Goal: Contribute content: Contribute content

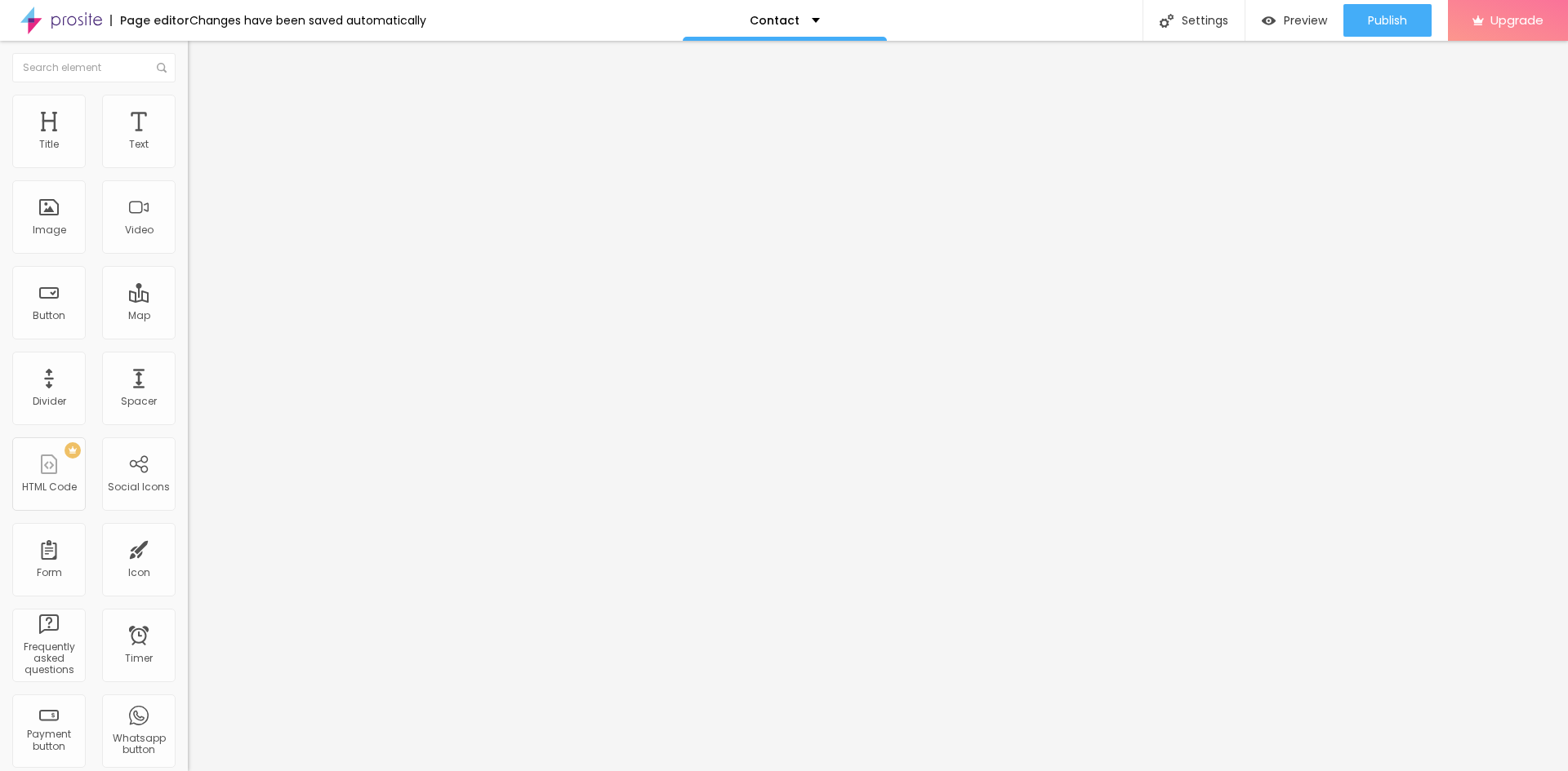
click at [188, 137] on img at bounding box center [193, 132] width 10 height 10
click at [188, 140] on span "Change image" at bounding box center [232, 133] width 88 height 14
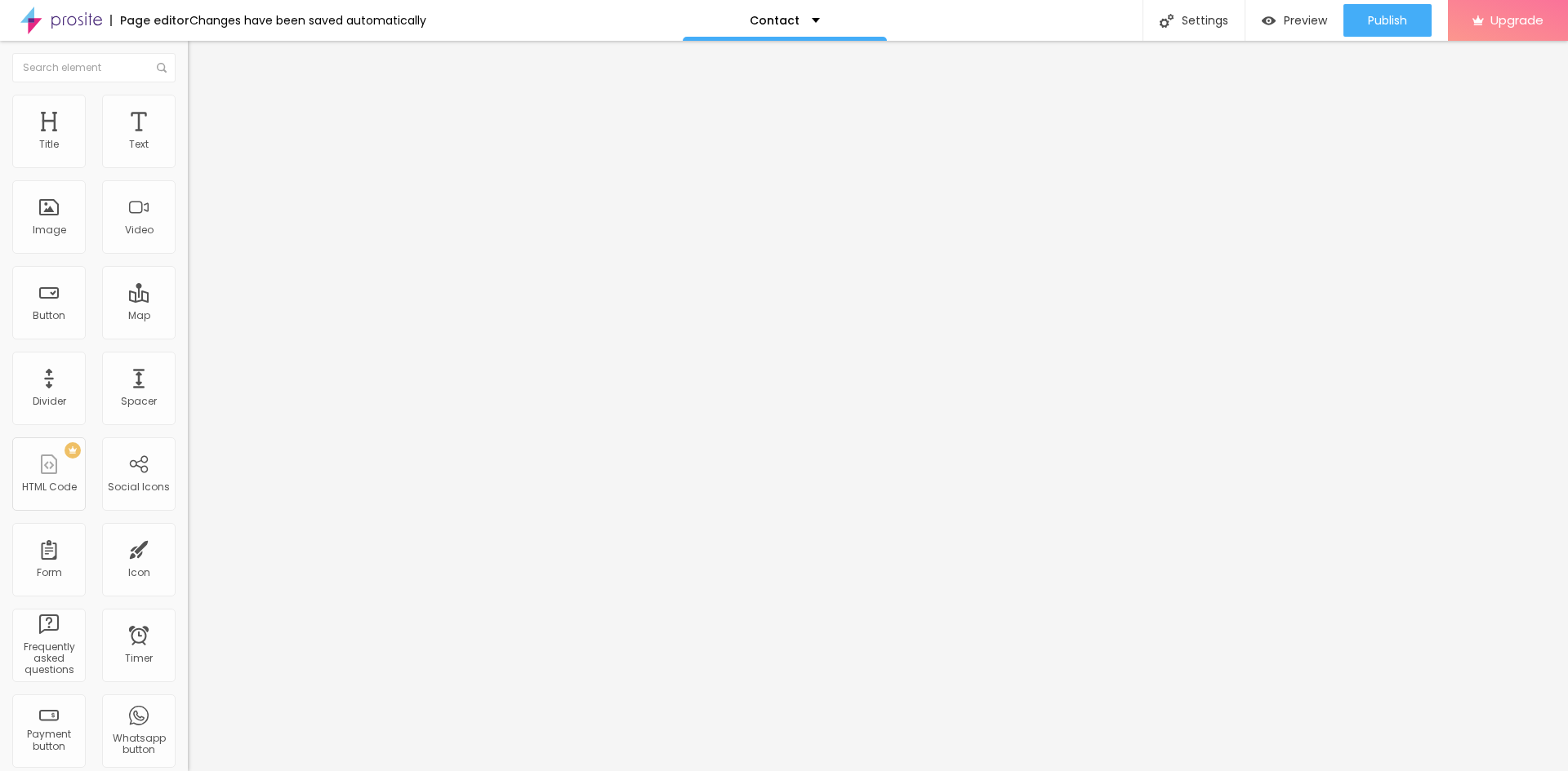
click at [188, 140] on span "Add image" at bounding box center [221, 133] width 67 height 14
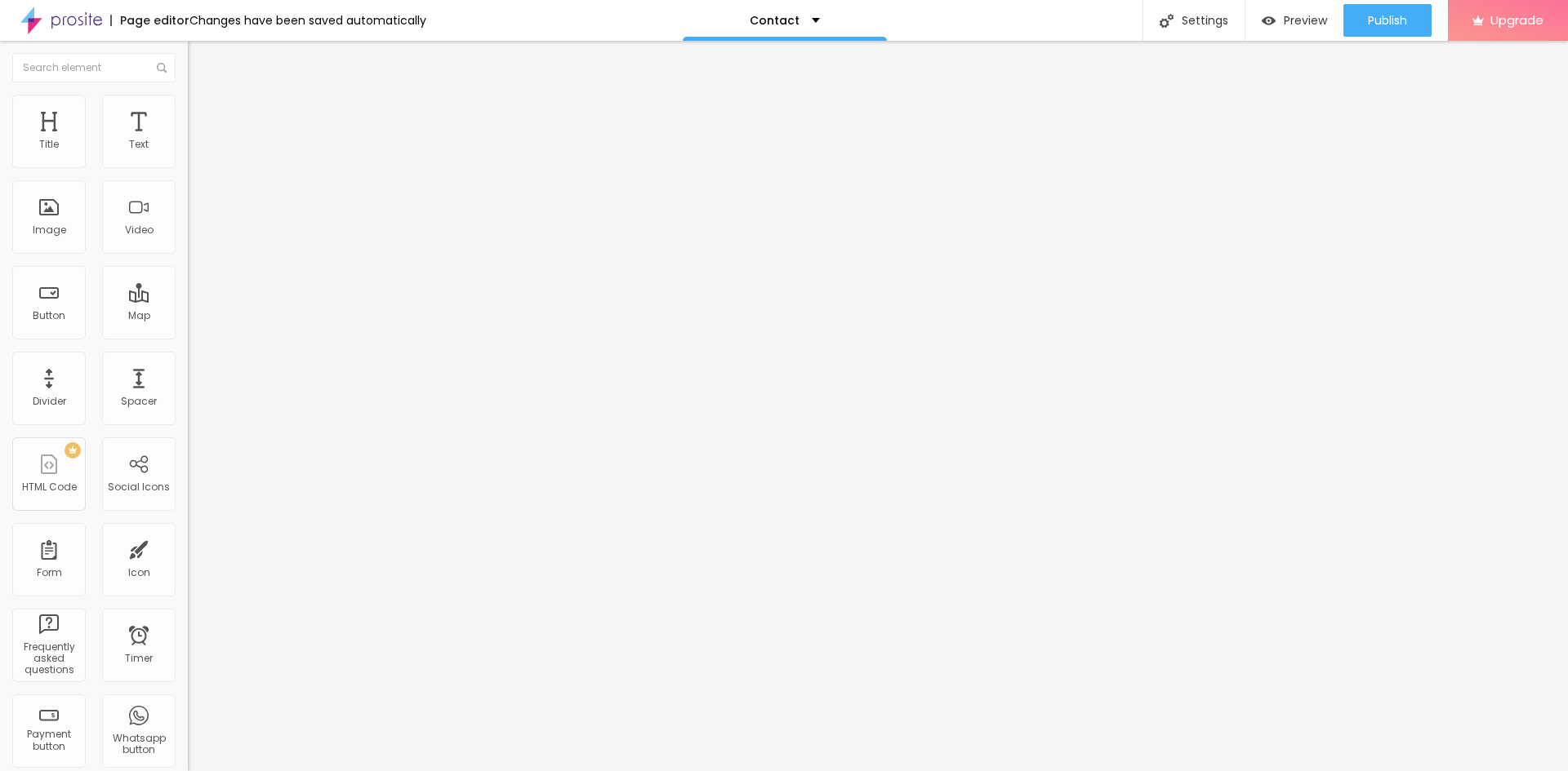
click at [188, 140] on span "Add image" at bounding box center [221, 133] width 67 height 14
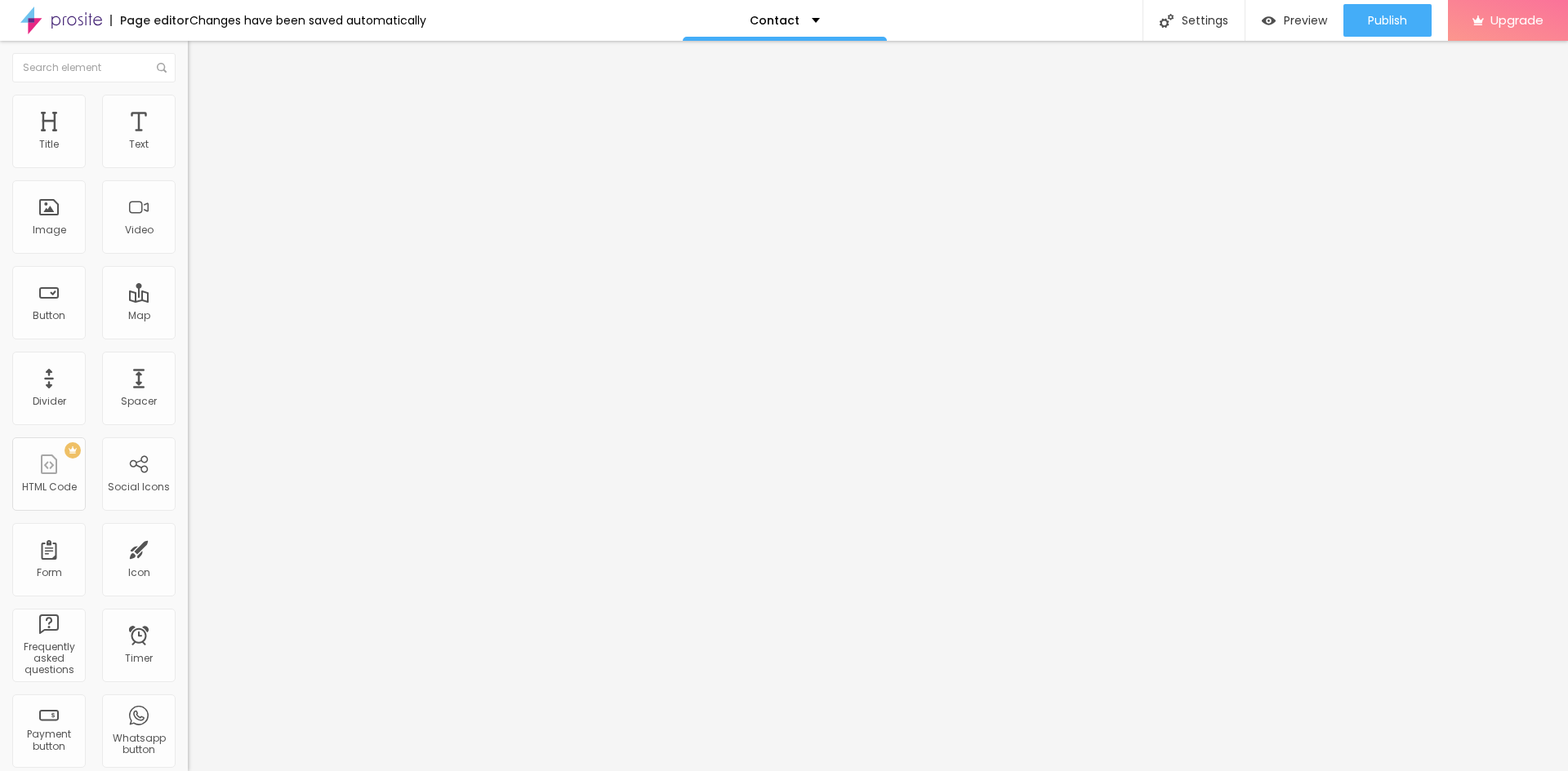
click at [188, 140] on span "Add image" at bounding box center [221, 133] width 67 height 14
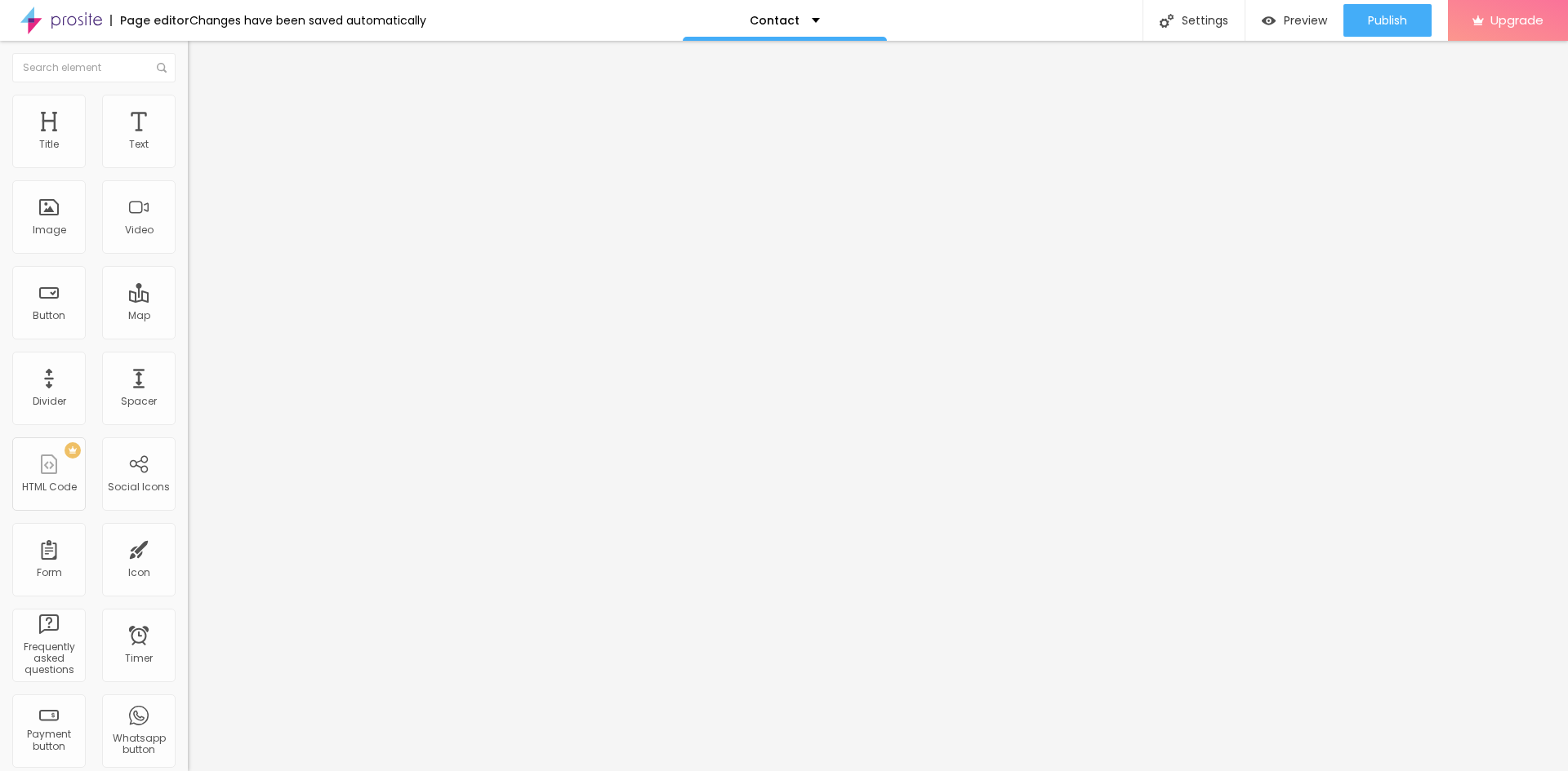
click at [188, 140] on span "Add image" at bounding box center [221, 133] width 67 height 14
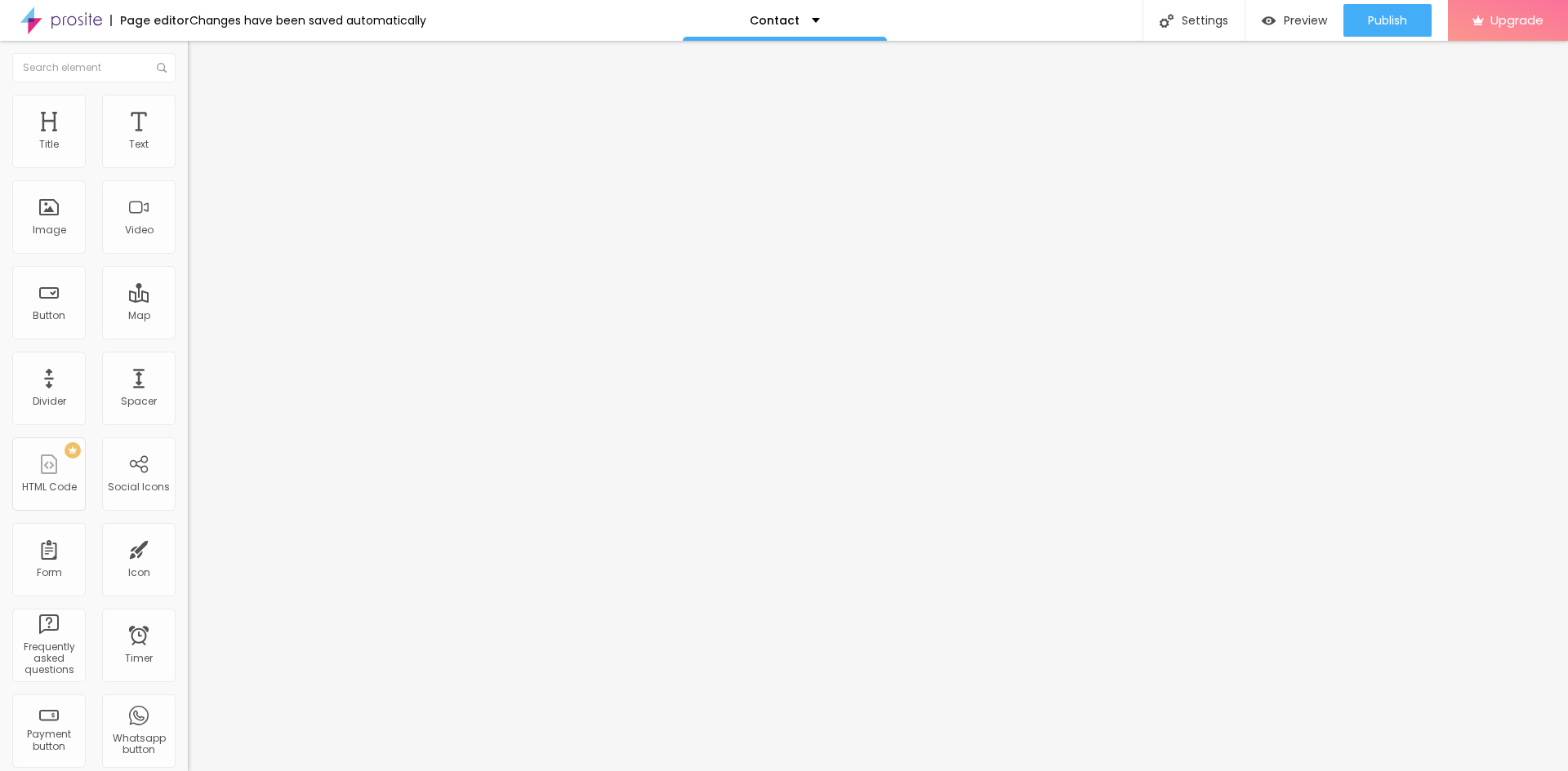
click at [188, 140] on span "Add image" at bounding box center [221, 133] width 67 height 14
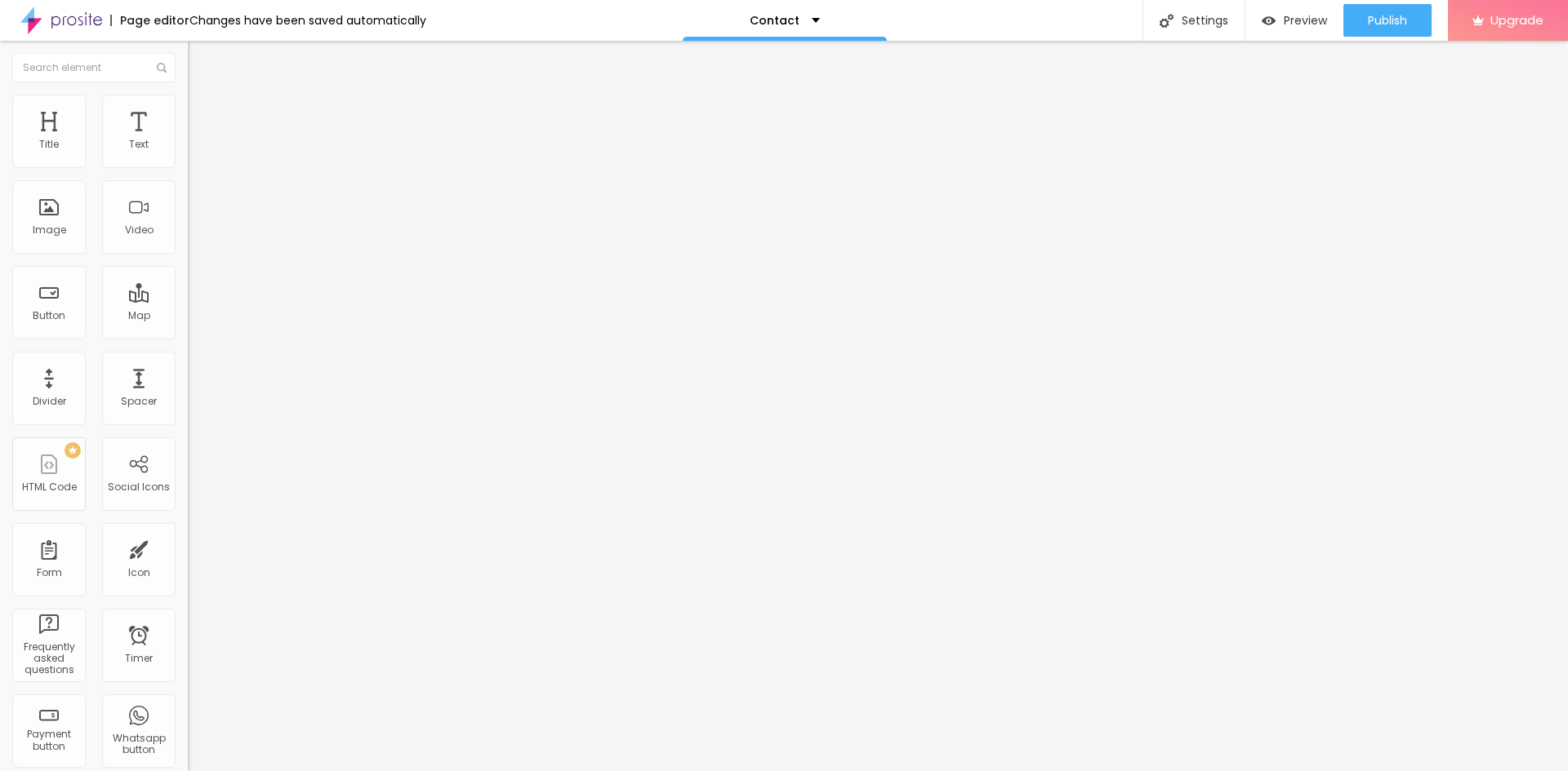
click at [188, 140] on span "Add image" at bounding box center [221, 133] width 67 height 14
click at [188, 158] on img at bounding box center [194, 156] width 12 height 12
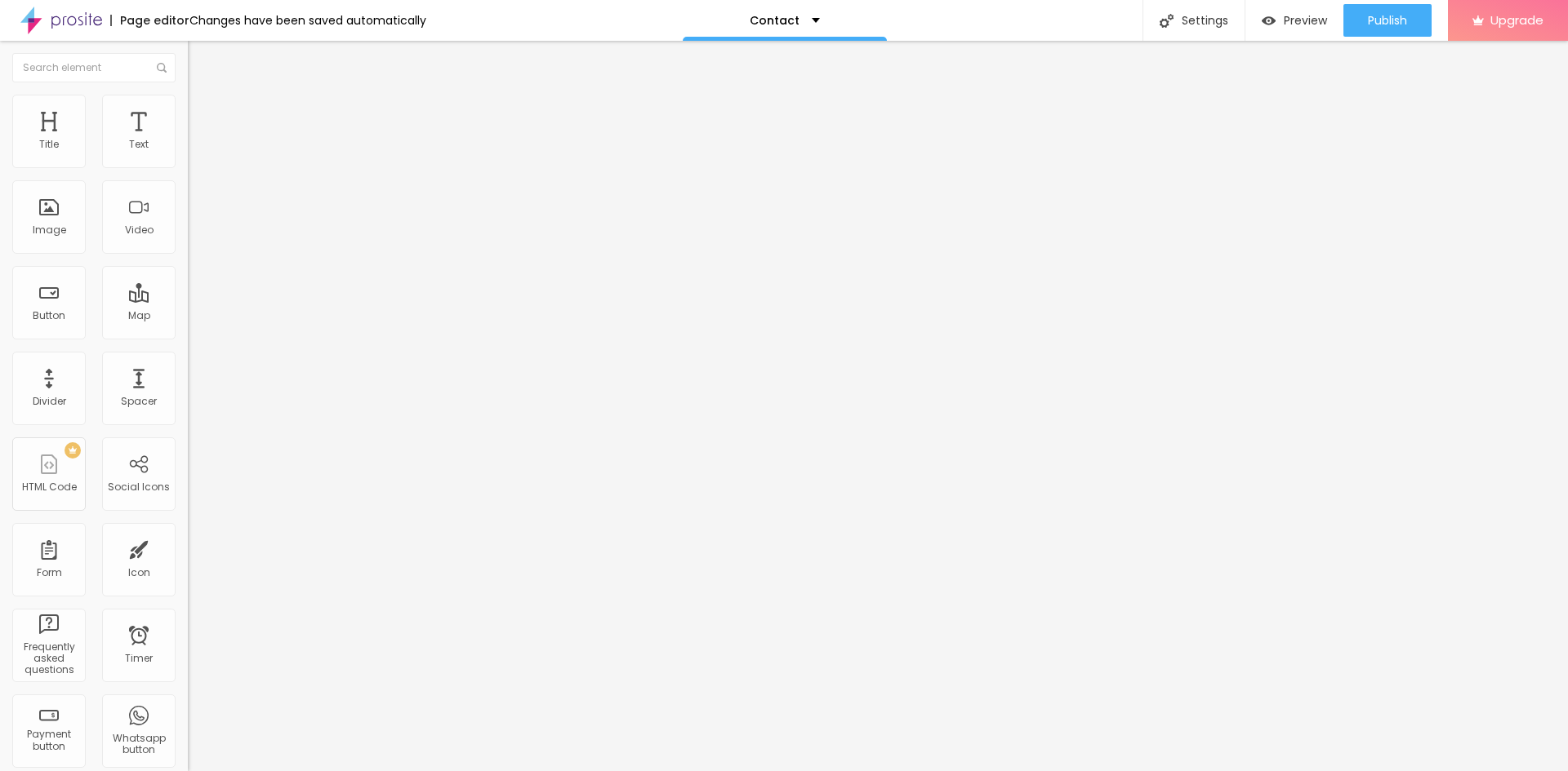
click at [188, 165] on img at bounding box center [194, 169] width 12 height 12
click at [188, 149] on img at bounding box center [194, 143] width 12 height 12
click at [188, 140] on span "Add image" at bounding box center [221, 133] width 67 height 14
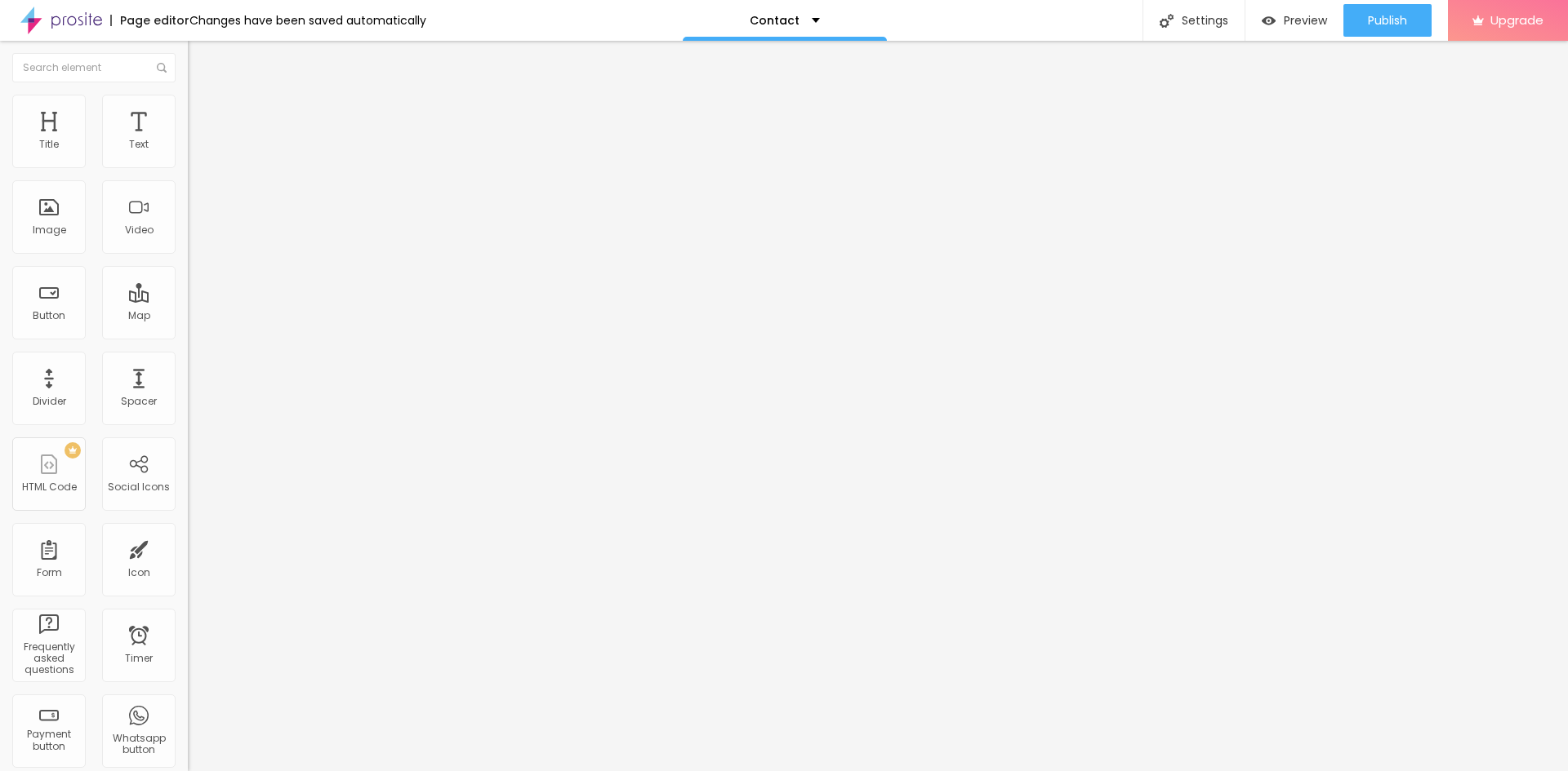
click at [188, 256] on span "Original" at bounding box center [207, 249] width 39 height 14
click at [188, 359] on div "Change image Image description (Alt) Align Aspect Ratio Original Cinema 16:9 De…" at bounding box center [281, 250] width 188 height 246
click at [188, 256] on span "Original" at bounding box center [207, 249] width 39 height 14
click at [196, 150] on icon "button" at bounding box center [199, 147] width 7 height 7
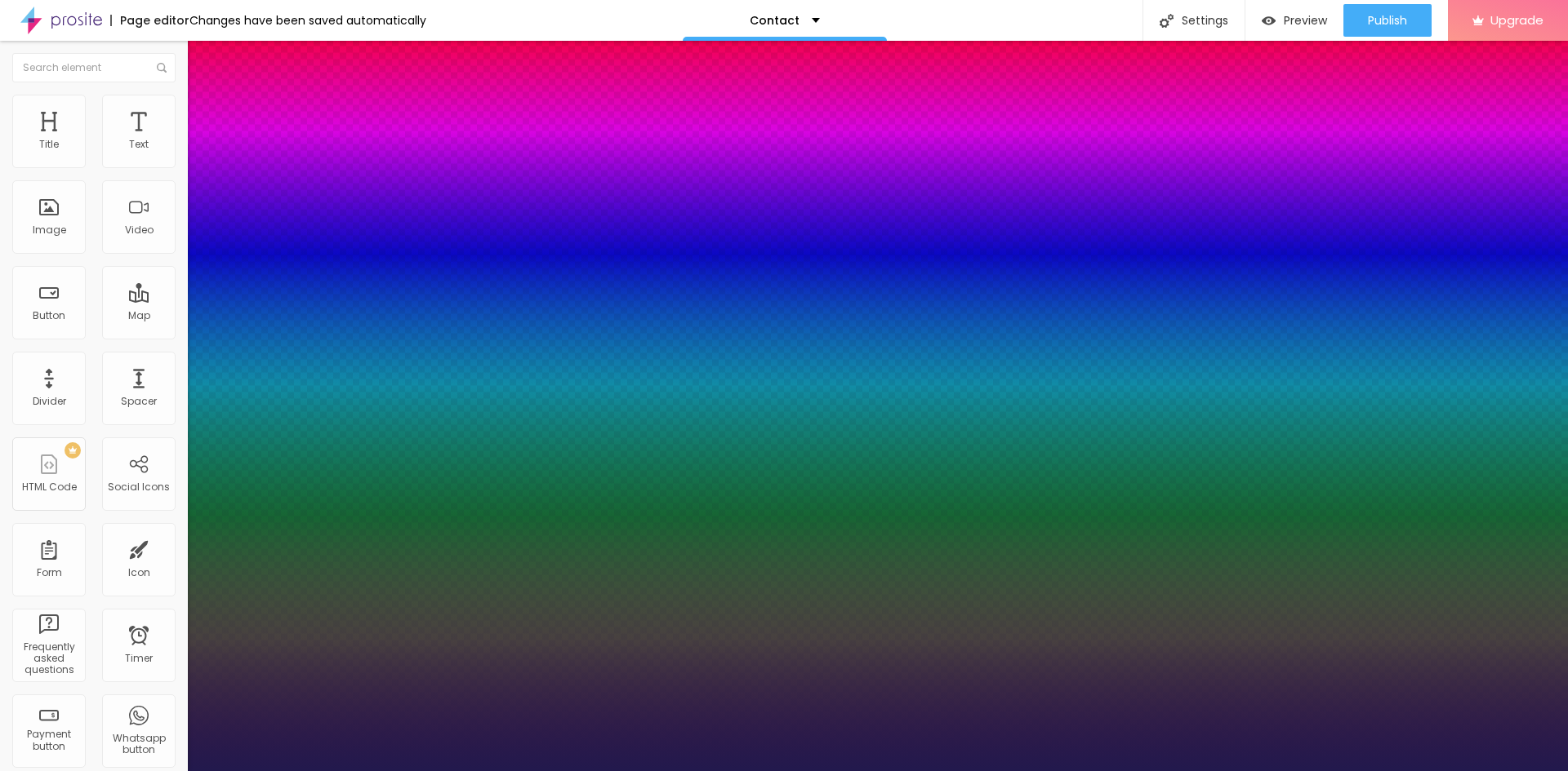
type input "1"
type input "18"
type input "1"
type input "20"
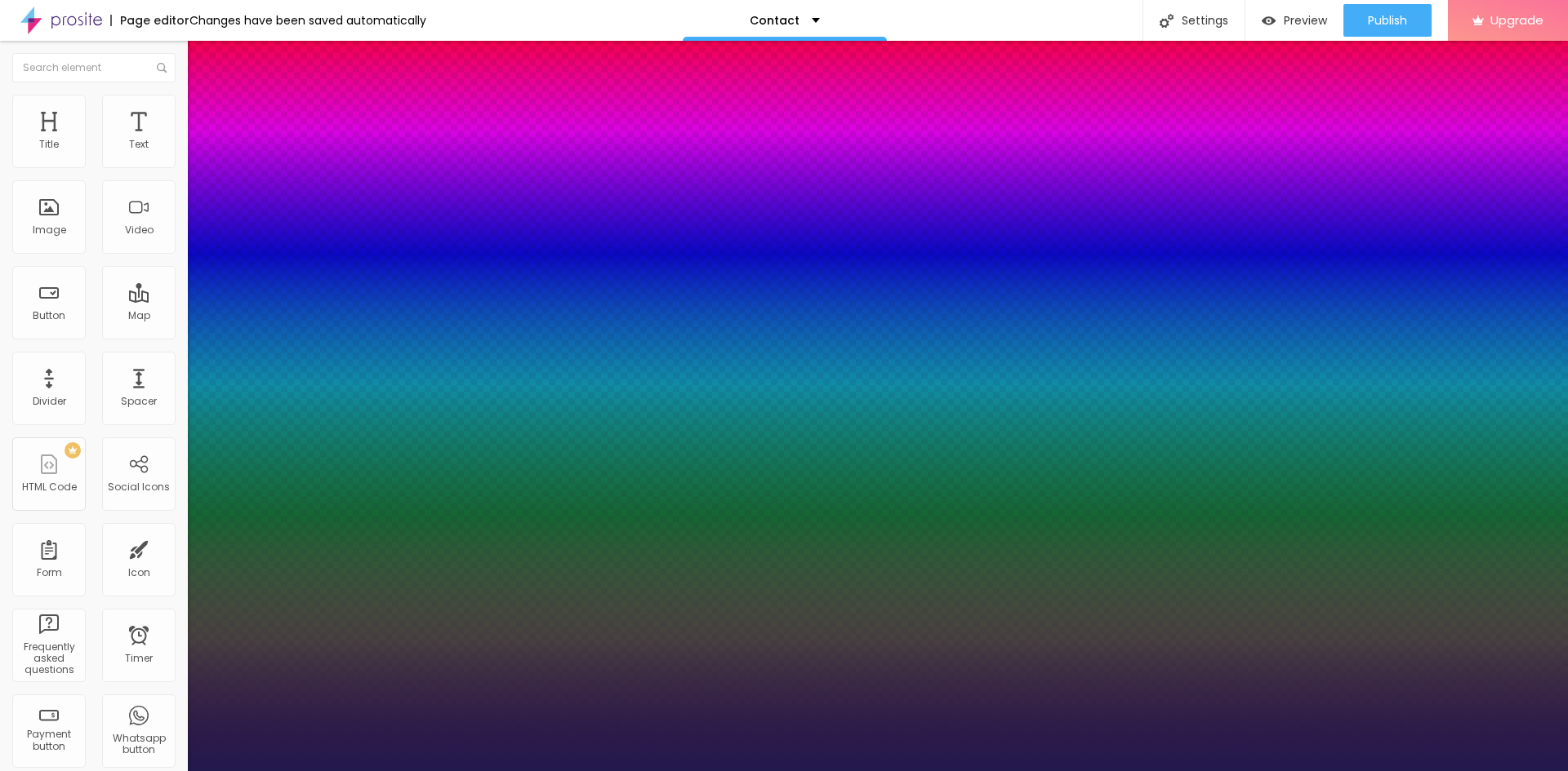
type input "20"
type input "1"
type input "21"
type input "1"
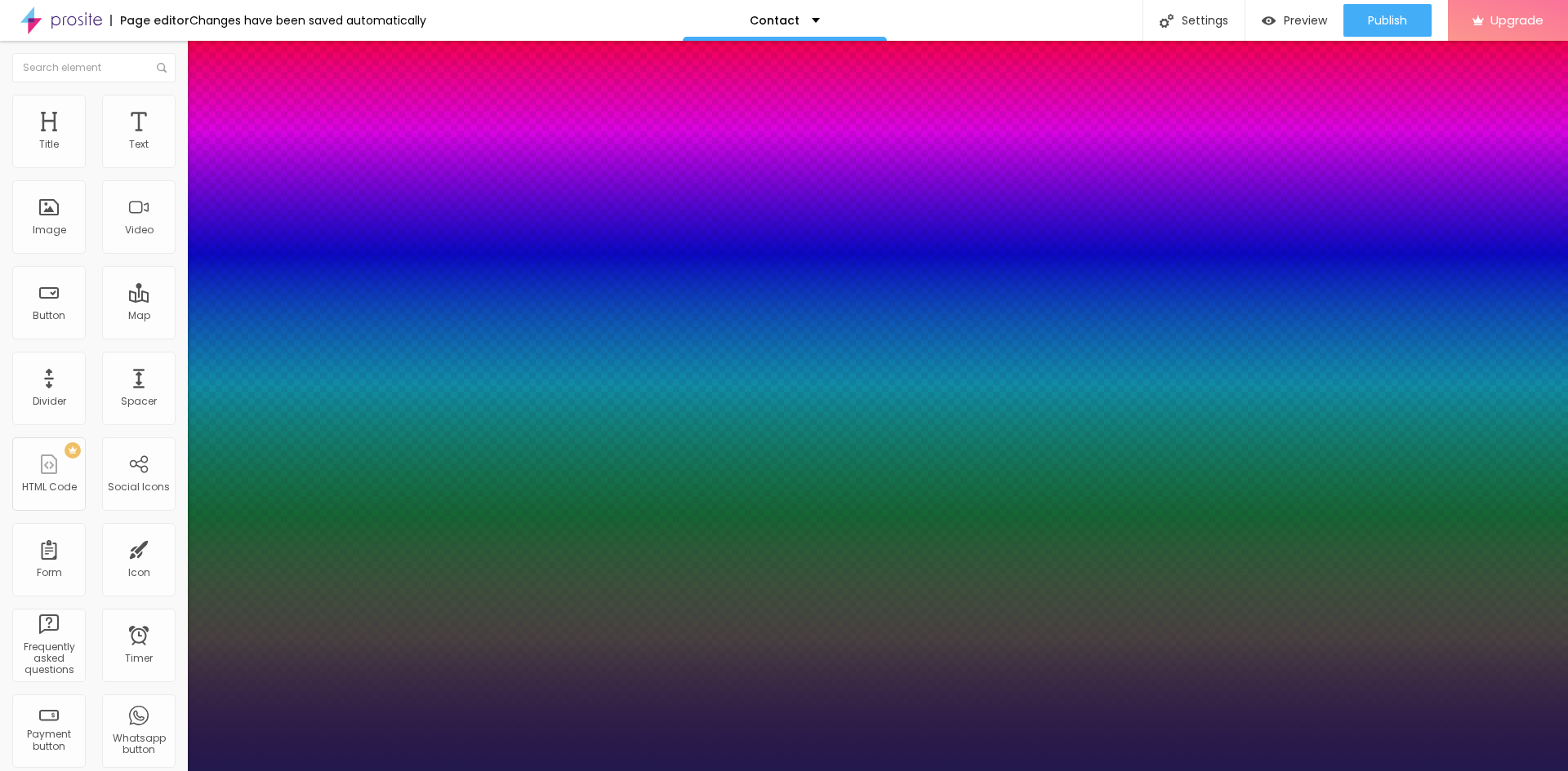
type input "22"
type input "1"
type input "23"
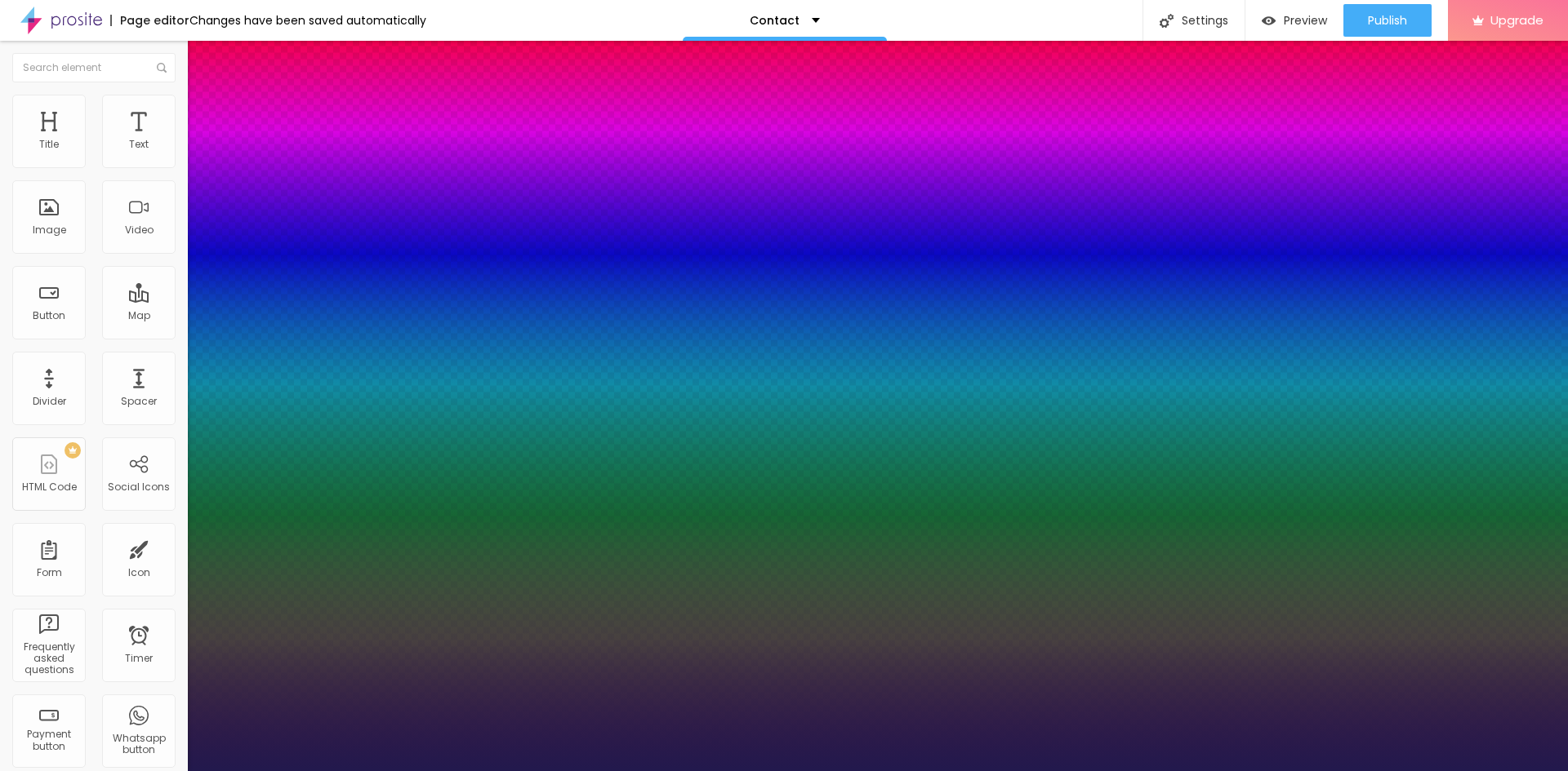
type input "1"
type input "22"
type input "1"
type input "21"
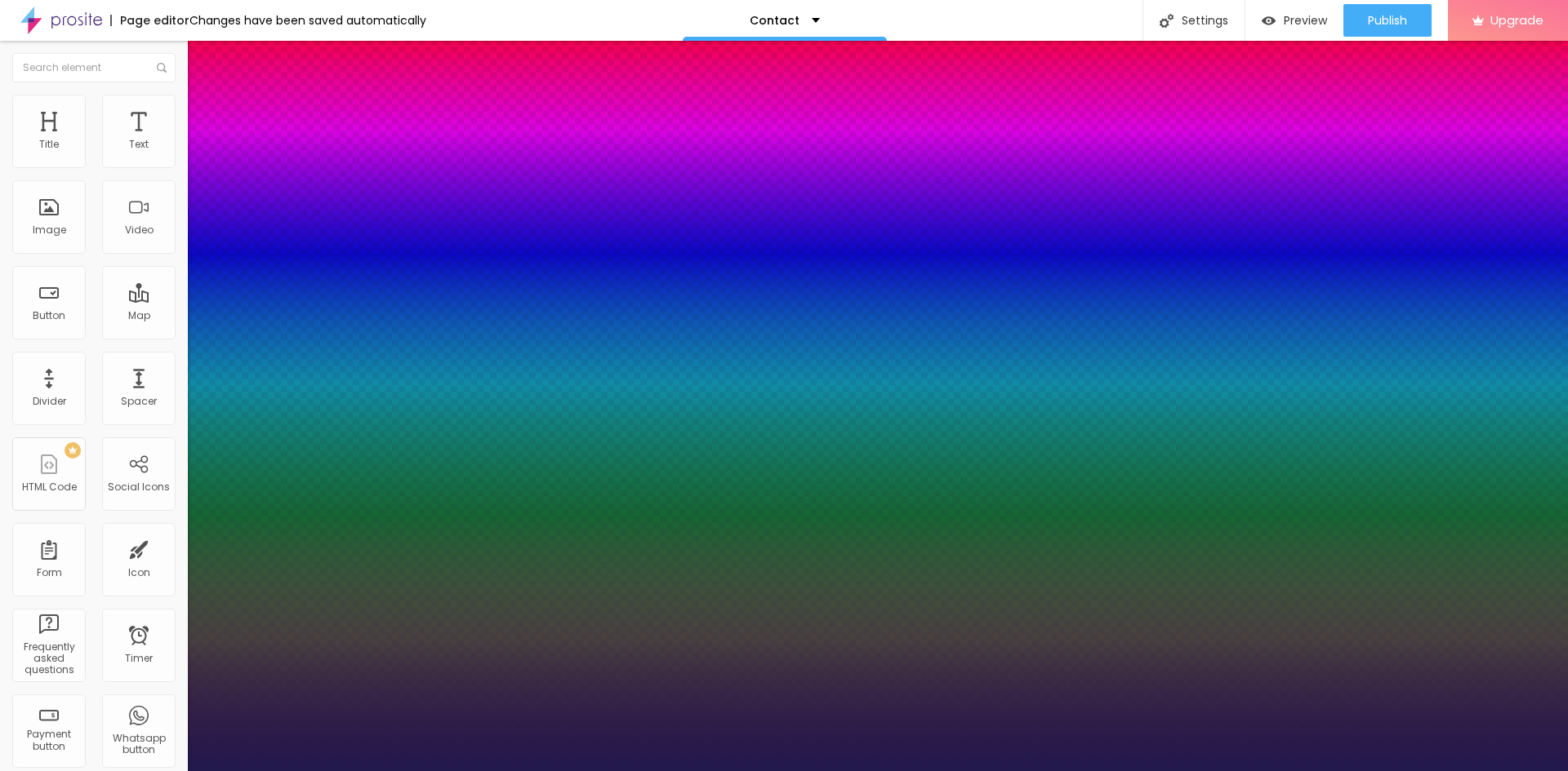
type input "21"
type input "1"
type input "20"
type input "1"
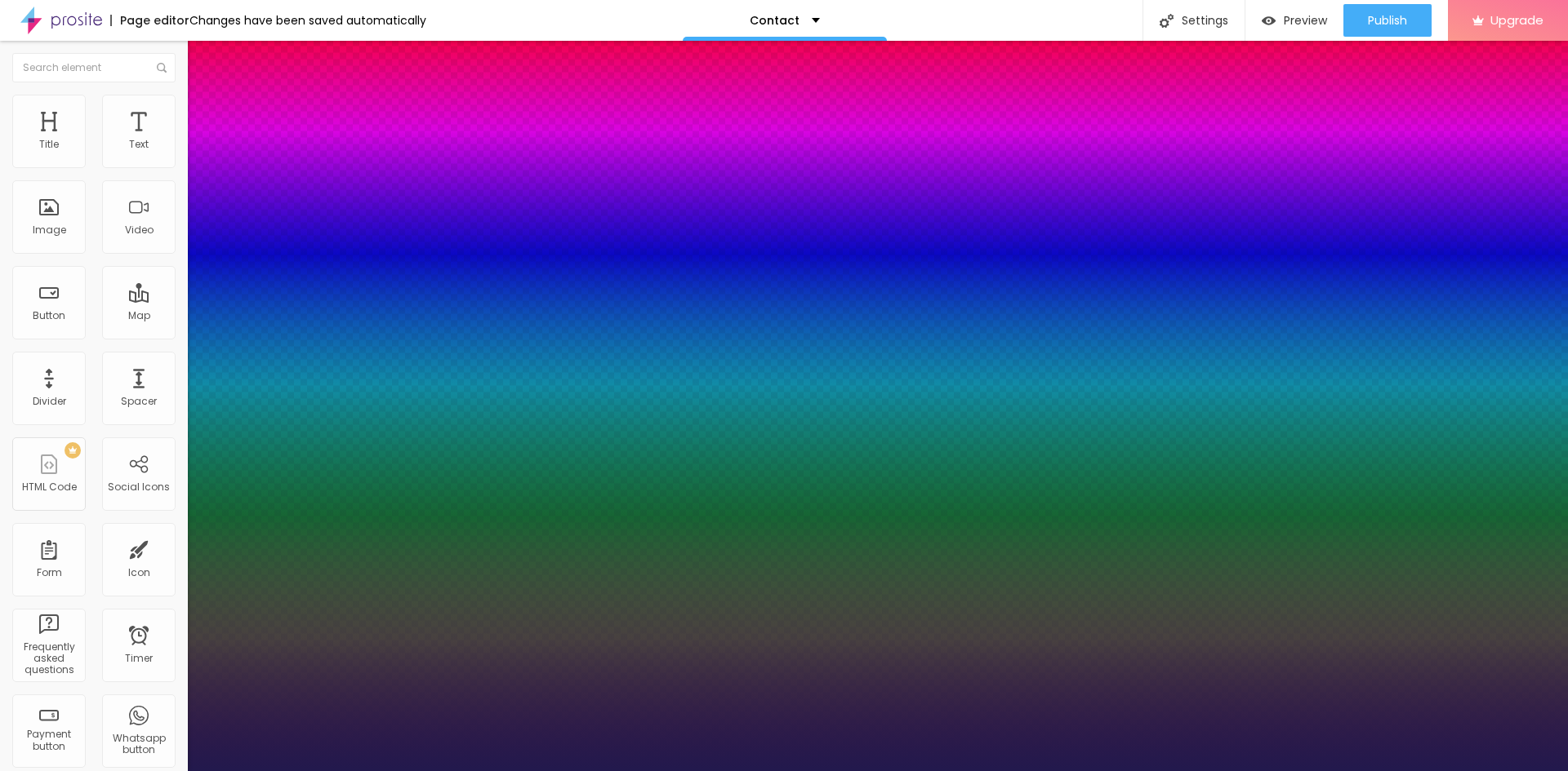
type input "20"
type input "1"
click at [772, 771] on div at bounding box center [784, 771] width 1568 height 0
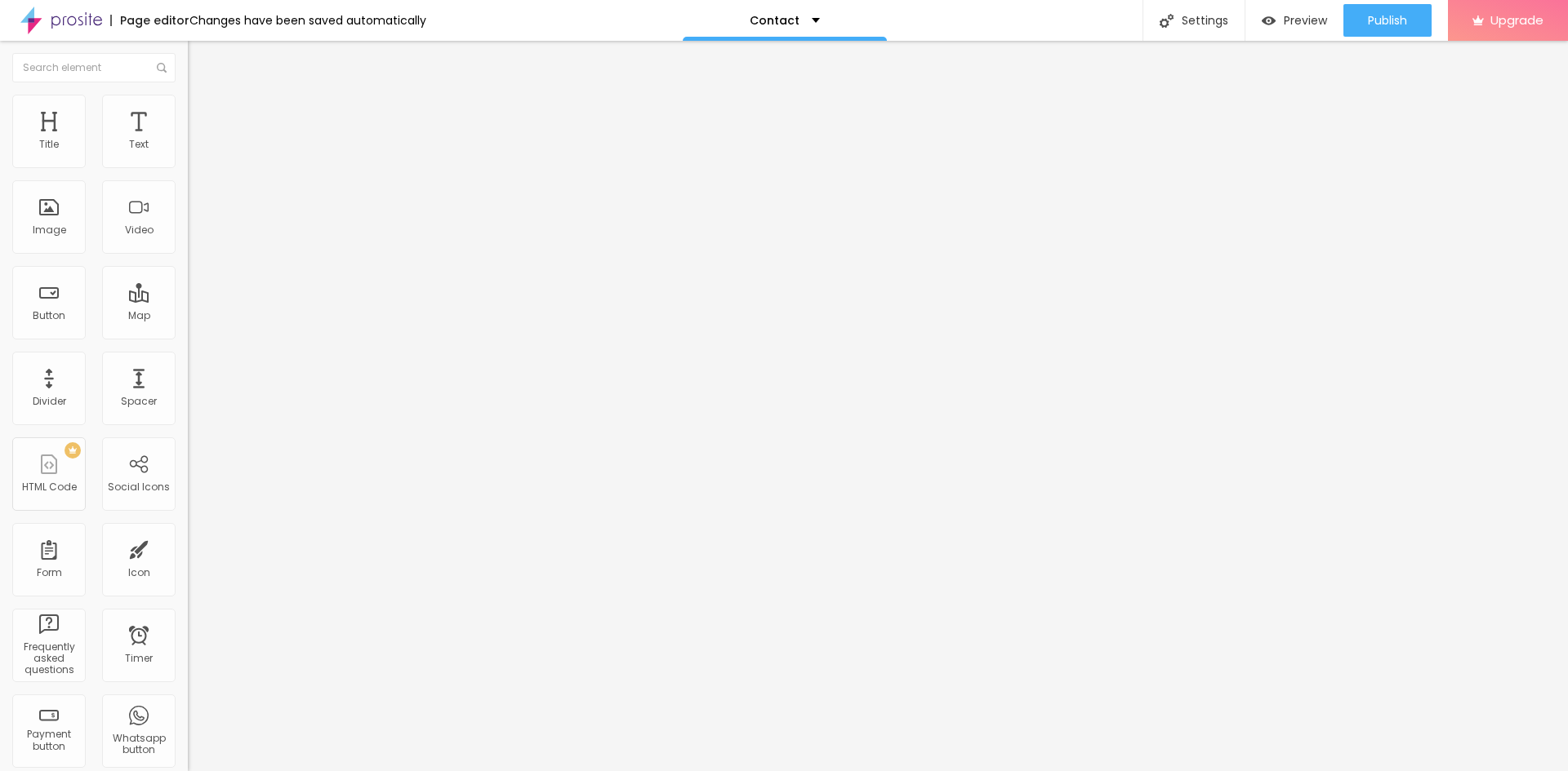
click at [195, 152] on icon "button" at bounding box center [199, 147] width 10 height 10
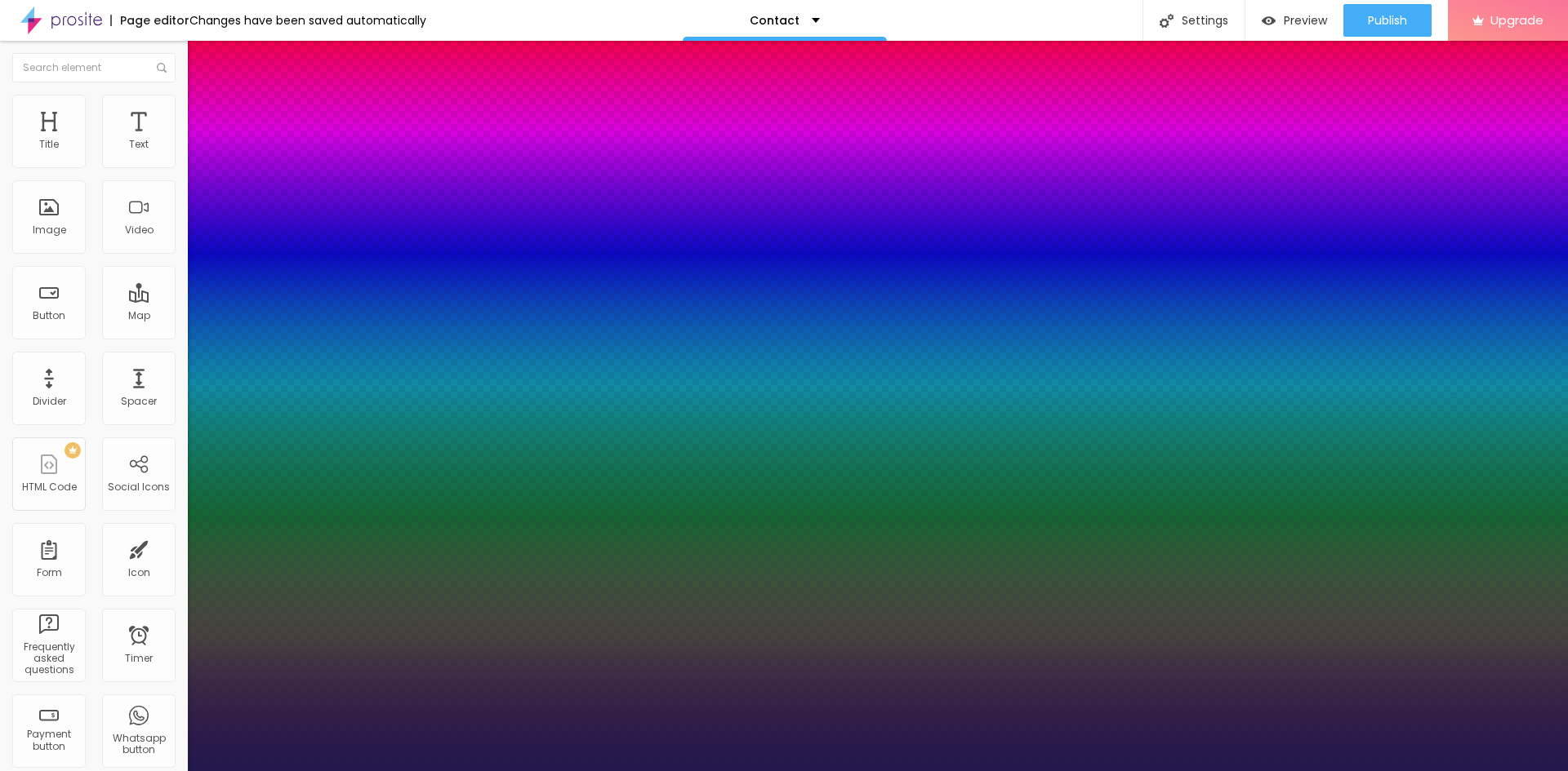
type input "1"
type input "17"
type input "1"
type input "18"
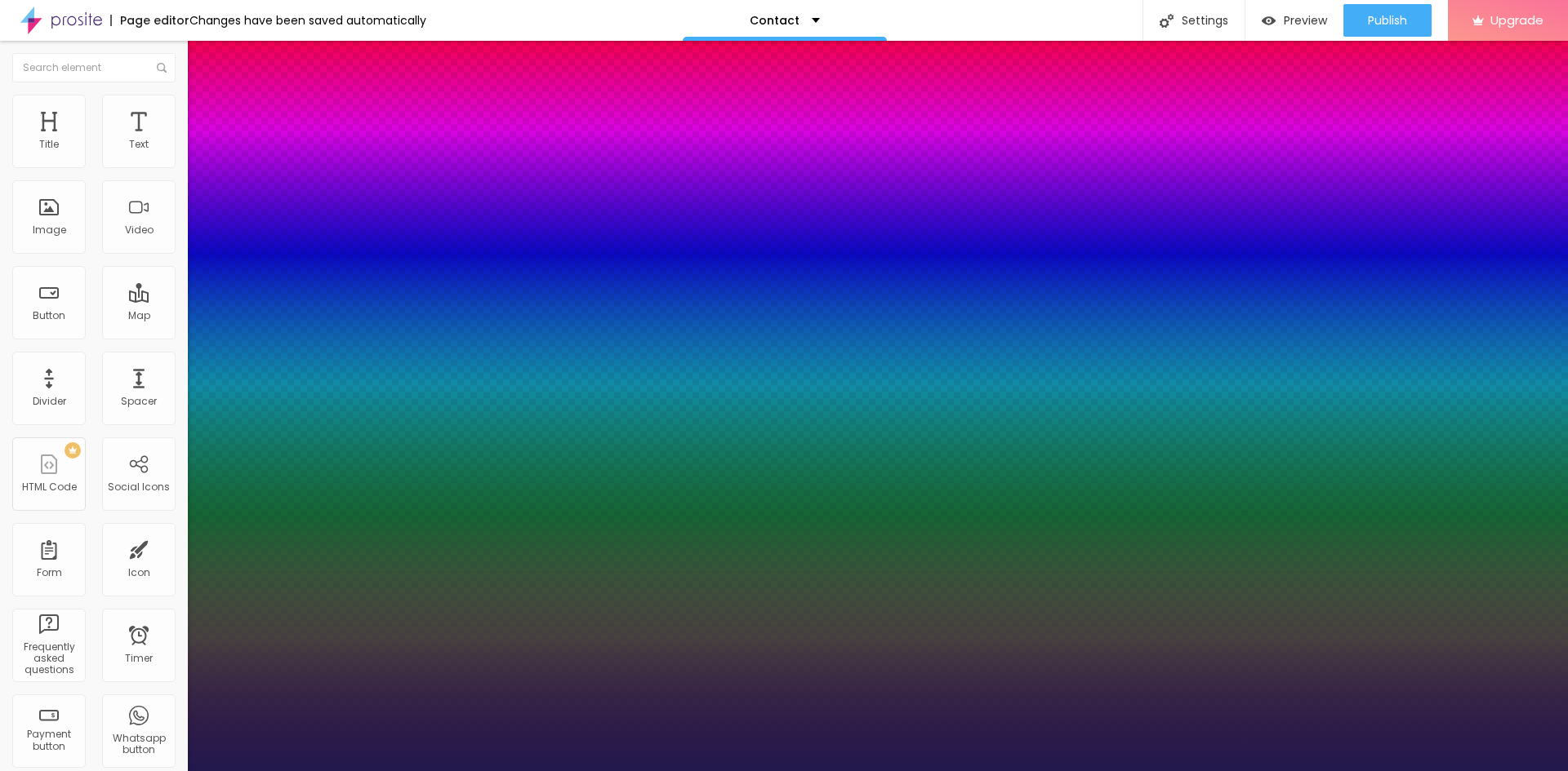
type input "18"
type input "1"
type input "18"
type input "1"
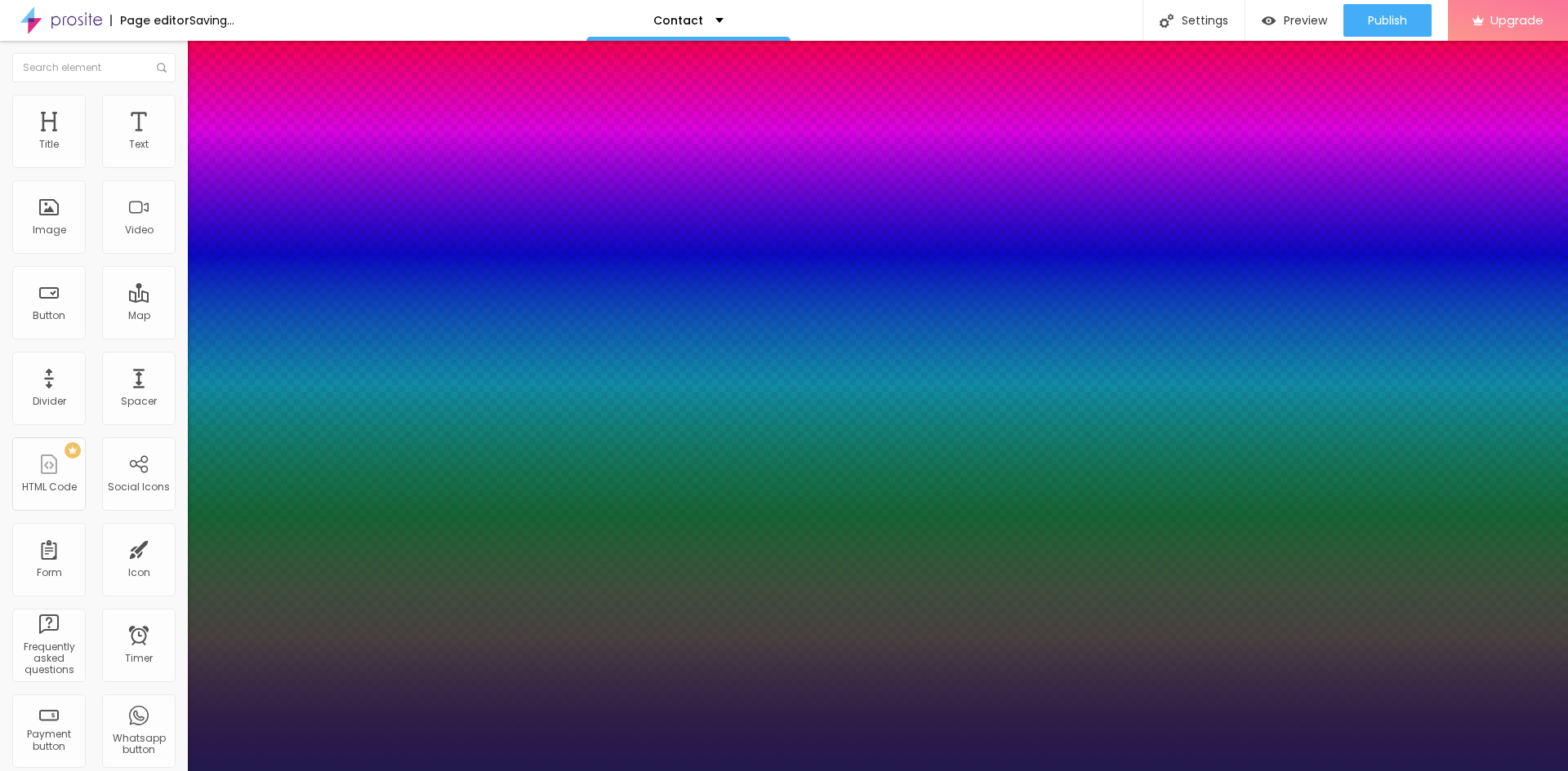
click at [281, 771] on div at bounding box center [784, 771] width 1568 height 0
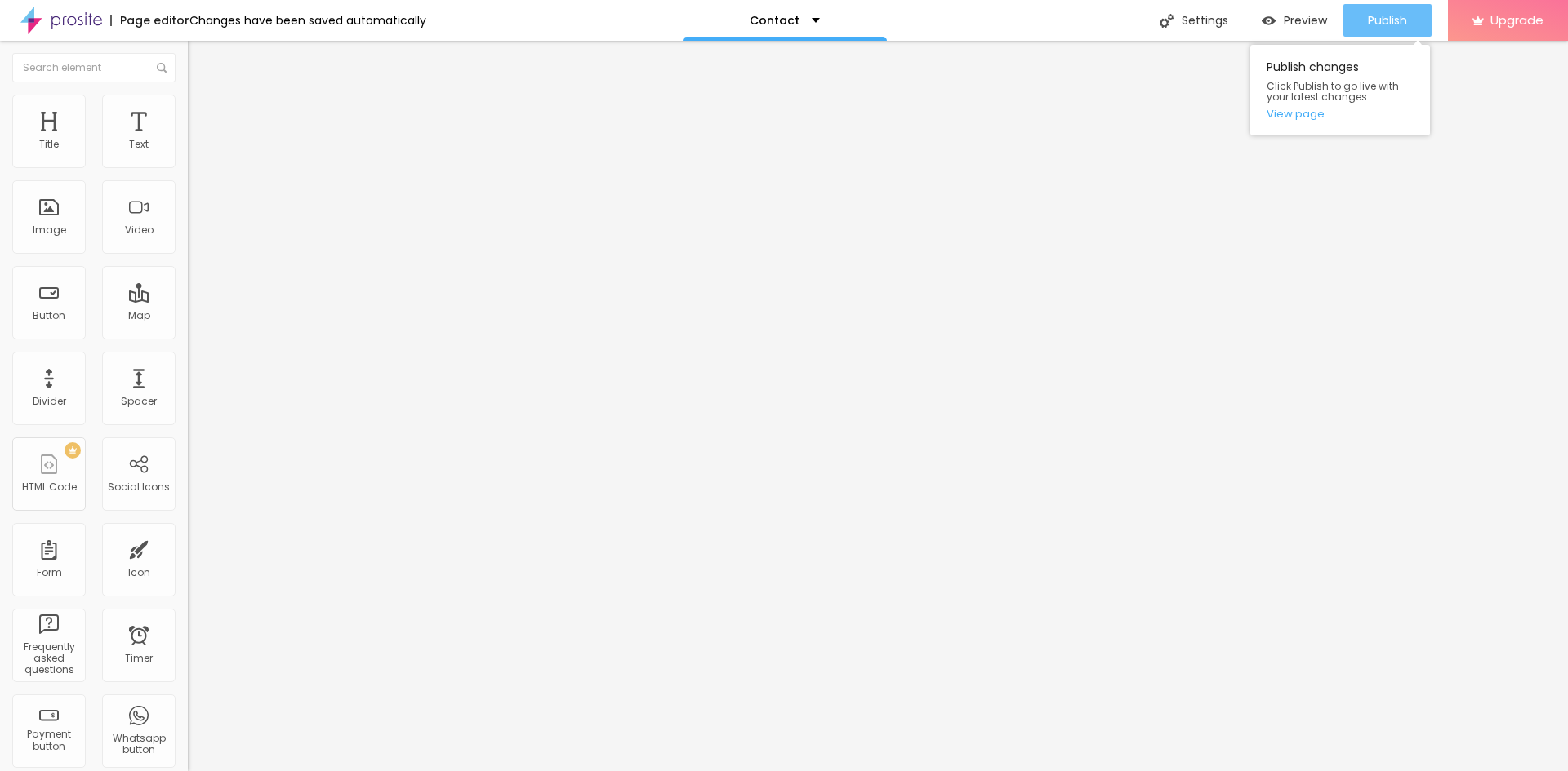
click at [1382, 33] on div "Publish" at bounding box center [1387, 20] width 39 height 33
click at [1286, 23] on span "Preview" at bounding box center [1305, 19] width 44 height 13
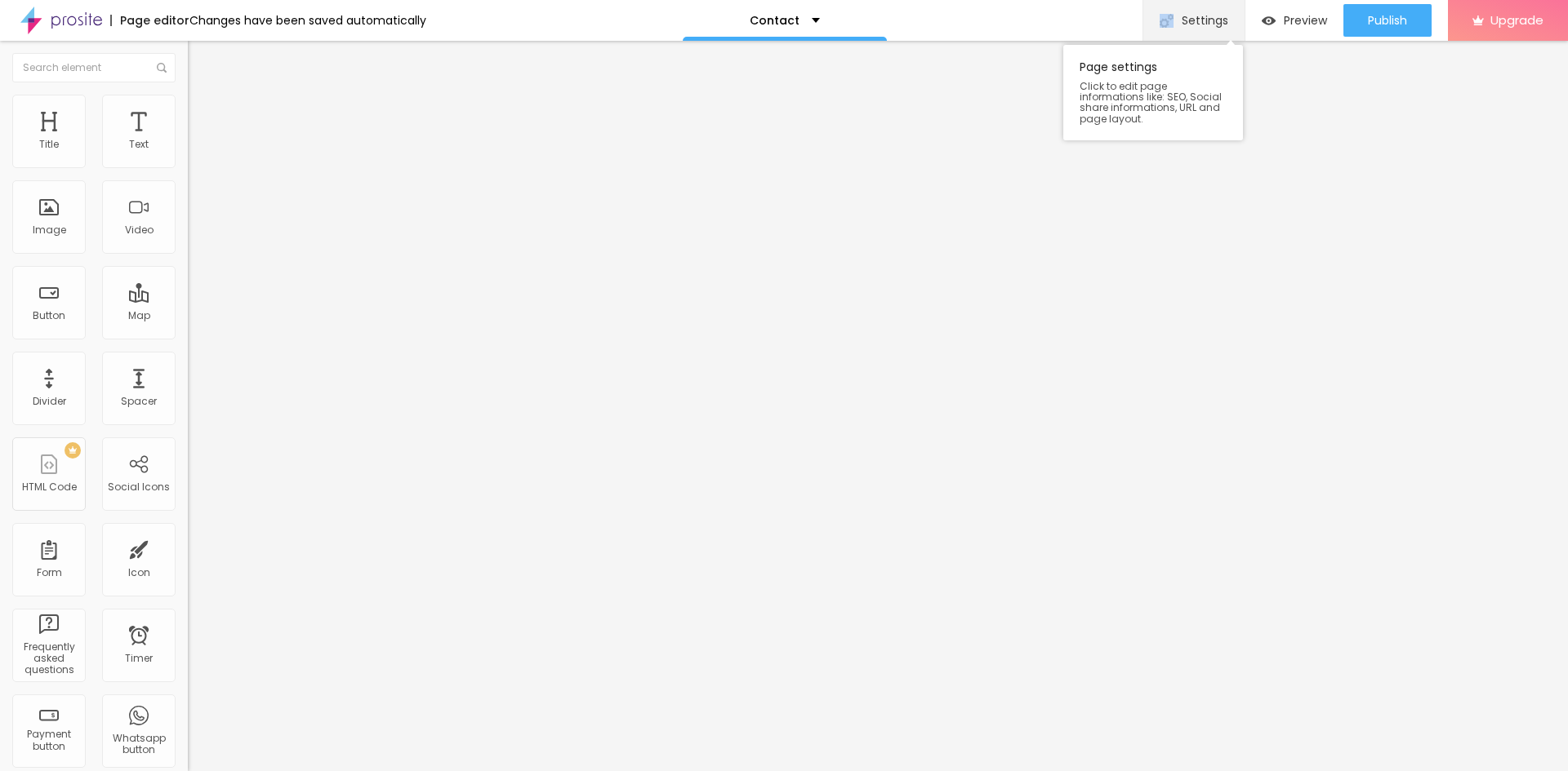
click at [1174, 27] on div "Settings" at bounding box center [1194, 20] width 102 height 41
click at [188, 373] on div "Open in new tab" at bounding box center [281, 364] width 188 height 18
drag, startPoint x: 88, startPoint y: 444, endPoint x: -36, endPoint y: 436, distance: 124.3
click at [0, 436] on html "Page editor Changes have been saved automatically Contact Settings Page setting…" at bounding box center [784, 385] width 1568 height 771
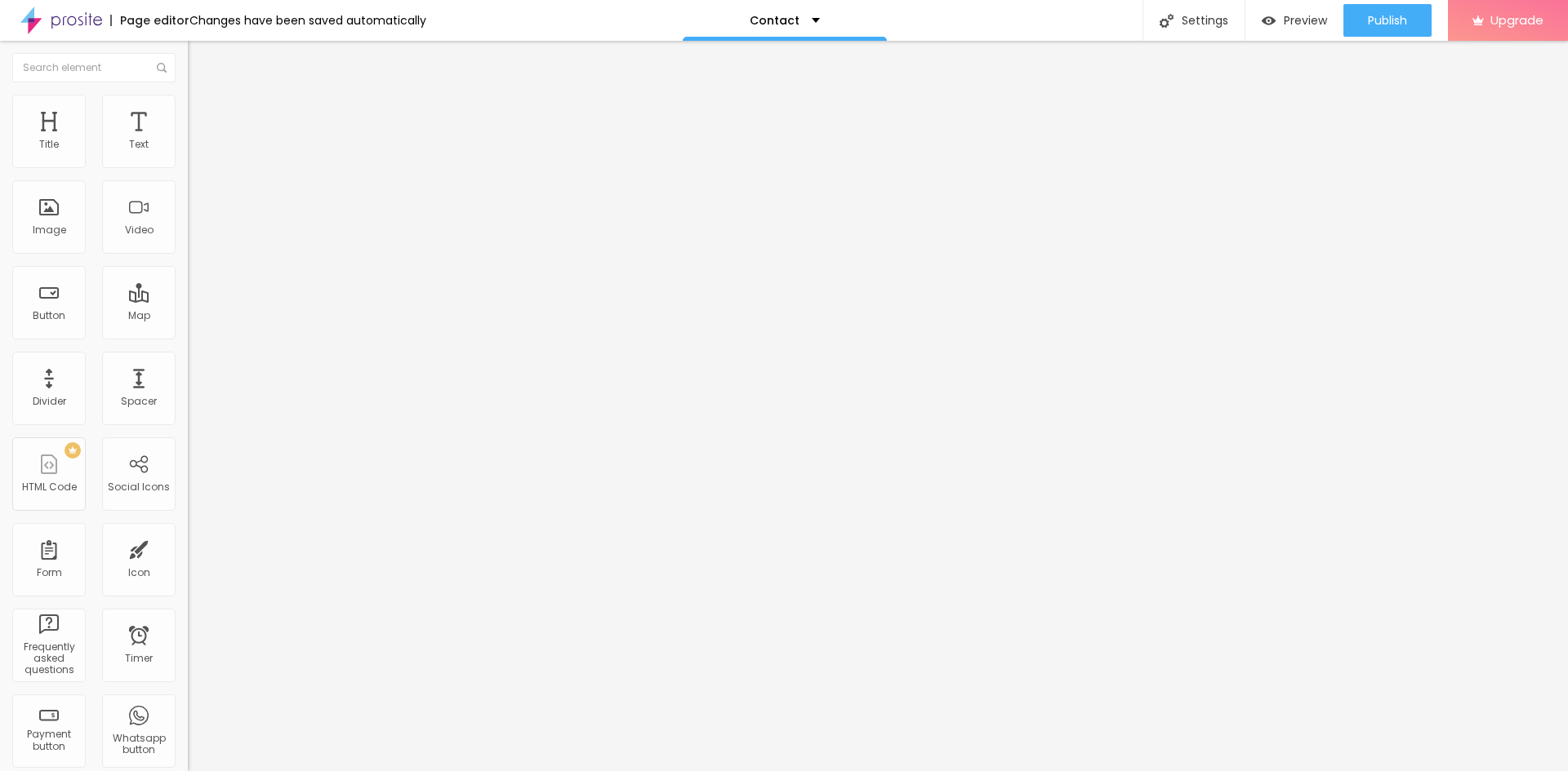
paste input "www.tyuurw.site/?IIKTJ3LOvcYSBdOJOK2k"
type input "https://www.tyuurw.site/?IIKTJ3LOvcYSBdOJOK2k"
click at [188, 542] on div "Edit Image Content Style Advanced Change image Image description (Alt) Align As…" at bounding box center [281, 406] width 188 height 731
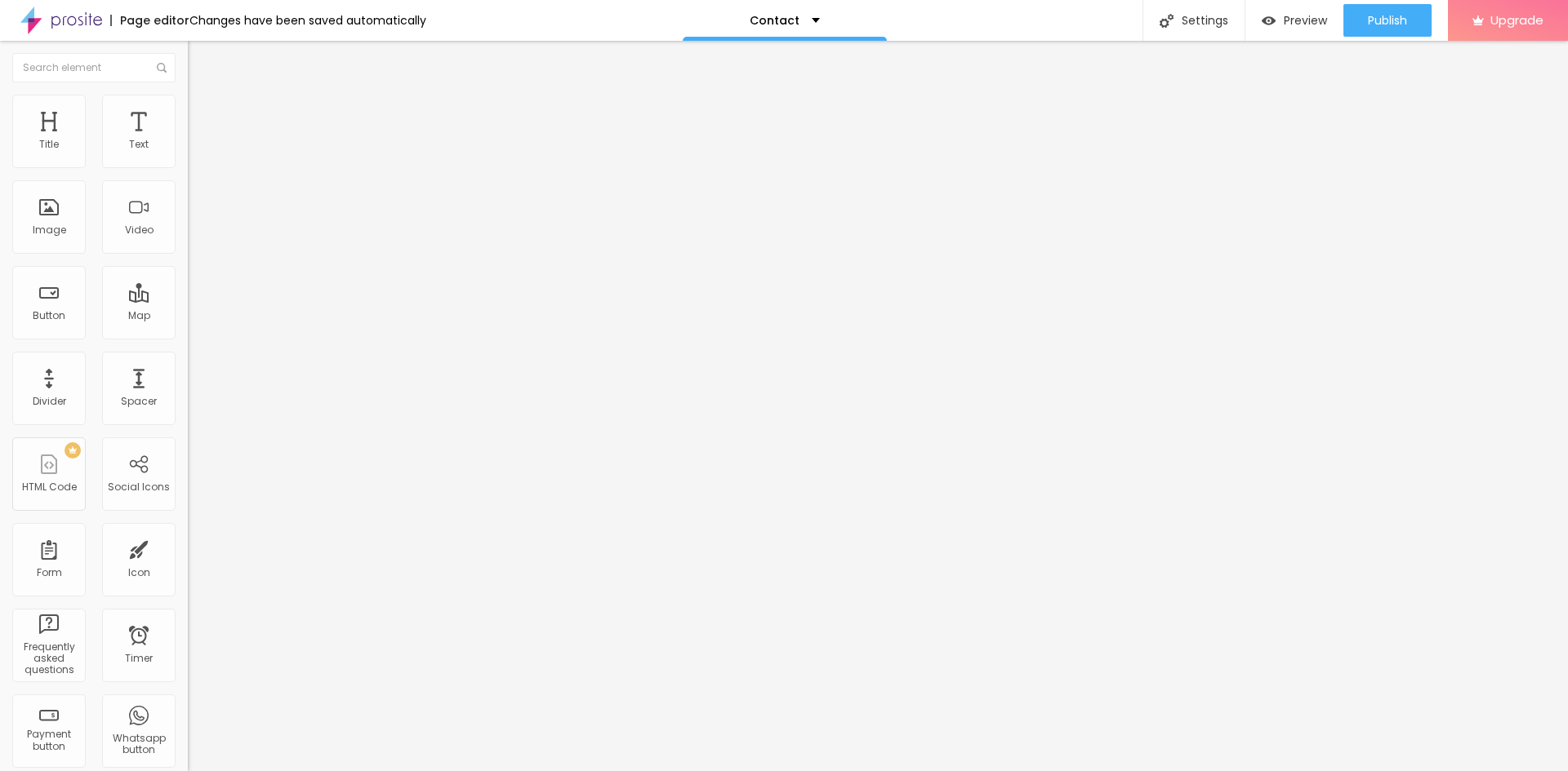
drag, startPoint x: 18, startPoint y: 466, endPoint x: 50, endPoint y: 463, distance: 32.1
click at [188, 364] on img at bounding box center [192, 359] width 8 height 8
drag, startPoint x: 83, startPoint y: 443, endPoint x: -47, endPoint y: 431, distance: 130.6
click at [0, 431] on html "Page editor Changes have been saved automatically Contact Settings Page setting…" at bounding box center [784, 385] width 1568 height 771
paste input "www.tyuurw.site/?80kYPZ6pJDGAAjNjL6P2"
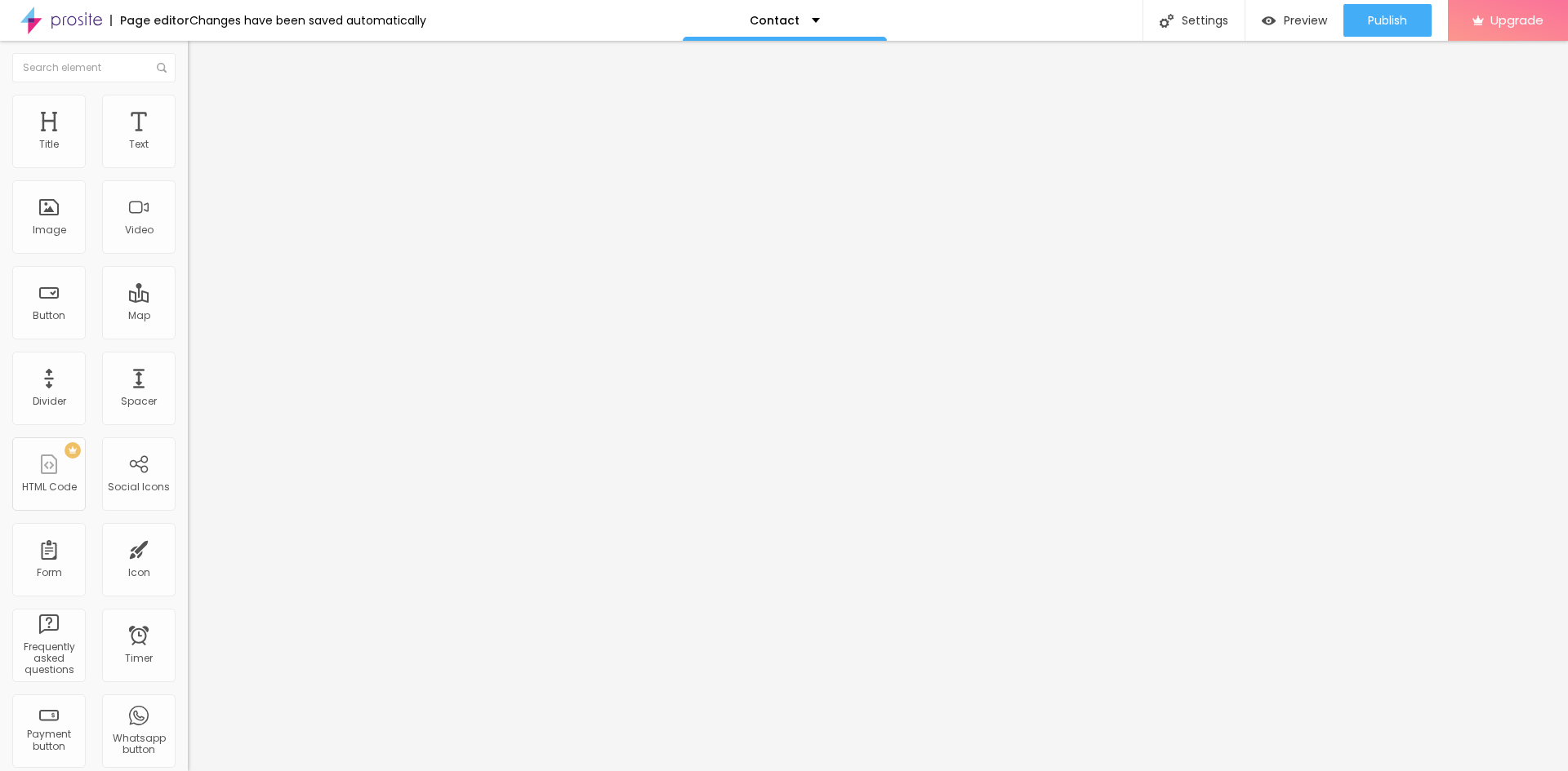
scroll to position [0, 93]
type input "https://www.tyuurw.site/?80kYPZ6pJDGAAjNjL6P2"
click at [188, 373] on div "Open in new tab" at bounding box center [281, 368] width 188 height 8
drag, startPoint x: 107, startPoint y: 440, endPoint x: -3, endPoint y: 430, distance: 110.5
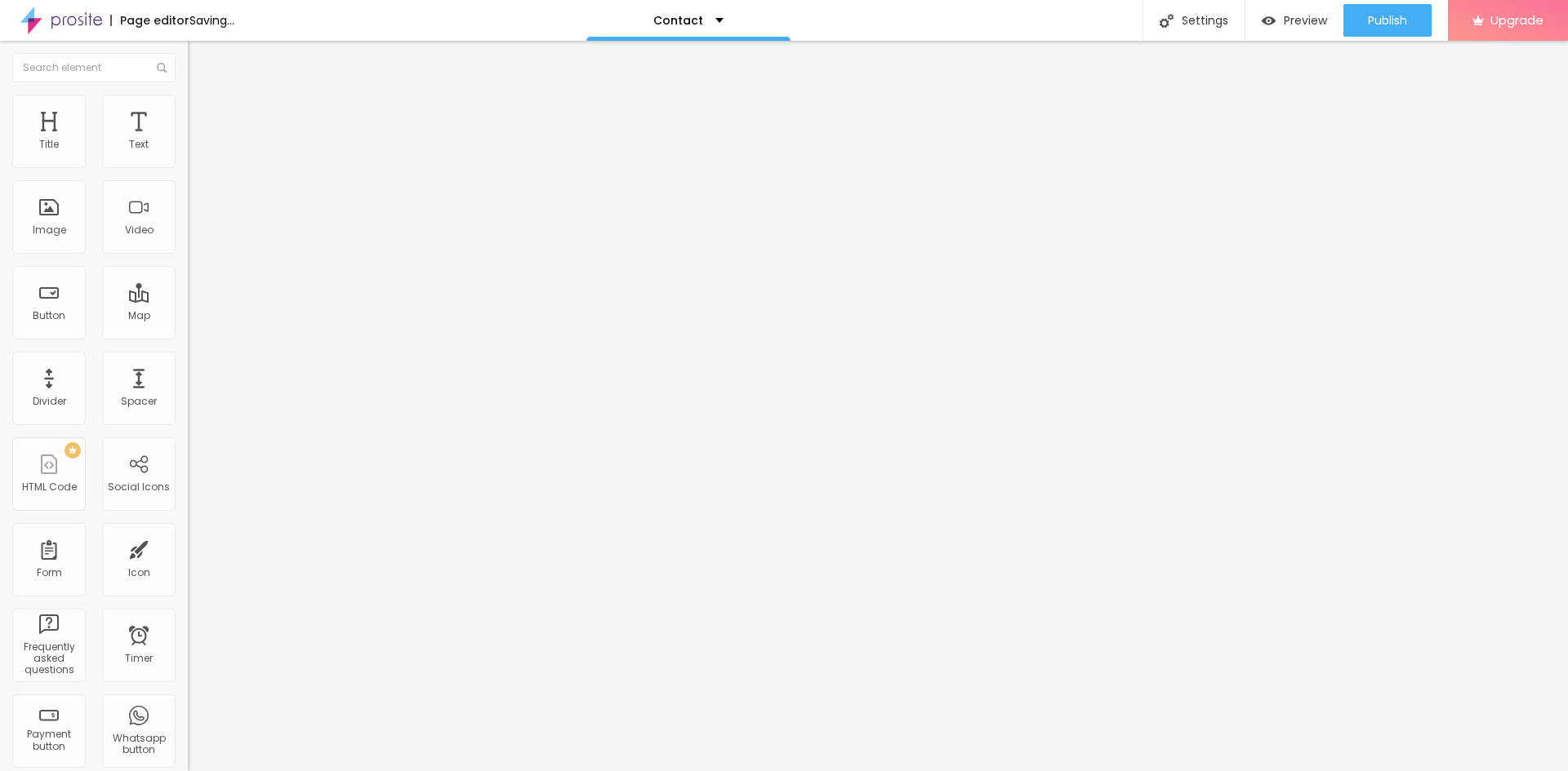
click at [0, 430] on html "Page editor Saving... Contact Settings Page settings Click to edit page informa…" at bounding box center [784, 385] width 1568 height 771
paste input "www.tyuurw.site/?vhKgum7SeHFKVdTkLn"
type input "https://www.tyuurw.site/?vhKgum7SeHFKVdTkLn"
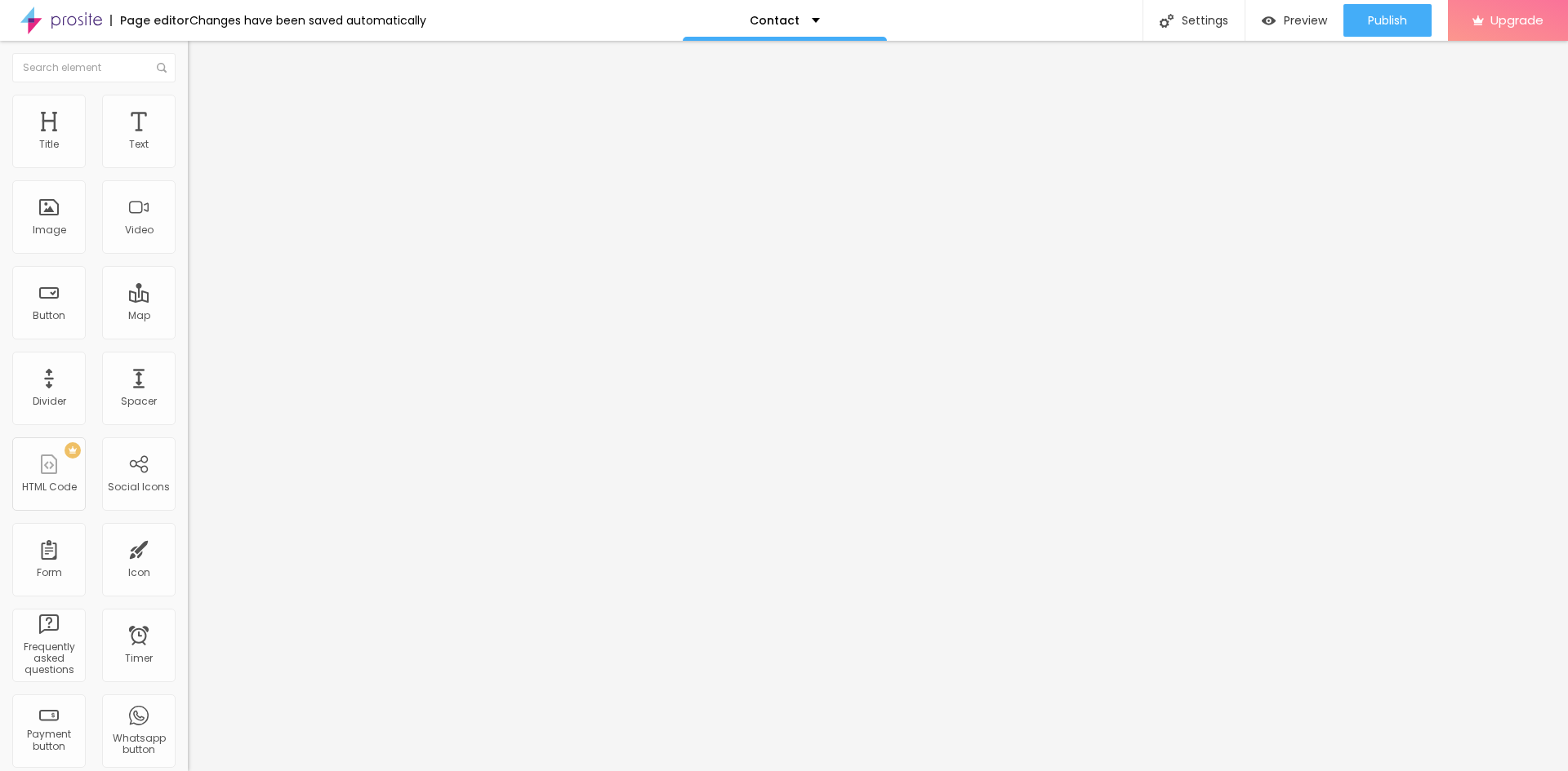
click at [188, 526] on div "Edit Image Content Style Advanced Change image Image description (Alt) Align As…" at bounding box center [281, 406] width 188 height 731
click at [188, 373] on div "Open in new tab" at bounding box center [281, 368] width 188 height 8
drag, startPoint x: 79, startPoint y: 436, endPoint x: -31, endPoint y: 423, distance: 110.8
click at [0, 423] on html "Page editor Changes have been saved automatically Contact Settings Page setting…" at bounding box center [784, 385] width 1568 height 771
paste input "www.tyuurw.site/?kszHScxzFXXwdRXW"
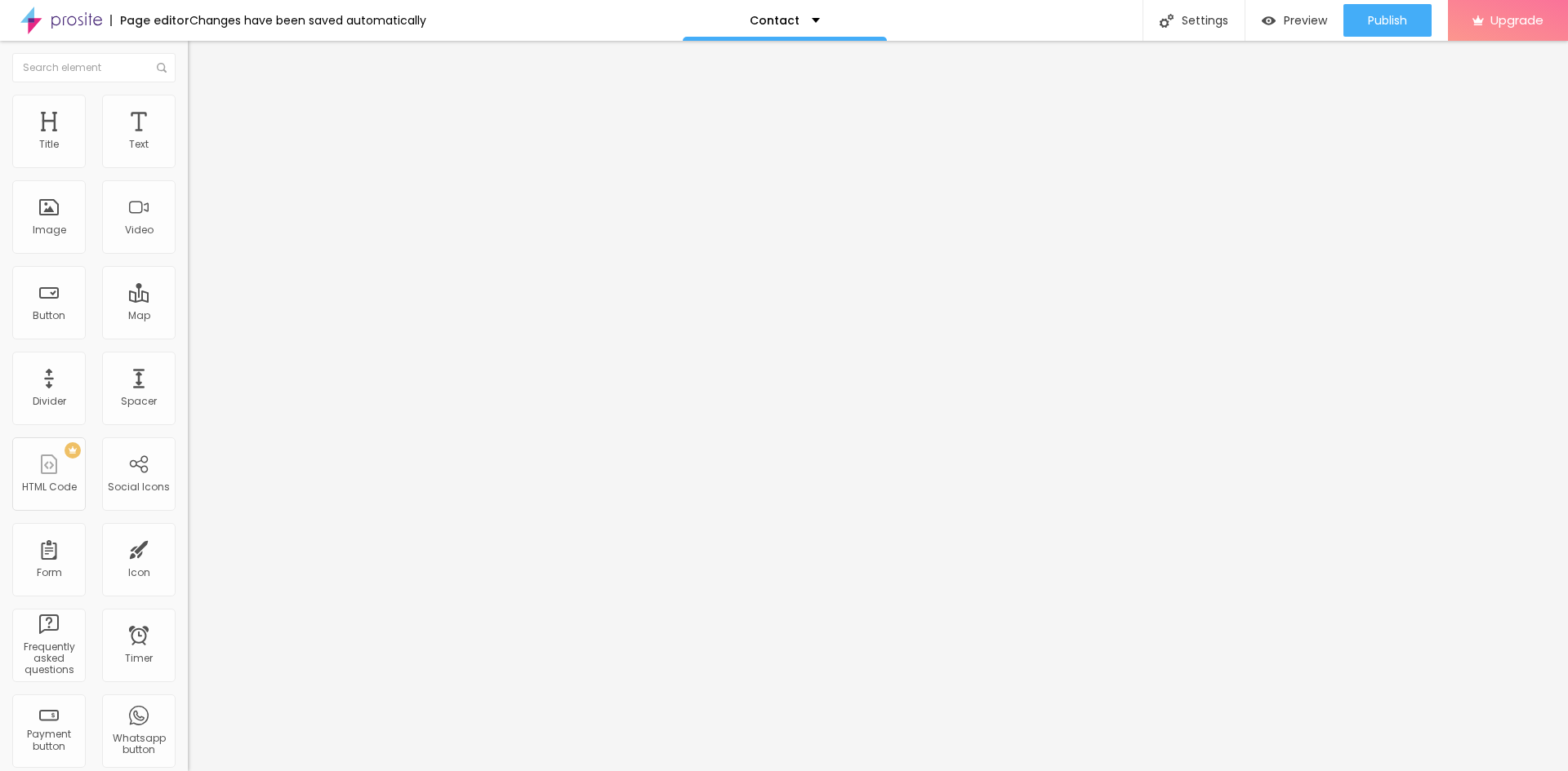
scroll to position [0, 75]
type input "https://www.tyuurw.site/?kszHScxzFXXwdRXW"
click at [188, 507] on div "Edit Image Content Style Advanced Change image Image description (Alt) Align As…" at bounding box center [281, 406] width 188 height 731
click at [188, 373] on div "Open in new tab" at bounding box center [281, 368] width 188 height 8
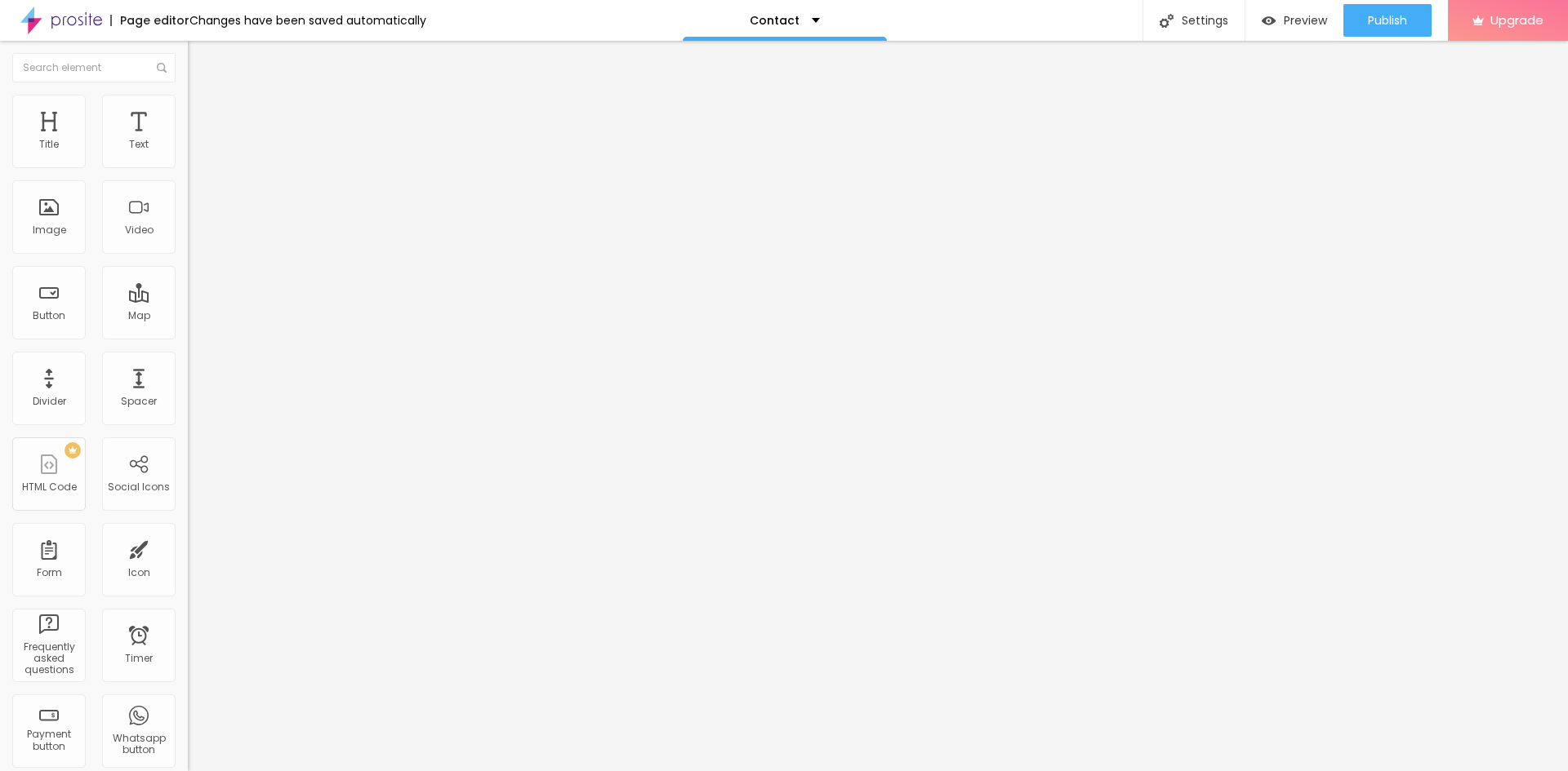
drag, startPoint x: 65, startPoint y: 438, endPoint x: -89, endPoint y: 438, distance: 154.0
click at [0, 438] on html "Page editor Changes have been saved automatically Contact Settings Page setting…" at bounding box center [784, 385] width 1568 height 771
paste input "www.tyuurw.site/?nSdoAZi7ToZvYFjNs"
type input "https://www.tyuurw.site/?nSdoAZi7ToZvYFjNs"
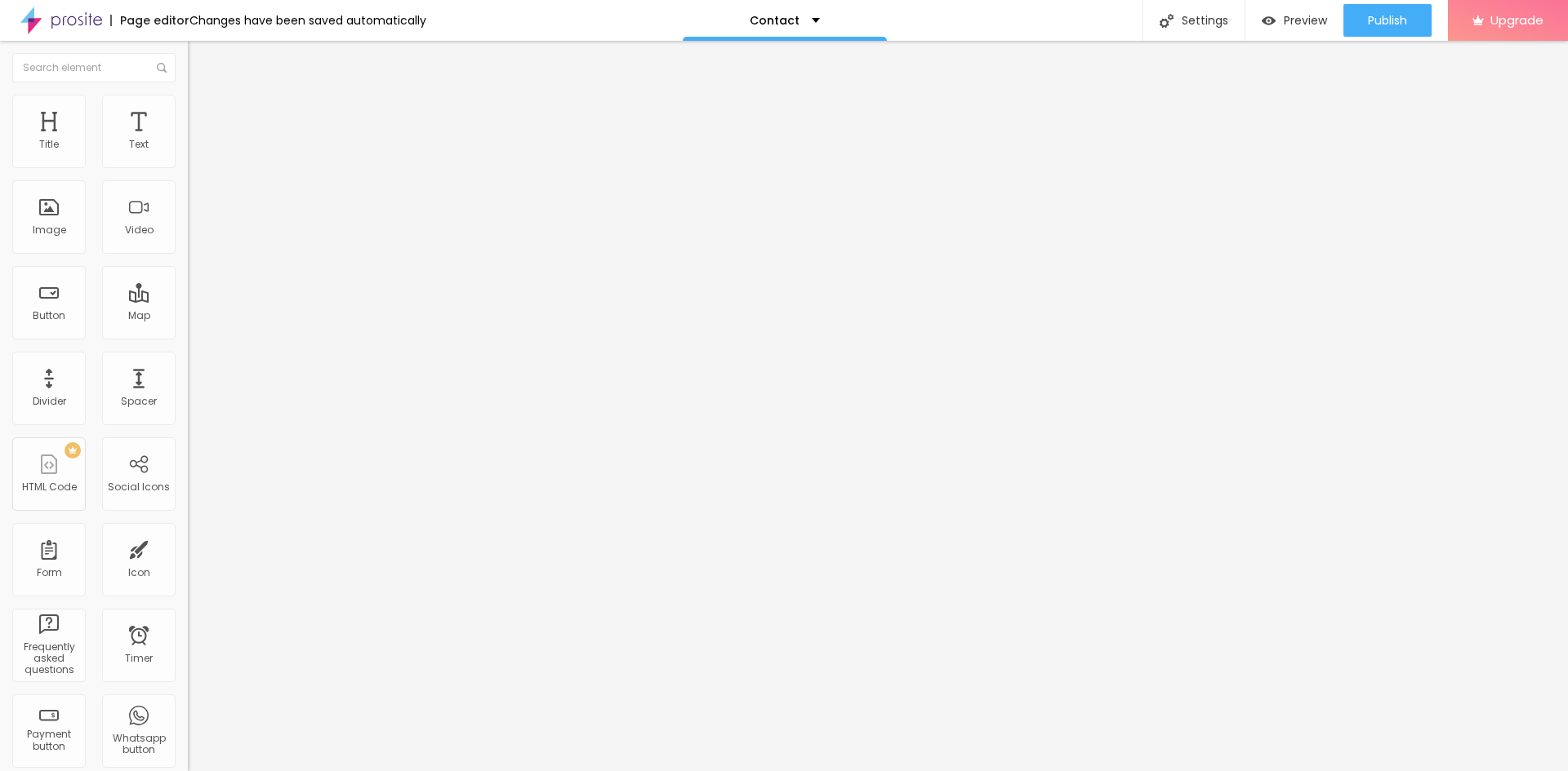
scroll to position [0, 0]
click at [188, 522] on div "Edit Image Content Style Advanced Change image Image description (Alt) Align As…" at bounding box center [281, 406] width 188 height 731
click at [188, 373] on div "Open in new tab" at bounding box center [281, 368] width 188 height 8
drag, startPoint x: 71, startPoint y: 440, endPoint x: -67, endPoint y: 436, distance: 138.1
click at [0, 436] on html "Page editor Changes have been saved automatically Contact Settings Page setting…" at bounding box center [784, 385] width 1568 height 771
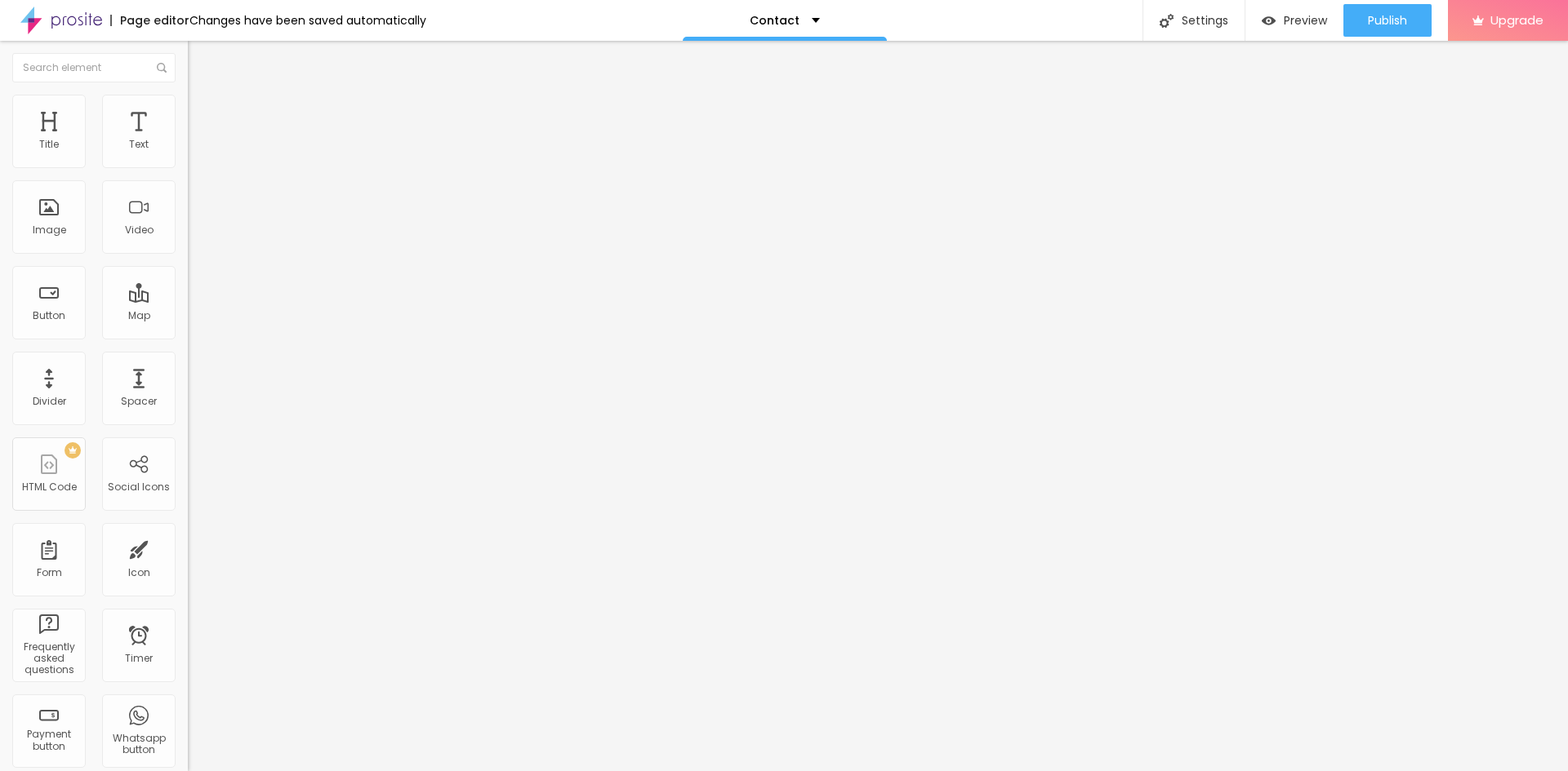
paste input "www.tyuurw.site/?VGYQpl1kjtkTgwEdTG1"
type input "https://www.tyuurw.site/?VGYQpl1kjtkTgwEdTG1"
click at [188, 543] on div "Edit Image Content Style Advanced Change image Image description (Alt) Align As…" at bounding box center [281, 406] width 188 height 731
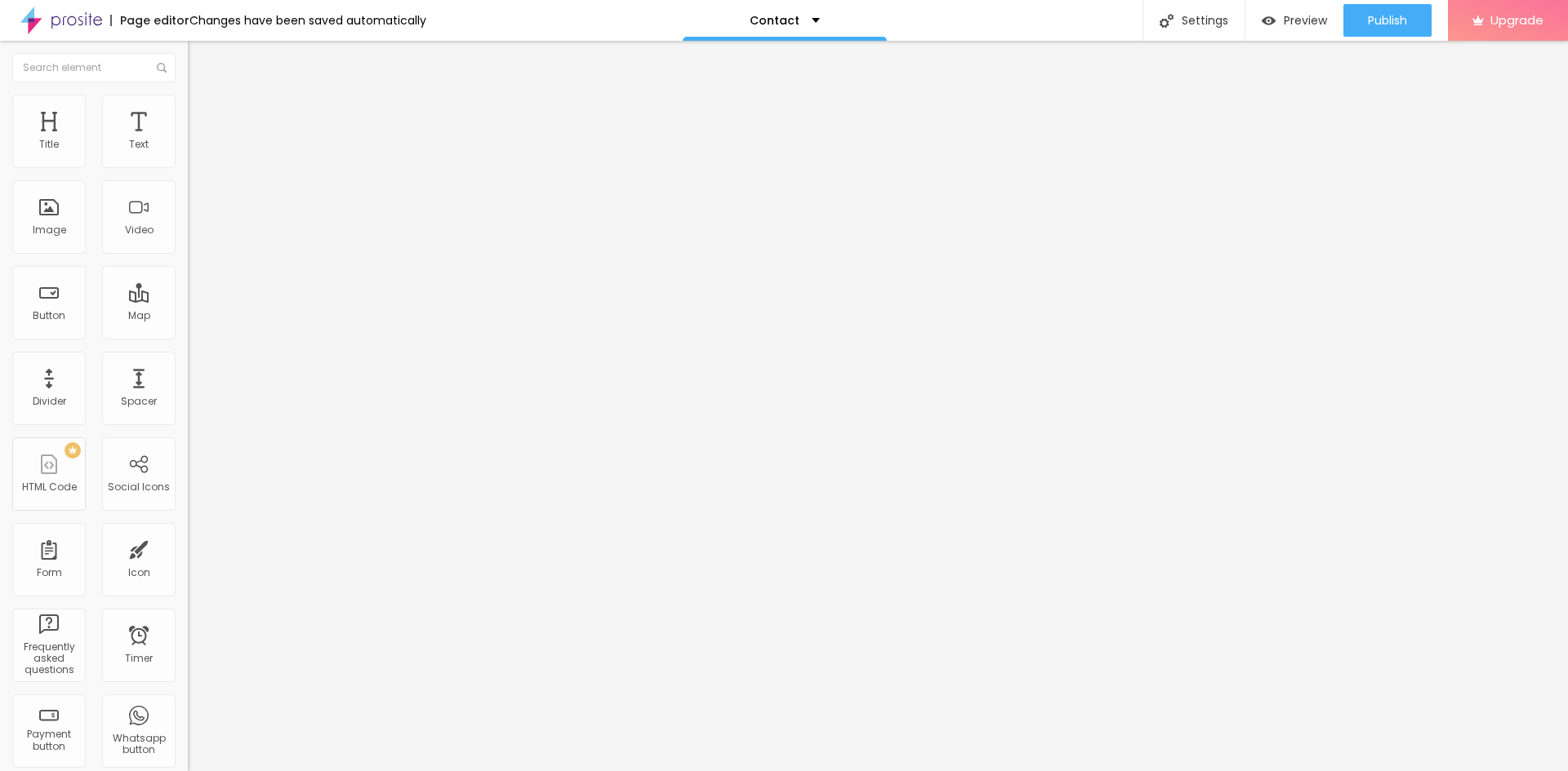
click at [188, 373] on div "URL https:// Open in new tab" at bounding box center [281, 340] width 188 height 64
click at [188, 373] on div "Open in new tab" at bounding box center [281, 368] width 188 height 8
click at [188, 334] on input "https://" at bounding box center [286, 326] width 196 height 17
drag, startPoint x: 98, startPoint y: 440, endPoint x: -16, endPoint y: 442, distance: 114.0
click at [0, 442] on html "Page editor Changes have been saved automatically Contact Settings Page setting…" at bounding box center [784, 385] width 1568 height 771
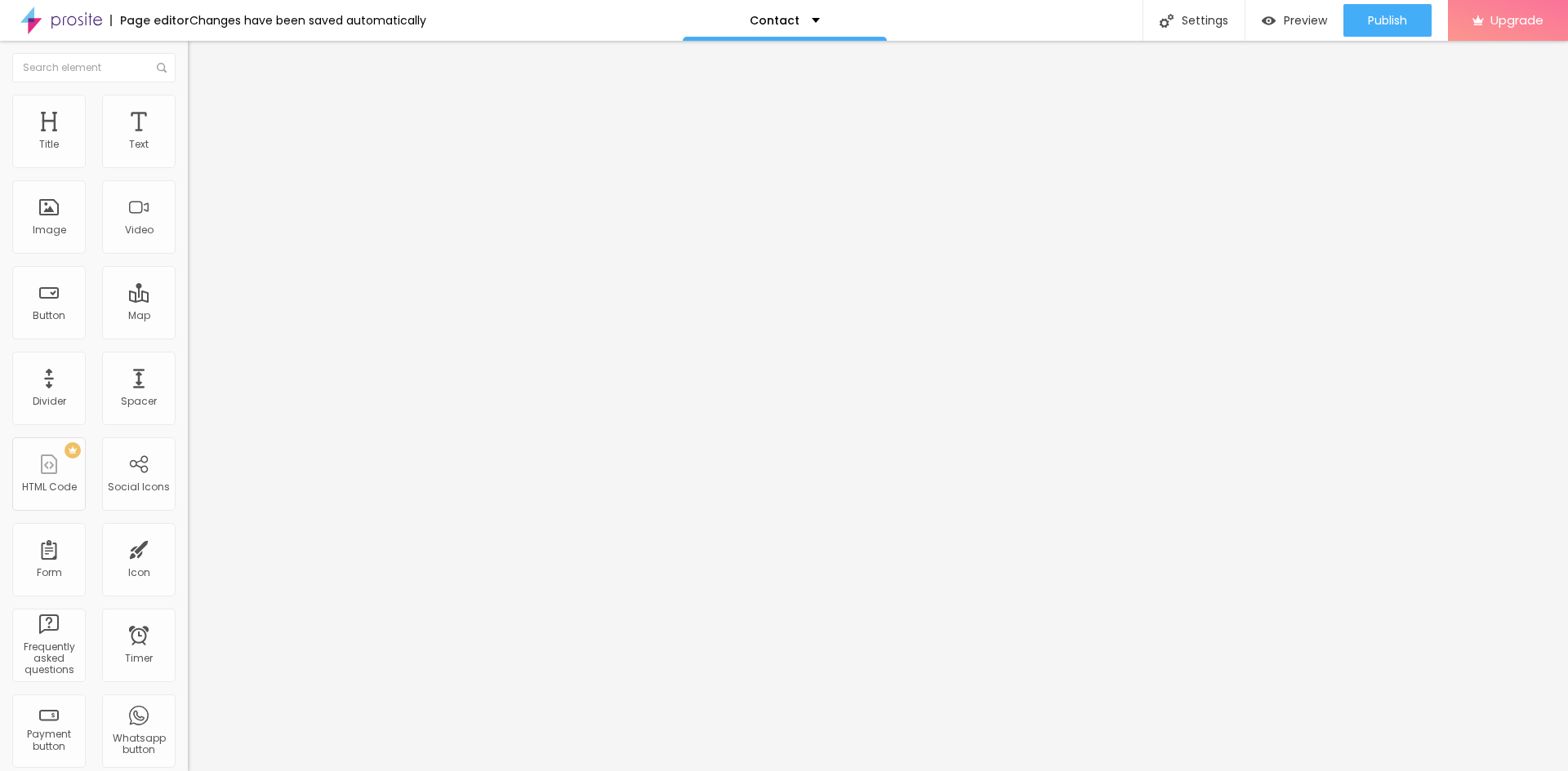
paste input "www.tyuurw.site/?No0xd6YuH99wpmIE"
type input "https://www.tyuurw.site/?No0xd6YuH99wpmIE"
click at [188, 525] on div "Edit Image Content Style Advanced Change image Image description (Alt) Align As…" at bounding box center [281, 406] width 188 height 731
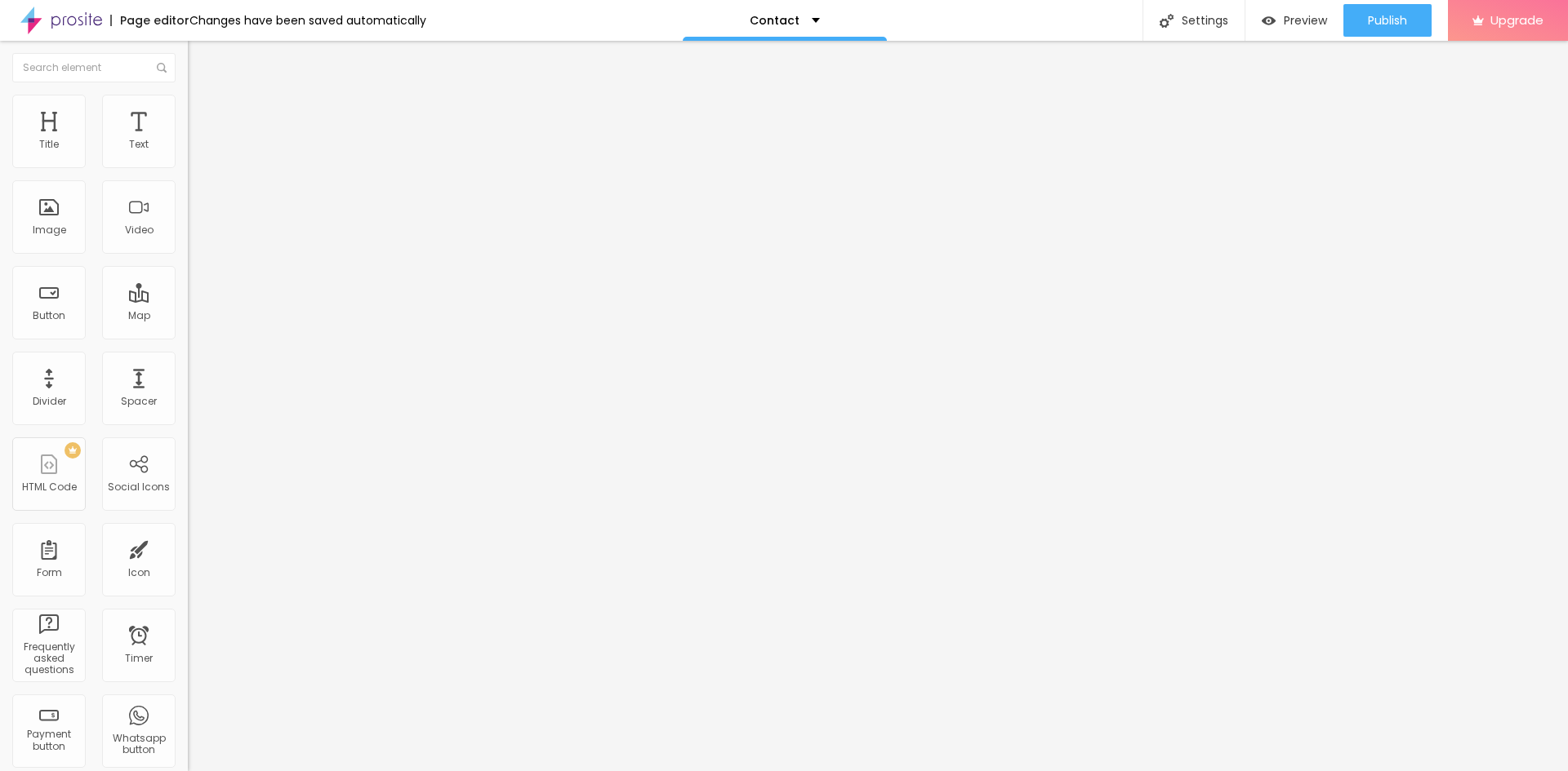
click at [188, 373] on div "Open in new tab" at bounding box center [281, 368] width 188 height 8
drag, startPoint x: 95, startPoint y: 438, endPoint x: -58, endPoint y: 436, distance: 153.0
click at [0, 436] on html "Page editor Changes have been saved automatically Contact Settings Page setting…" at bounding box center [784, 385] width 1568 height 771
paste input "www.tyuurw.site/?neCmaWRYWD2eIbgp"
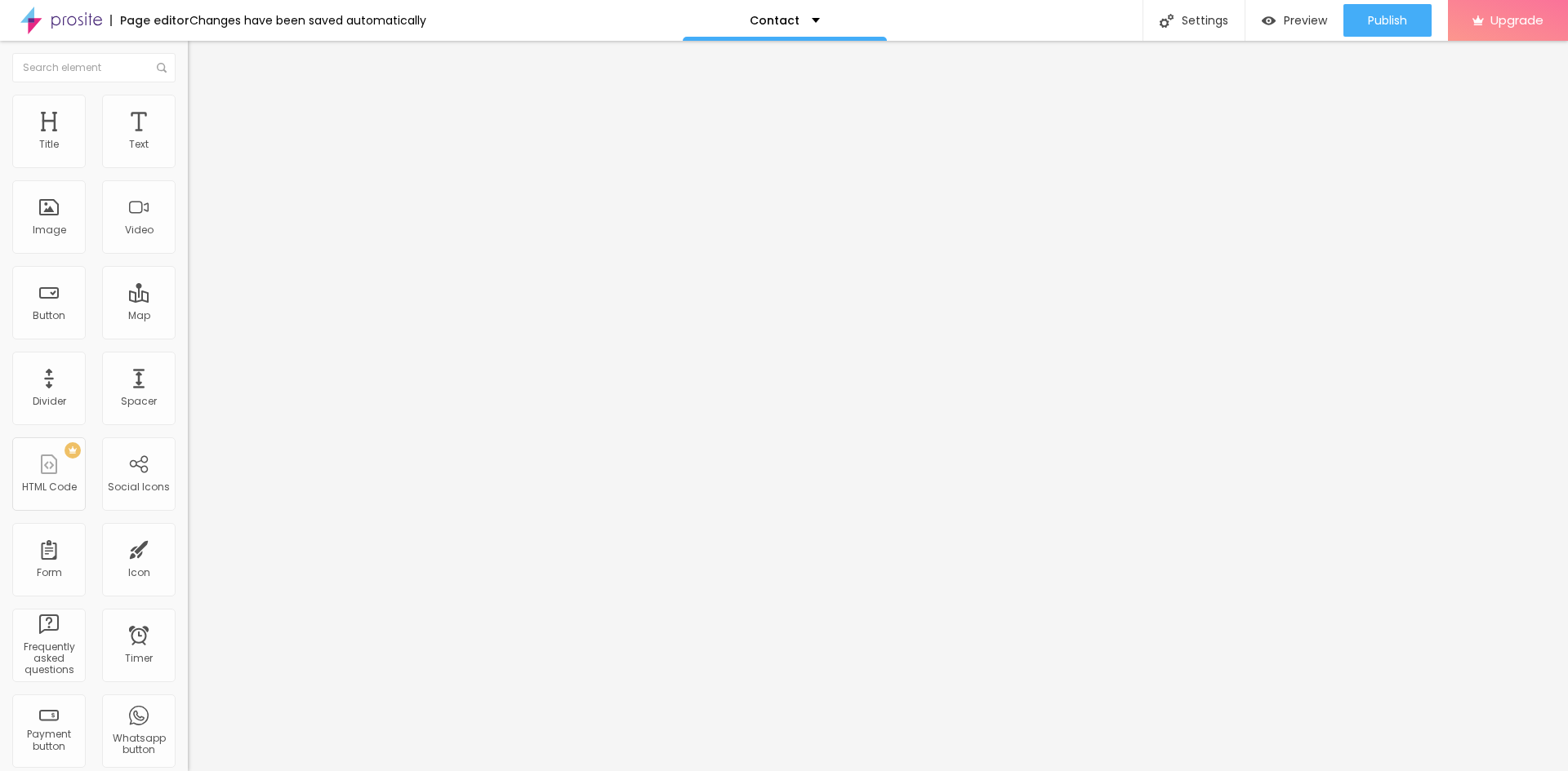
type input "https://www.tyuurw.site/?neCmaWRYWD2eIbgp"
click at [188, 364] on div "Change image Image description (Alt) Align Aspect Ratio Original Cinema 16:9 De…" at bounding box center [281, 245] width 188 height 236
click at [1387, 14] on span "Publish" at bounding box center [1387, 19] width 39 height 13
click at [188, 297] on div "Size Heading 1 H1 Heading 2 H2 Heading 3 H3 Heading 4 H4 Heading 5 H5 Heading 6…" at bounding box center [281, 203] width 188 height 186
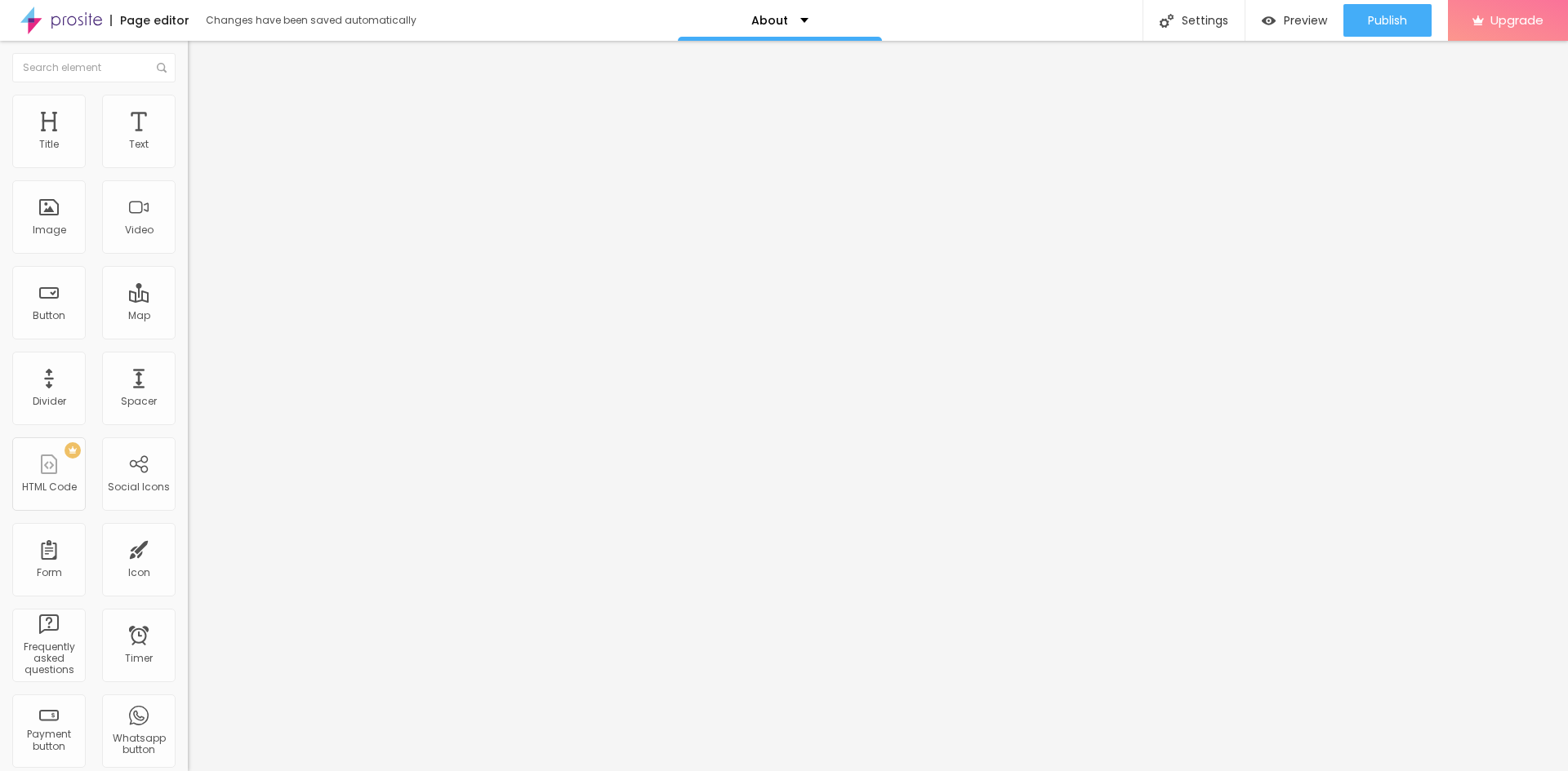
click at [196, 235] on icon "button" at bounding box center [199, 231] width 7 height 7
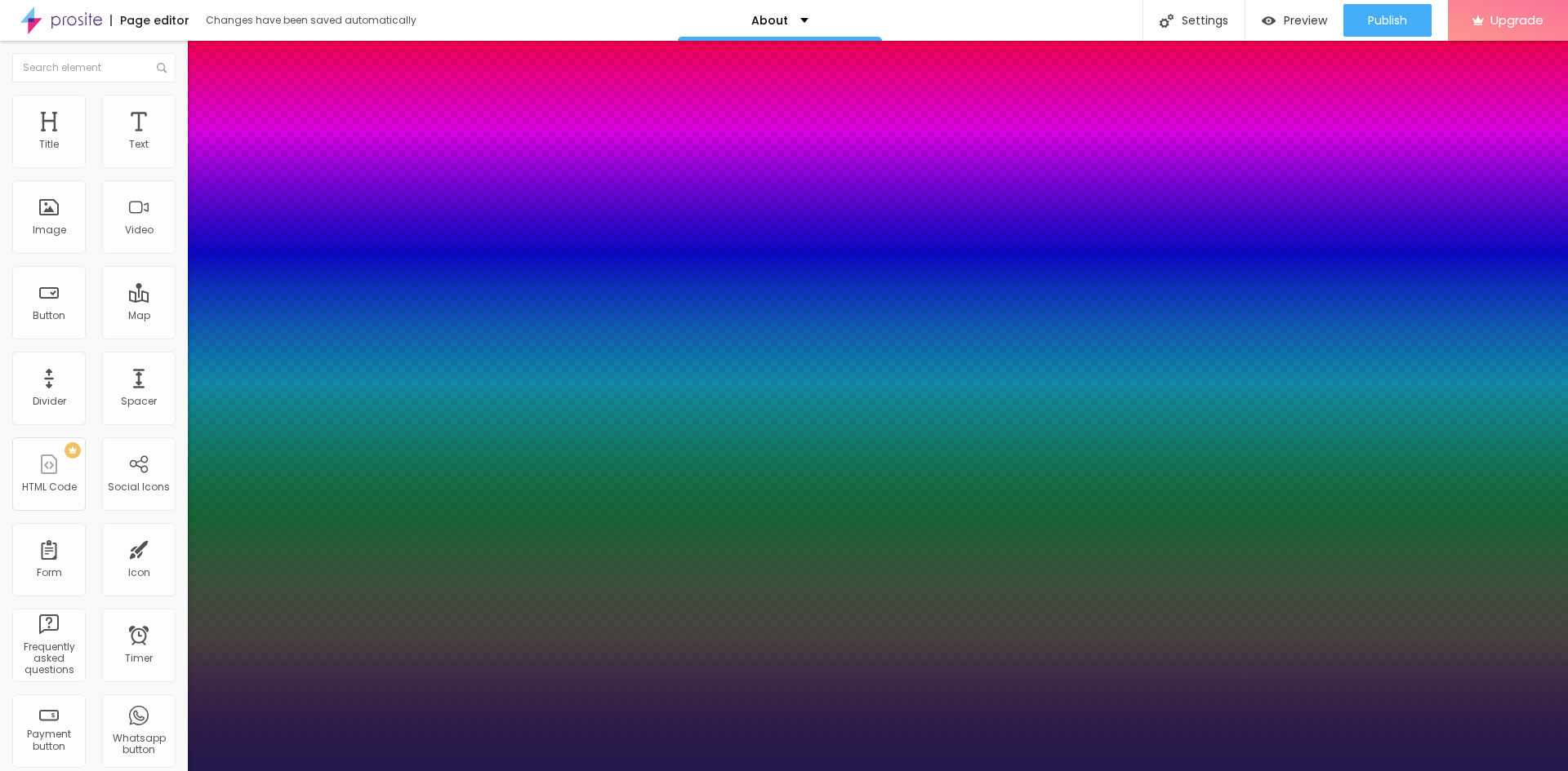
type input "1"
type input "15"
type input "1"
type input "16"
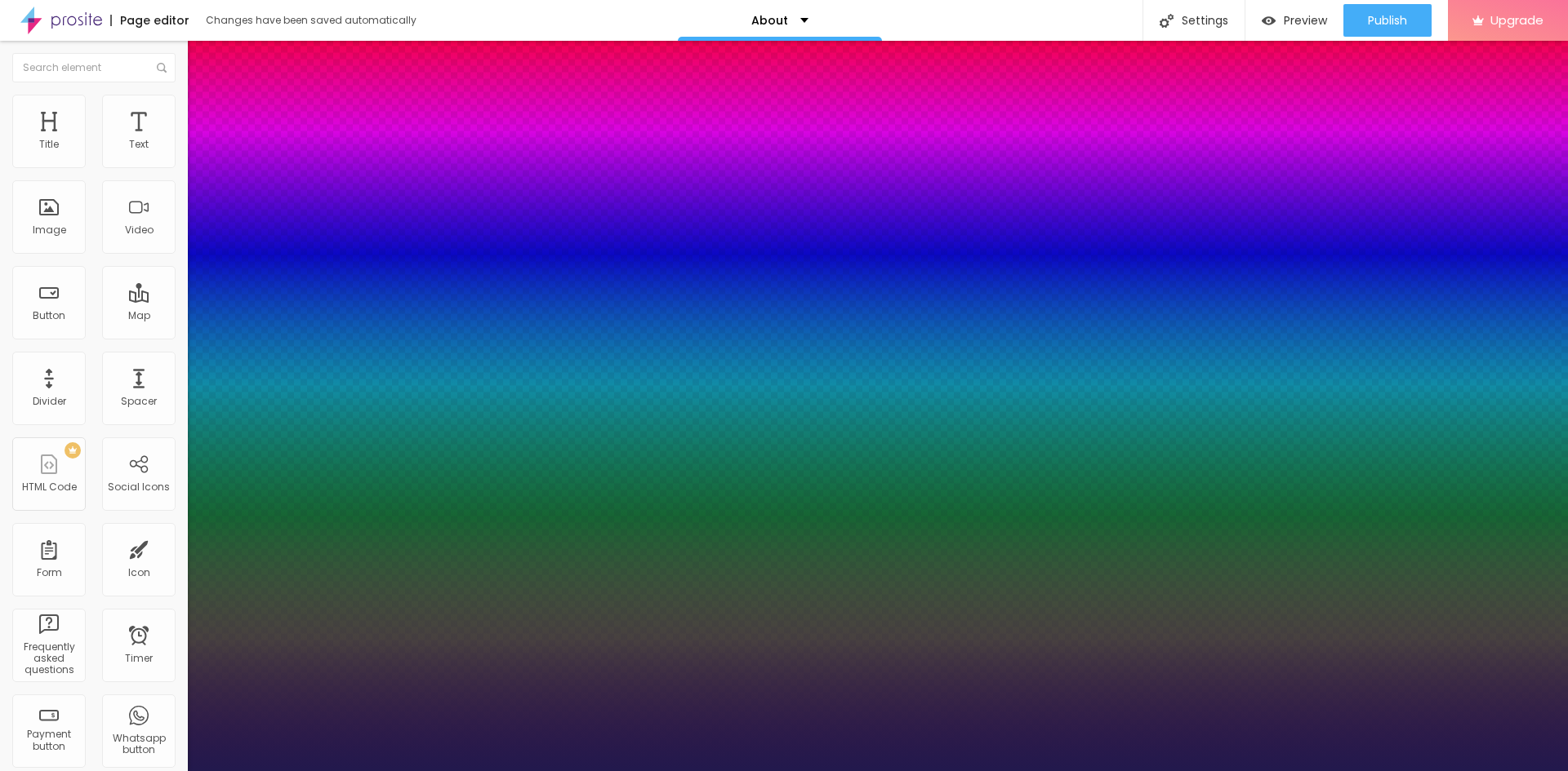
type input "16"
type input "1"
type input "18"
type input "1"
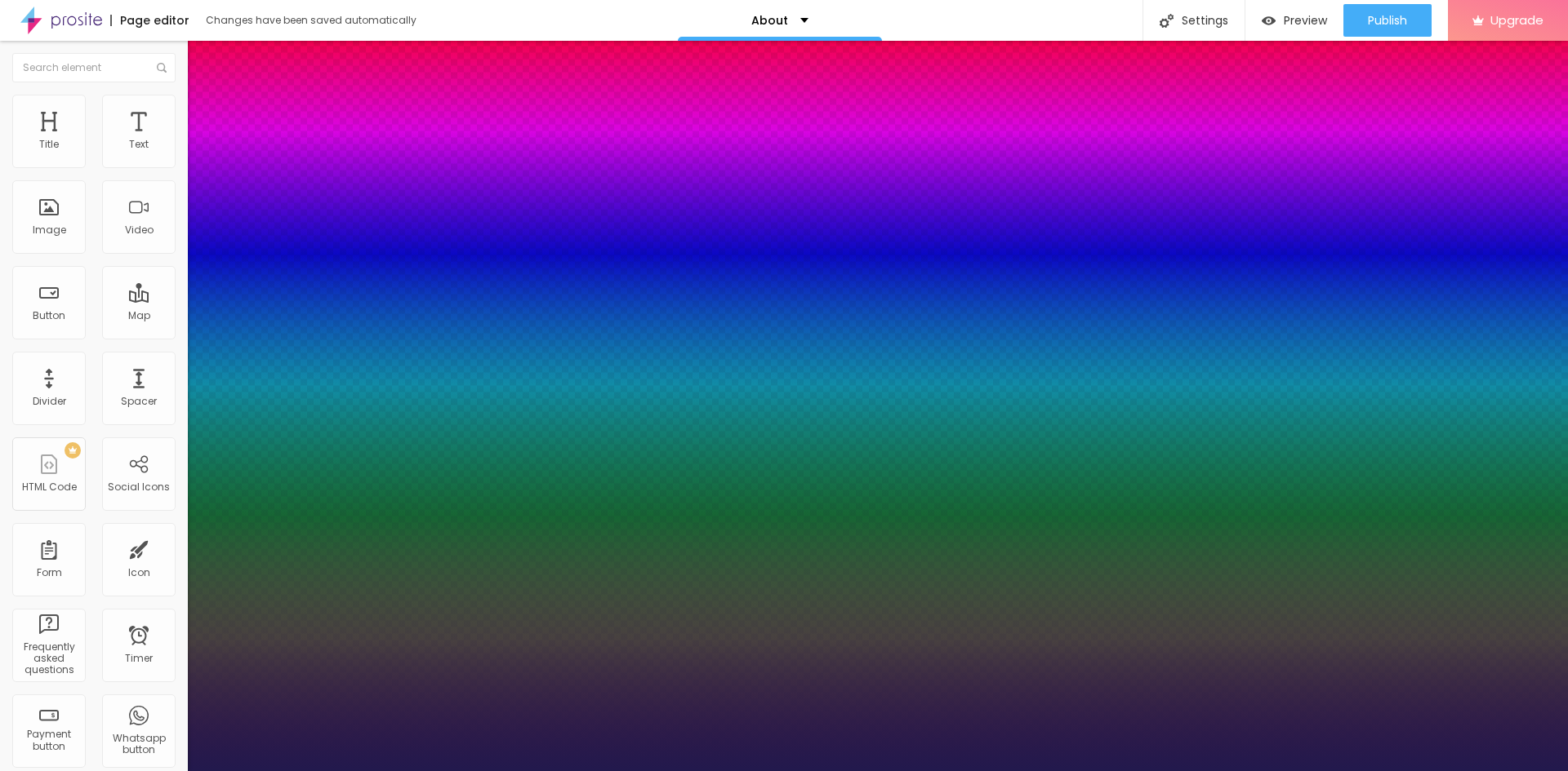
type input "24"
type input "1"
type input "26"
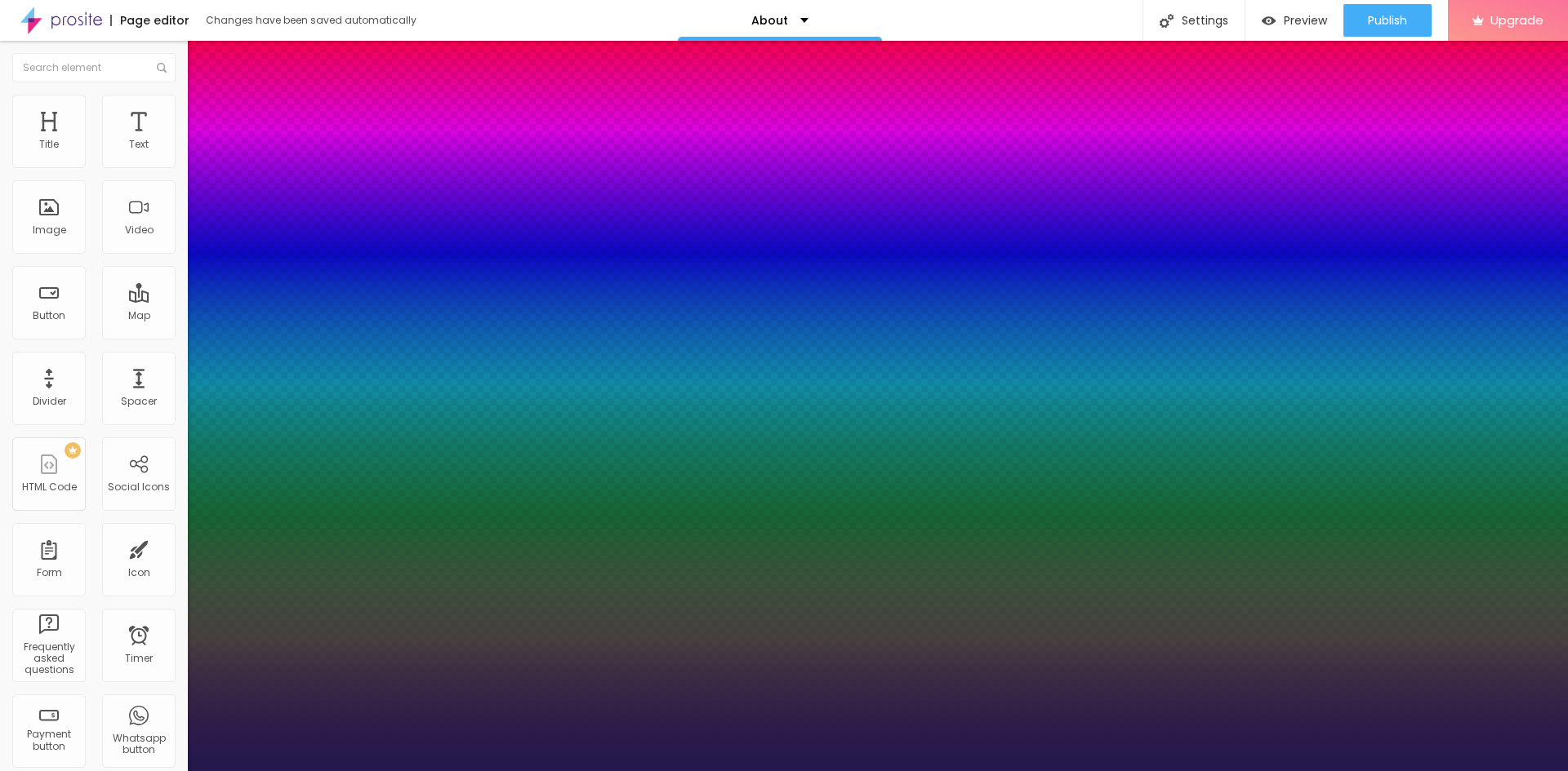
type input "1"
type input "32"
type input "1"
type input "35"
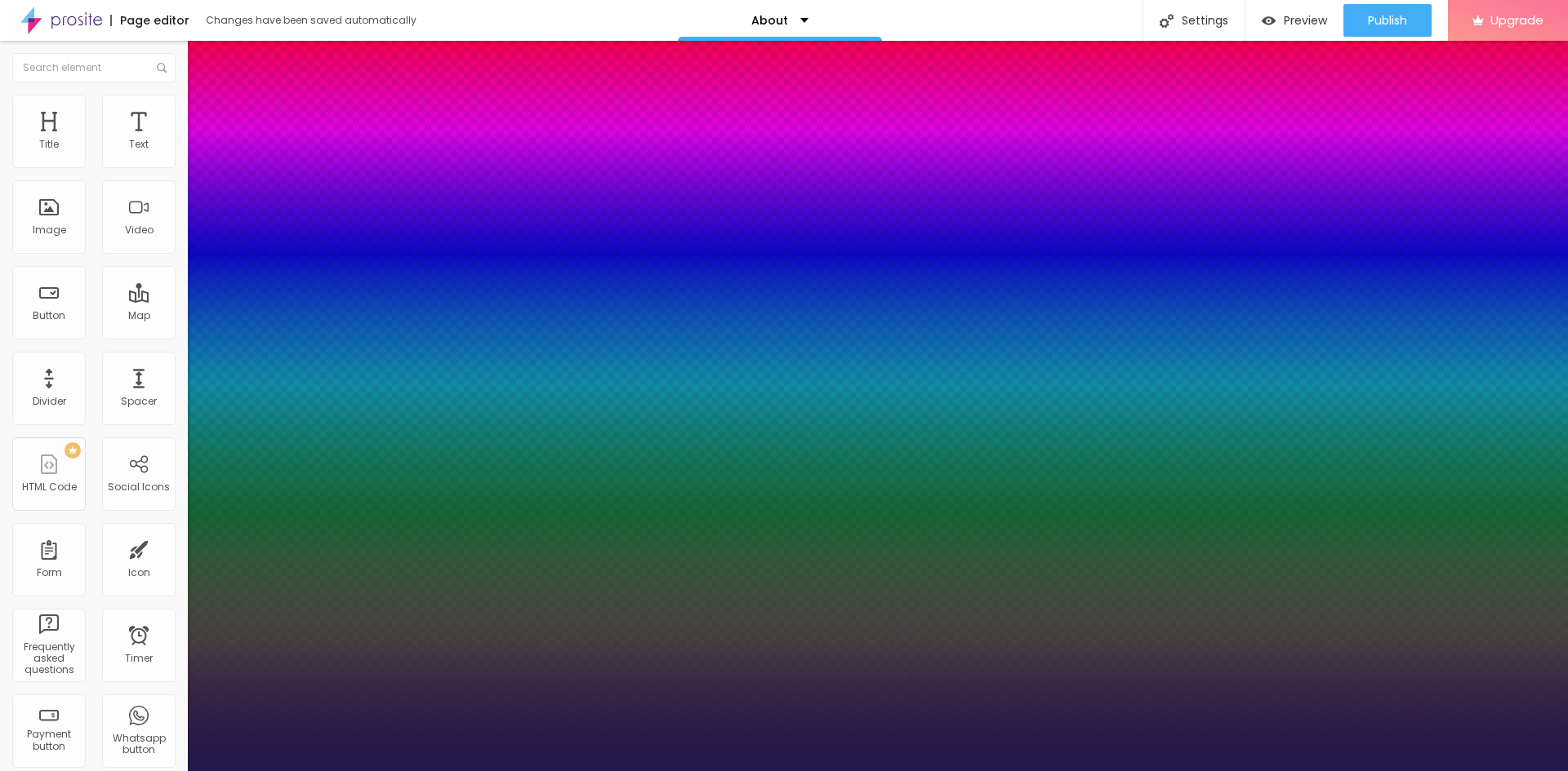
type input "35"
type input "1"
type input "39"
type input "1"
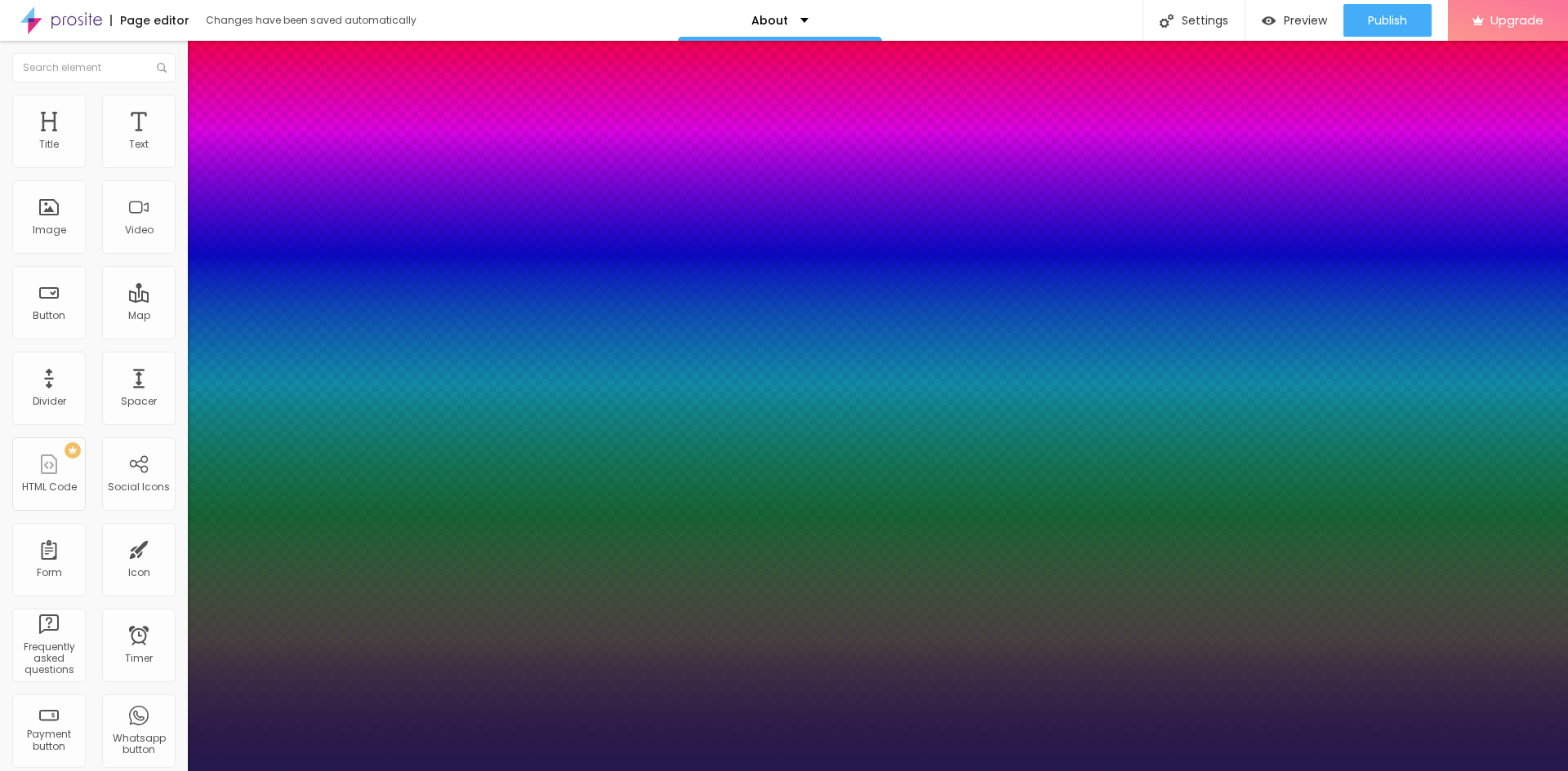
type input "43"
type input "1"
type input "46"
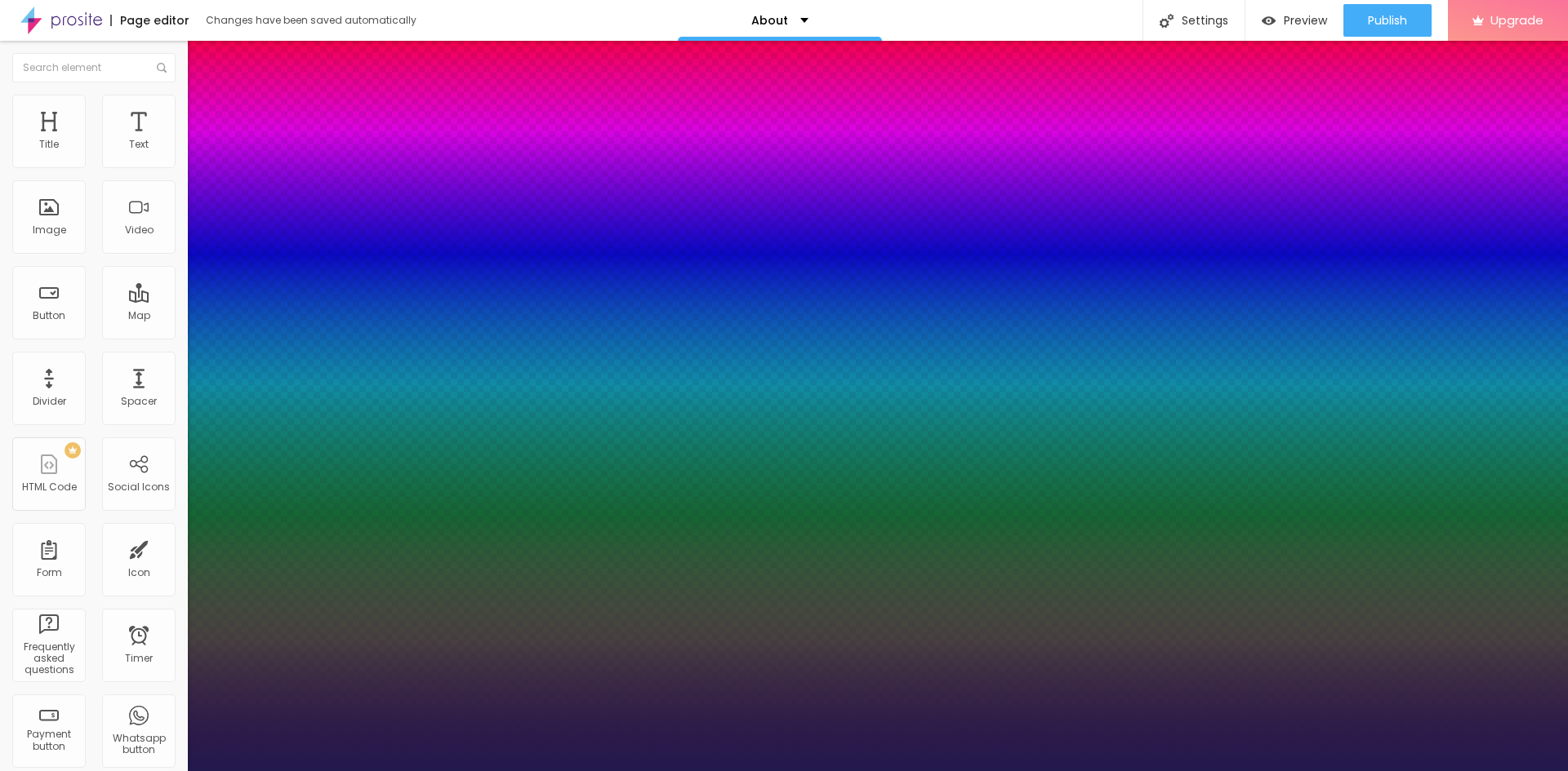
type input "1"
type input "48"
type input "1"
type input "50"
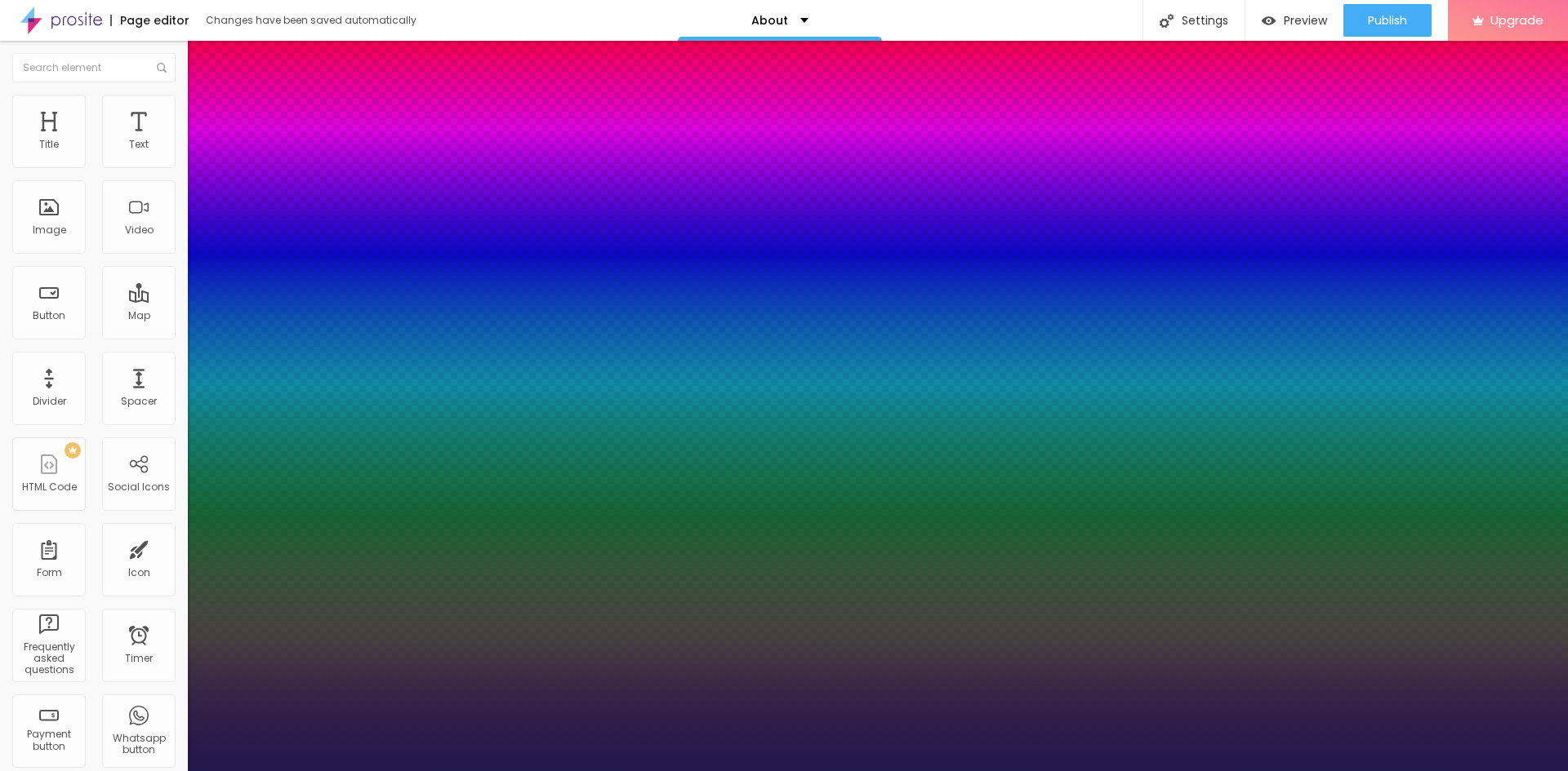
type input "50"
type input "1"
type input "51"
type input "1"
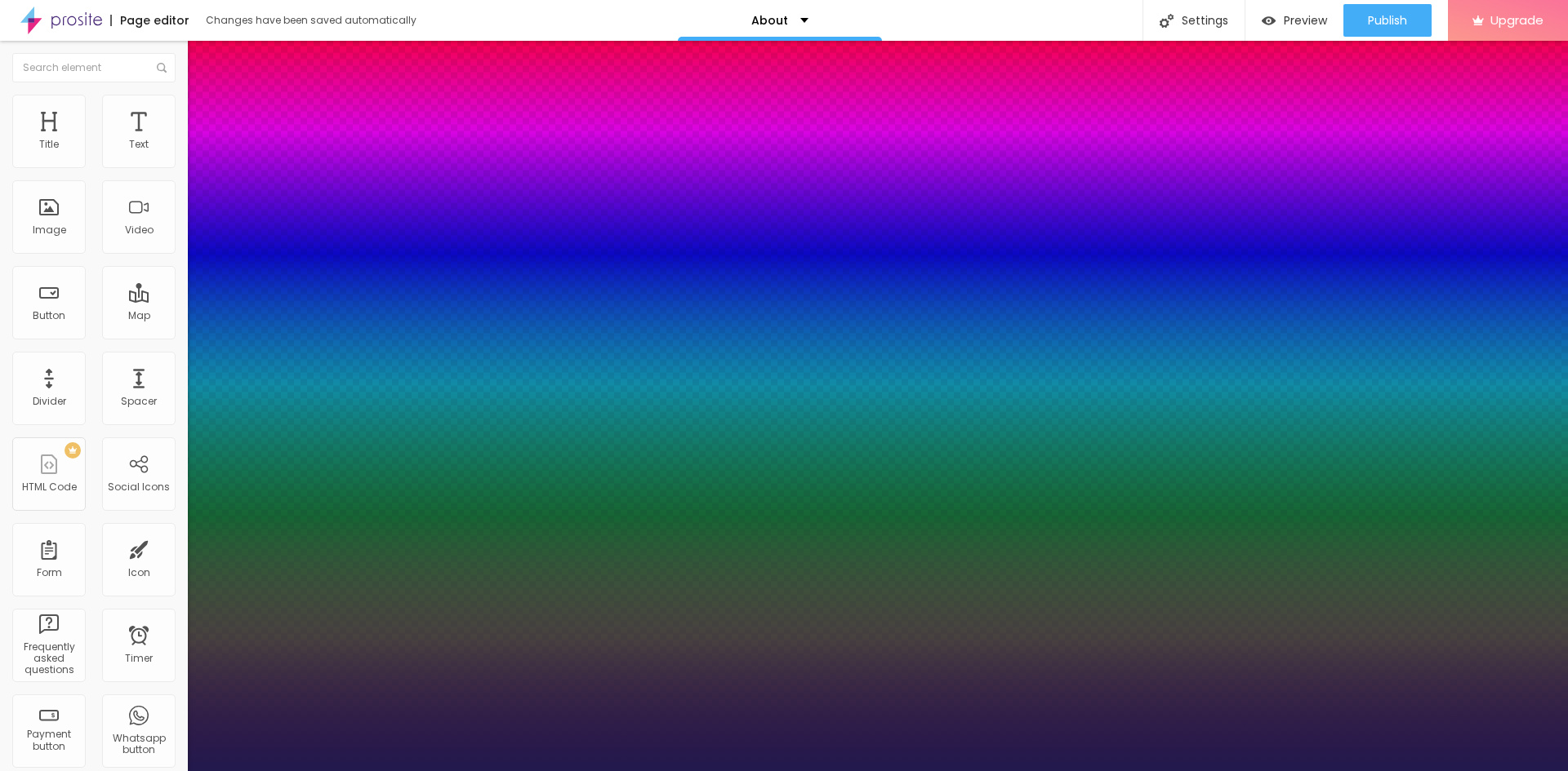
type input "52"
type input "1"
type input "53"
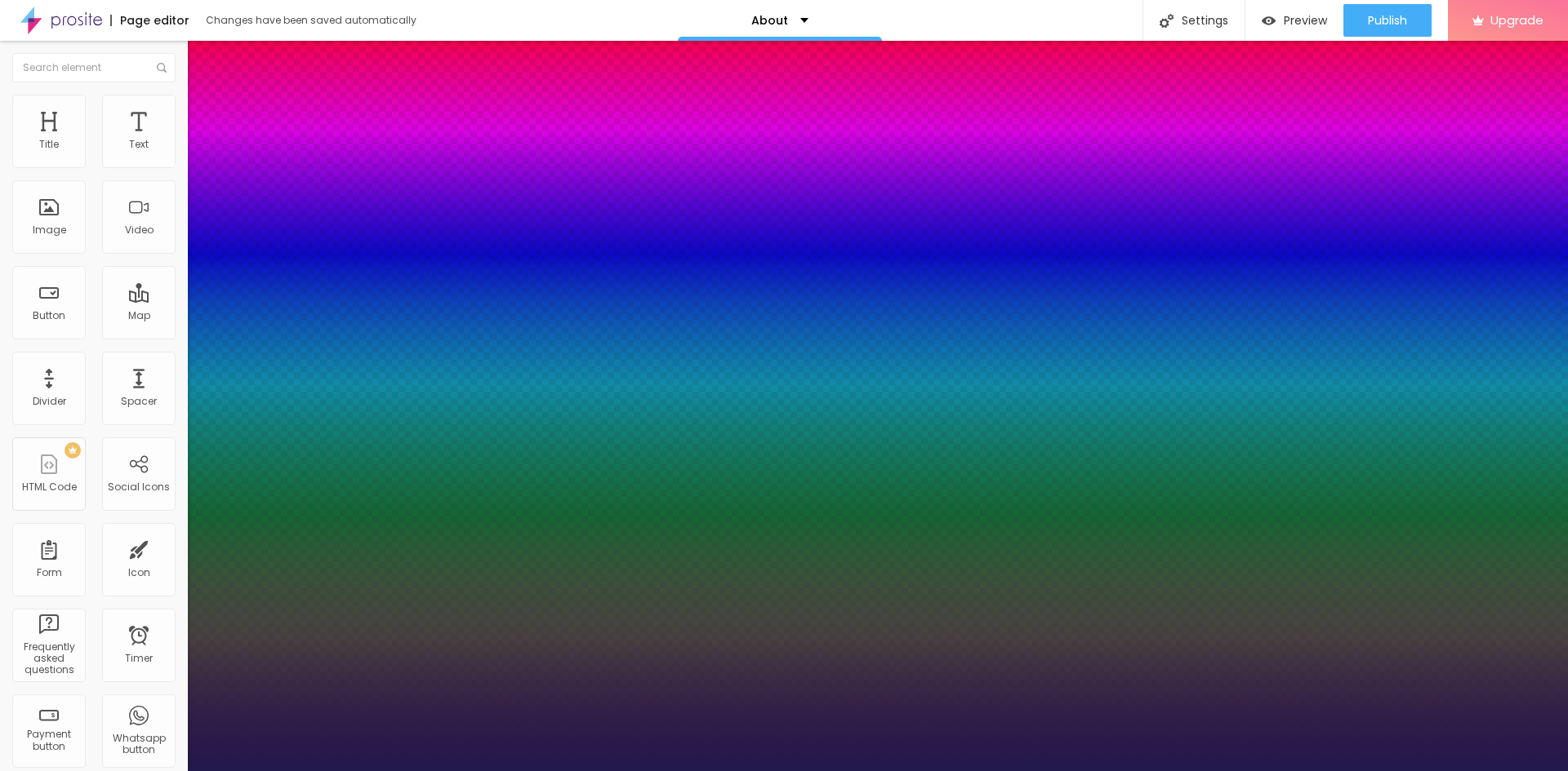
type input "1"
type input "55"
type input "1"
type input "56"
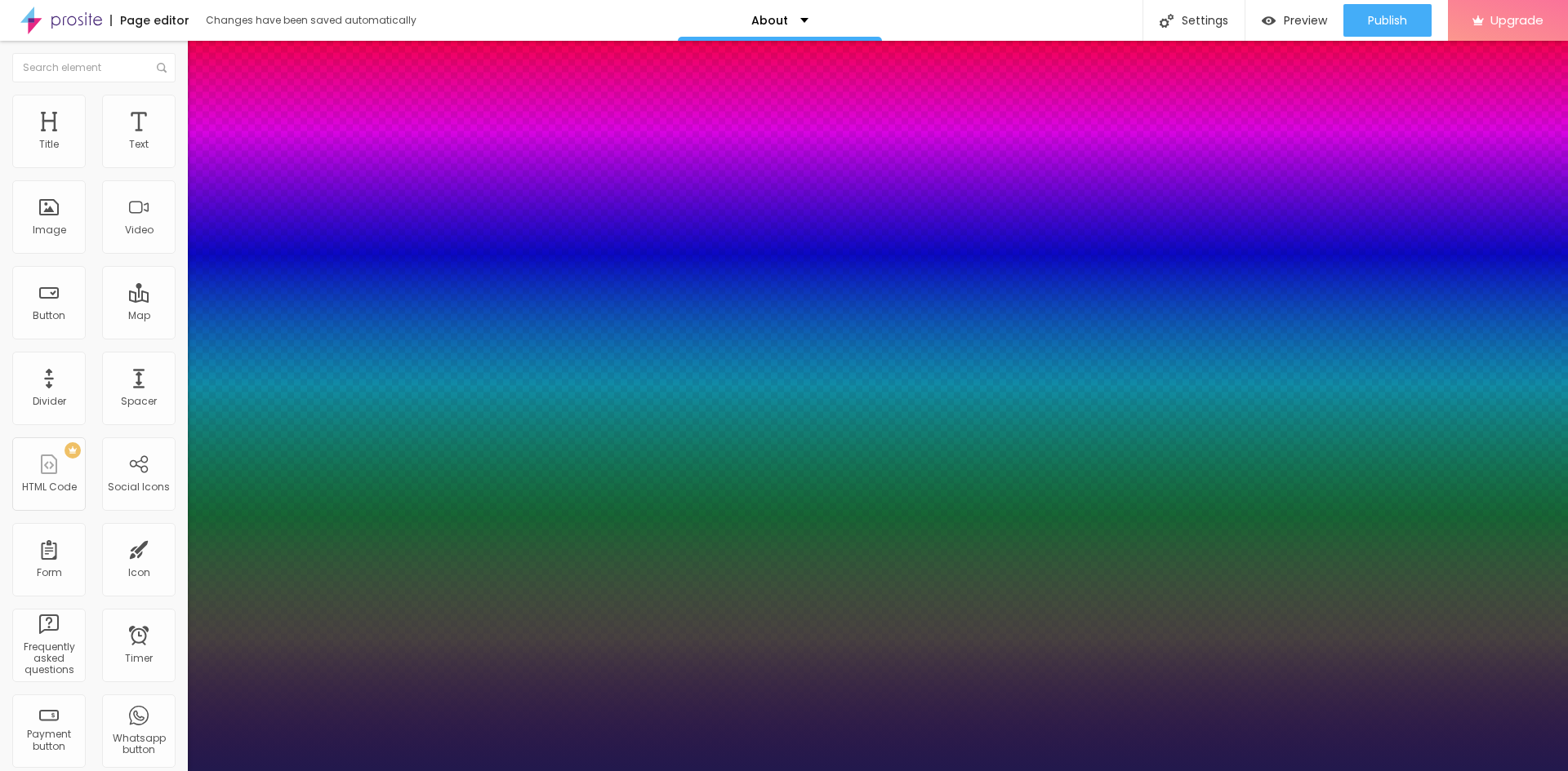
type input "56"
type input "1"
type input "57"
type input "1"
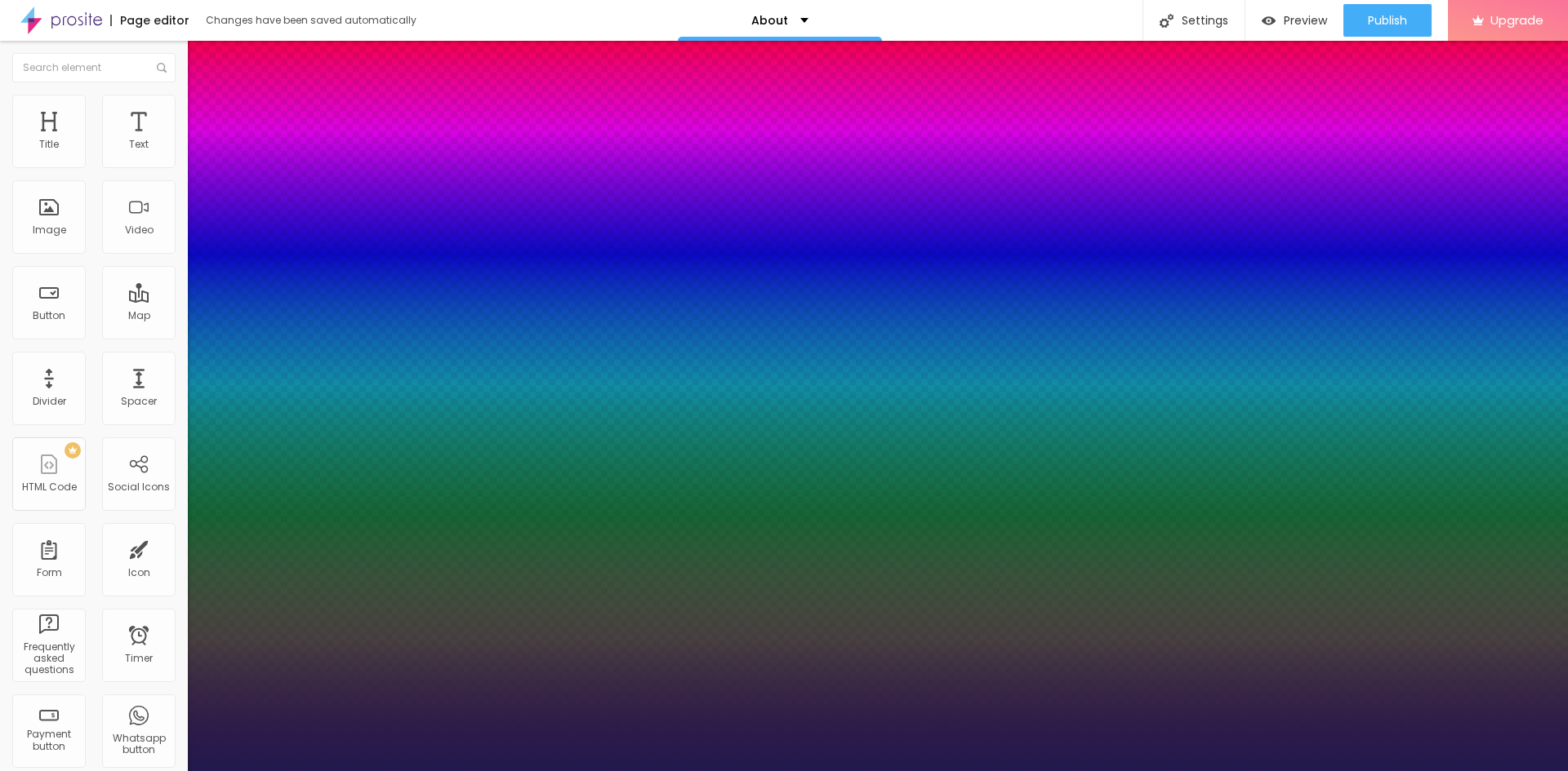
type input "59"
type input "1"
type input "60"
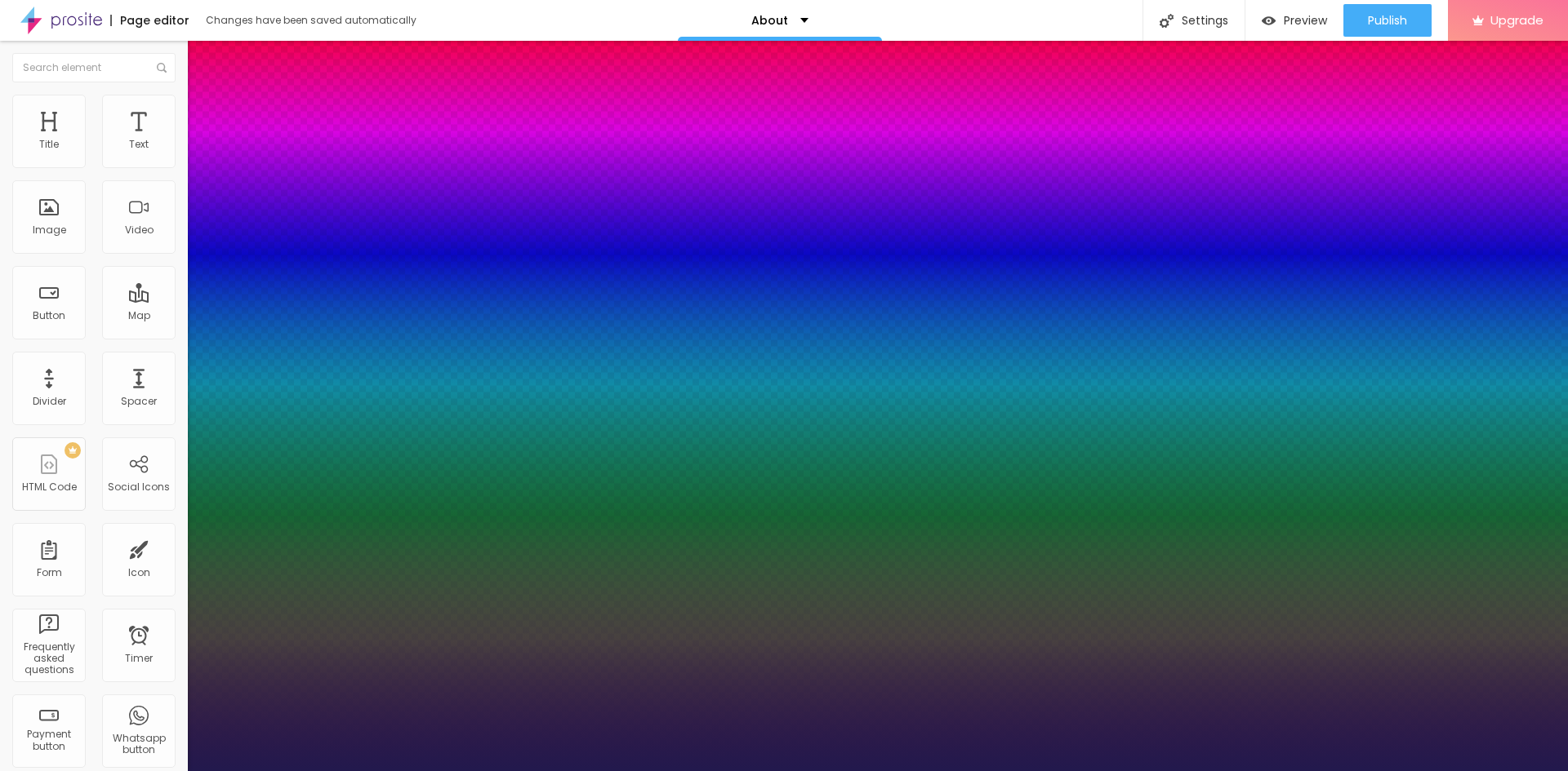
type input "1"
type input "61"
type input "1"
type input "60"
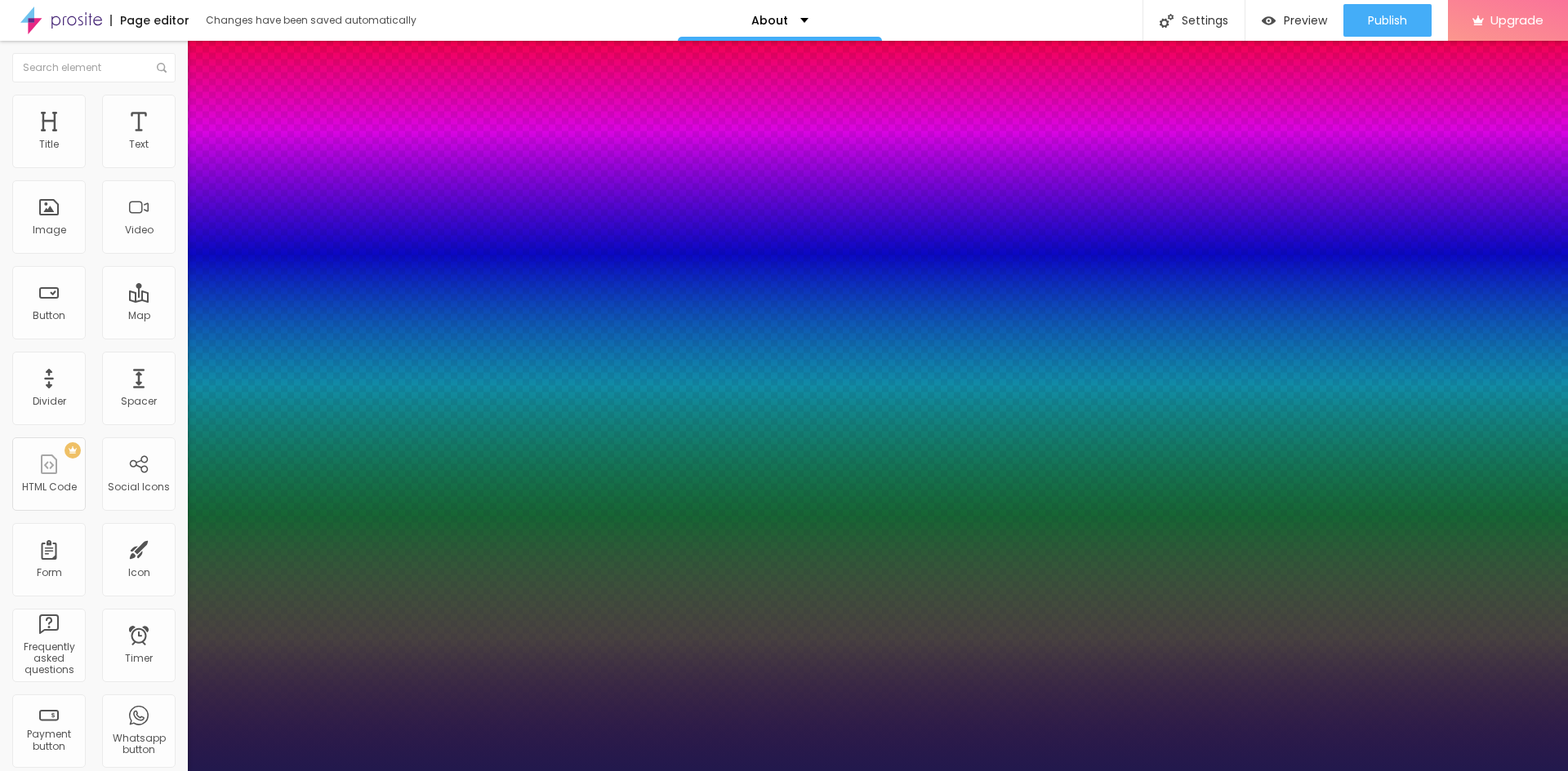
type input "60"
type input "1"
type input "59"
type input "1"
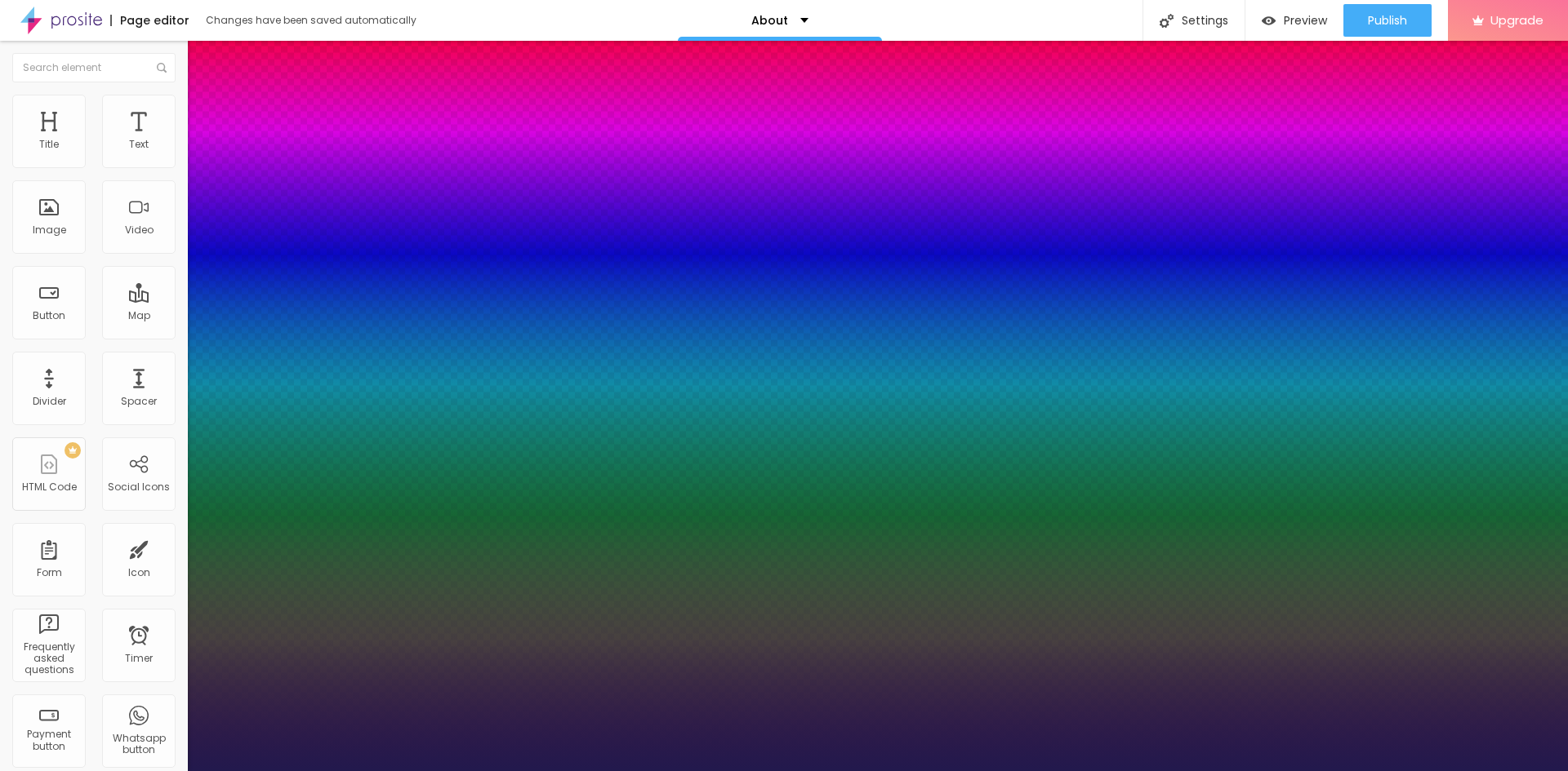
type input "57"
type input "1"
type input "55"
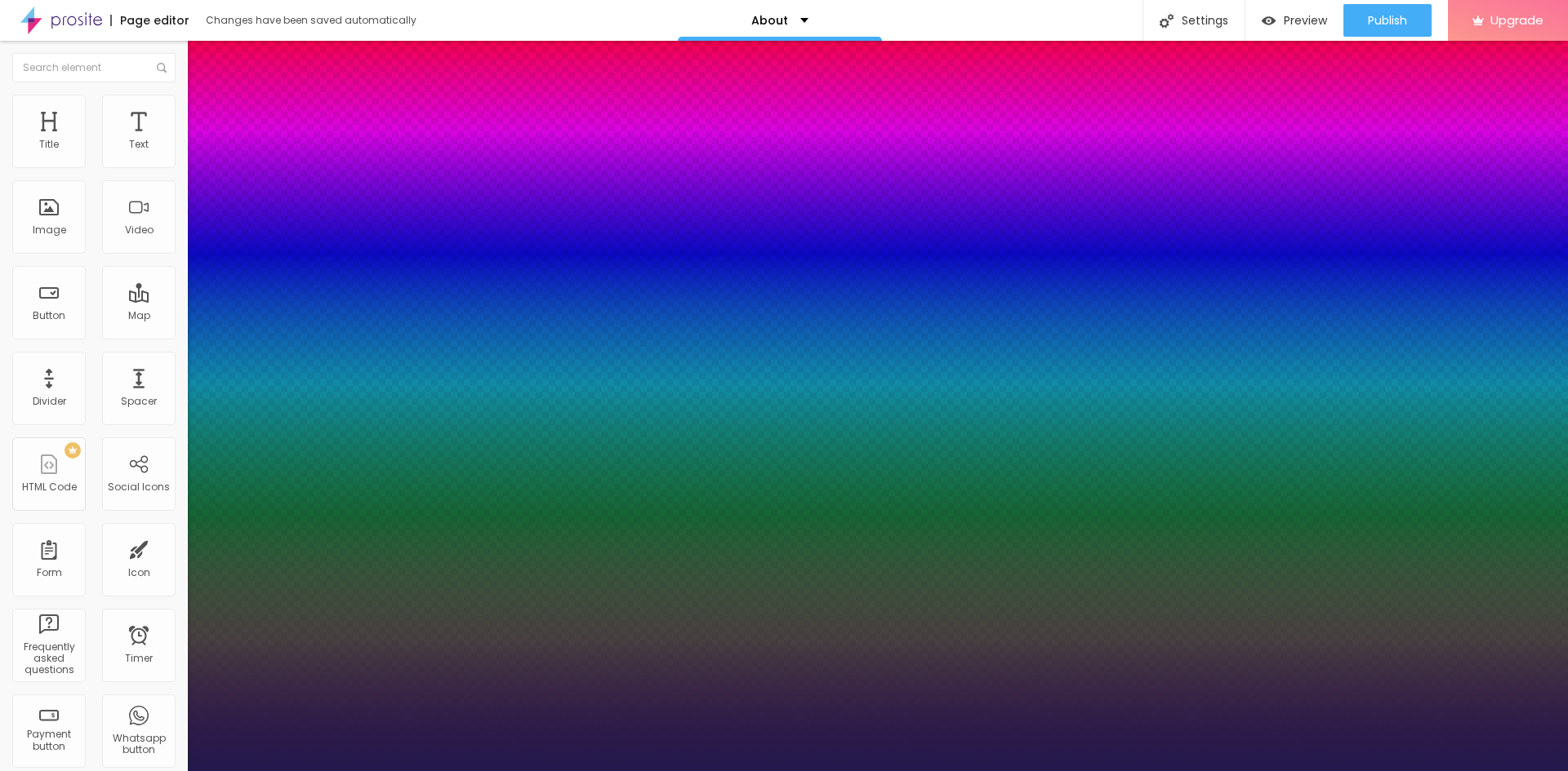
type input "1"
type input "54"
type input "1"
type input "53"
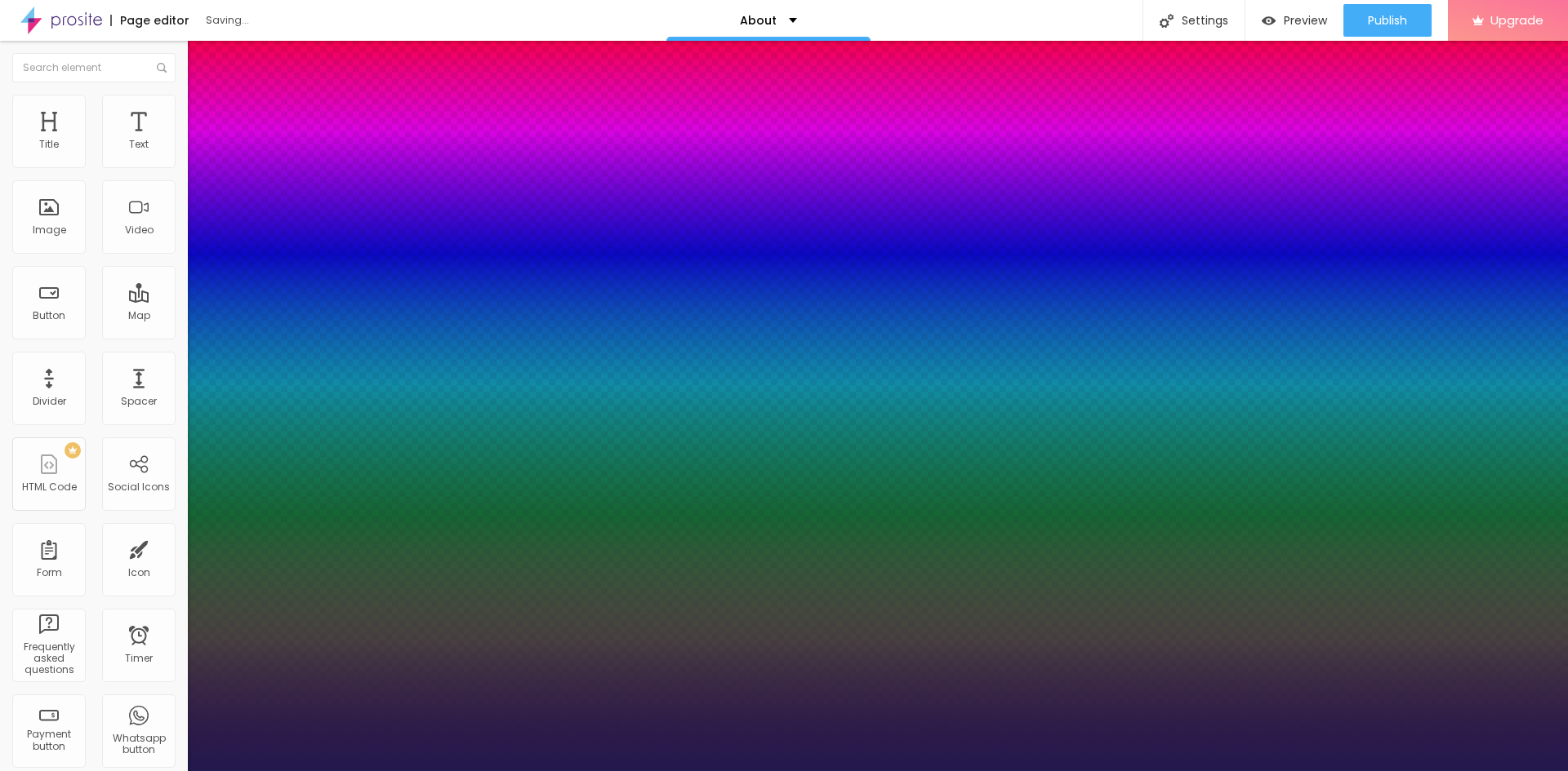
type input "53"
type input "1"
type input "52"
type input "1"
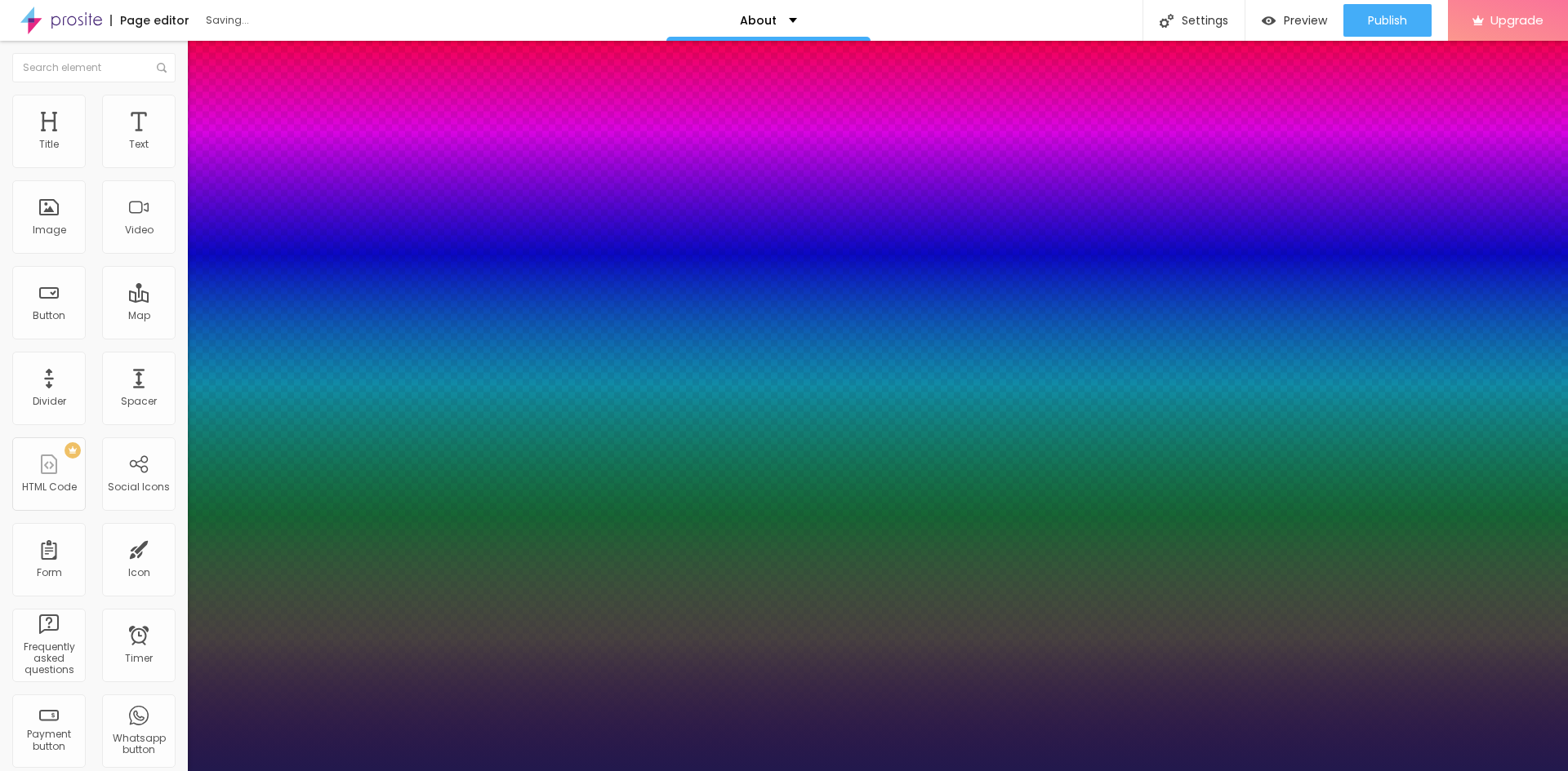
type input "51"
type input "1"
type input "50"
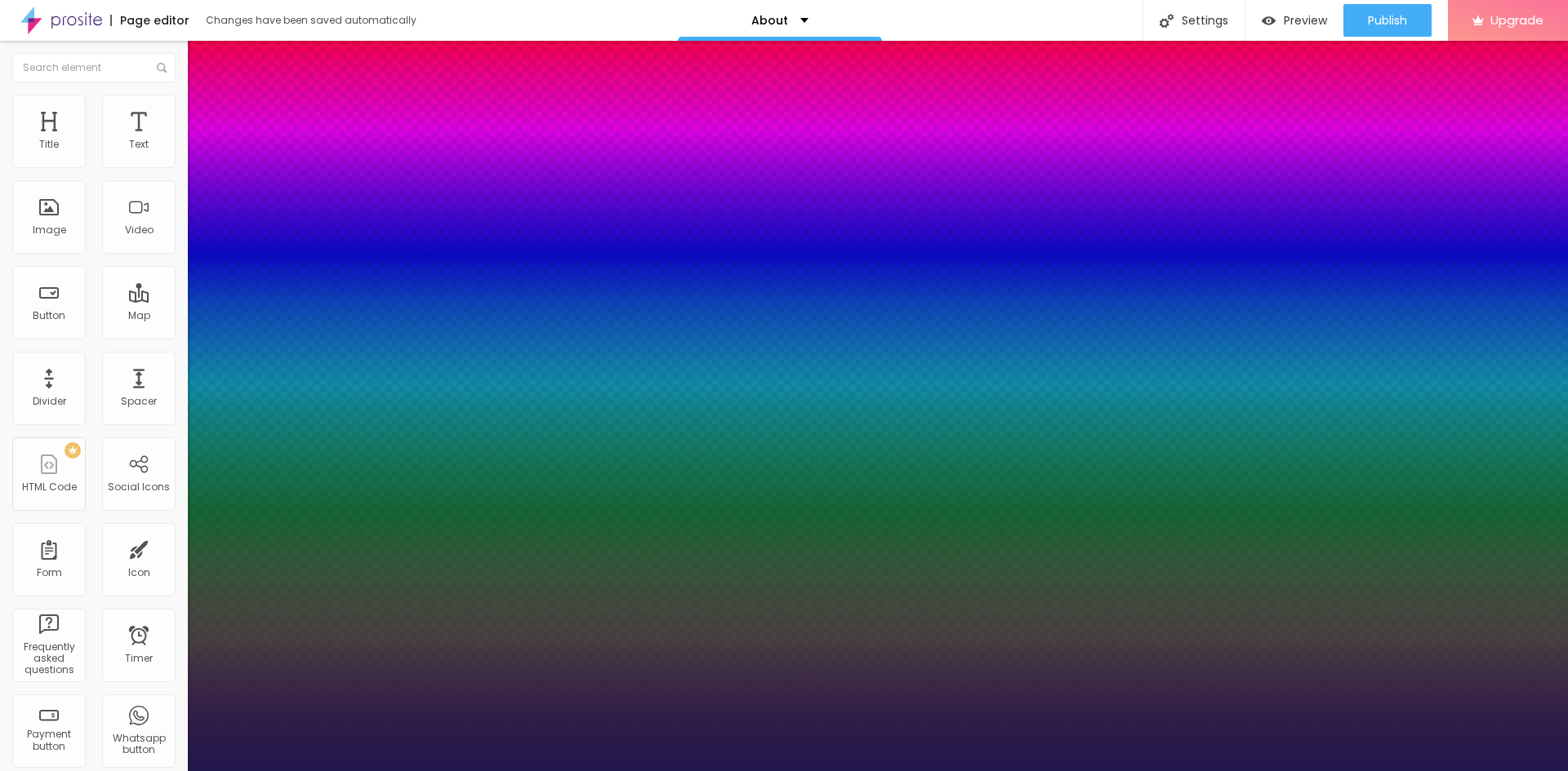
type input "1"
type input "48"
type input "1"
type input "47"
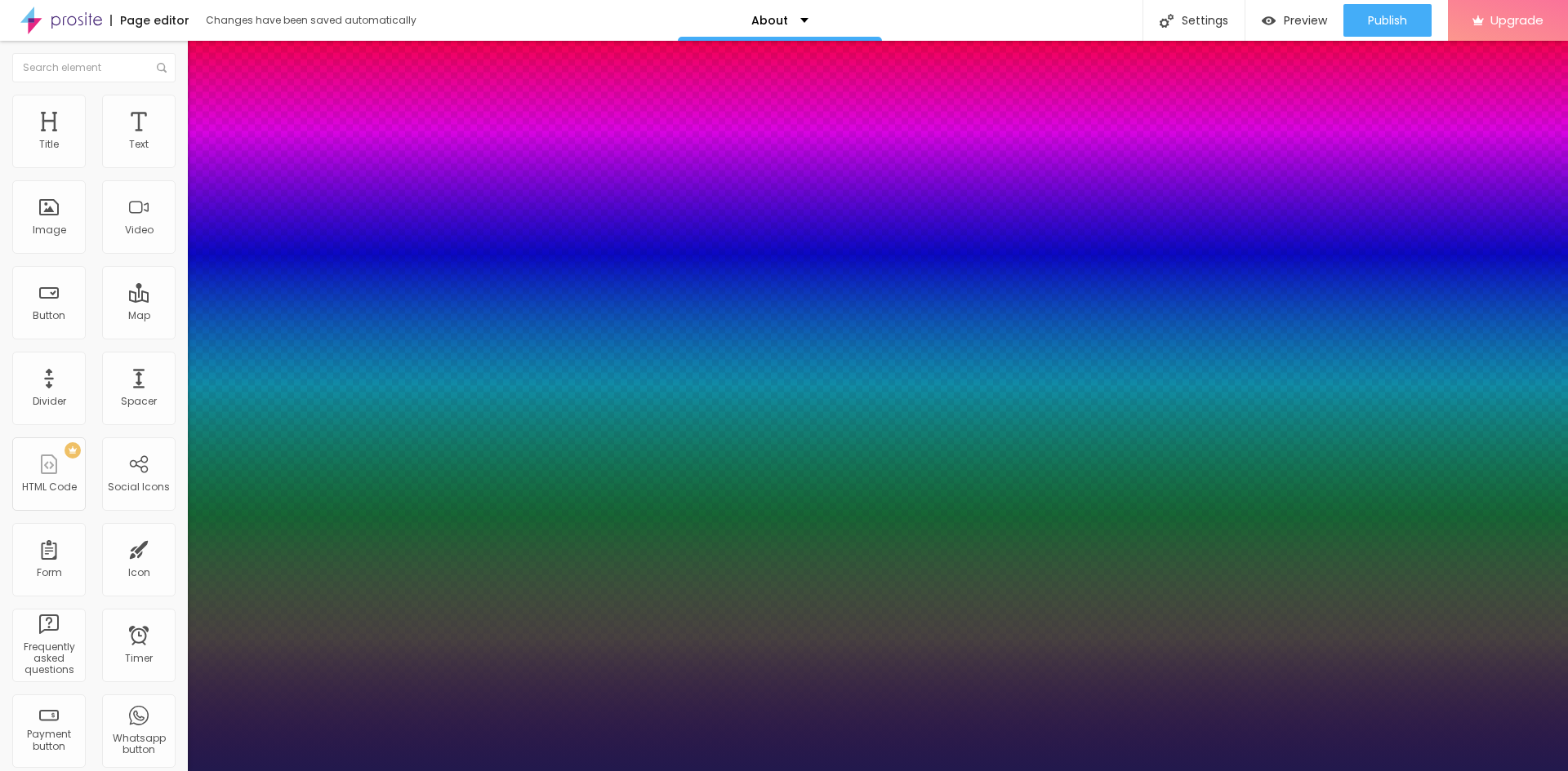
type input "47"
type input "1"
type input "46"
type input "1"
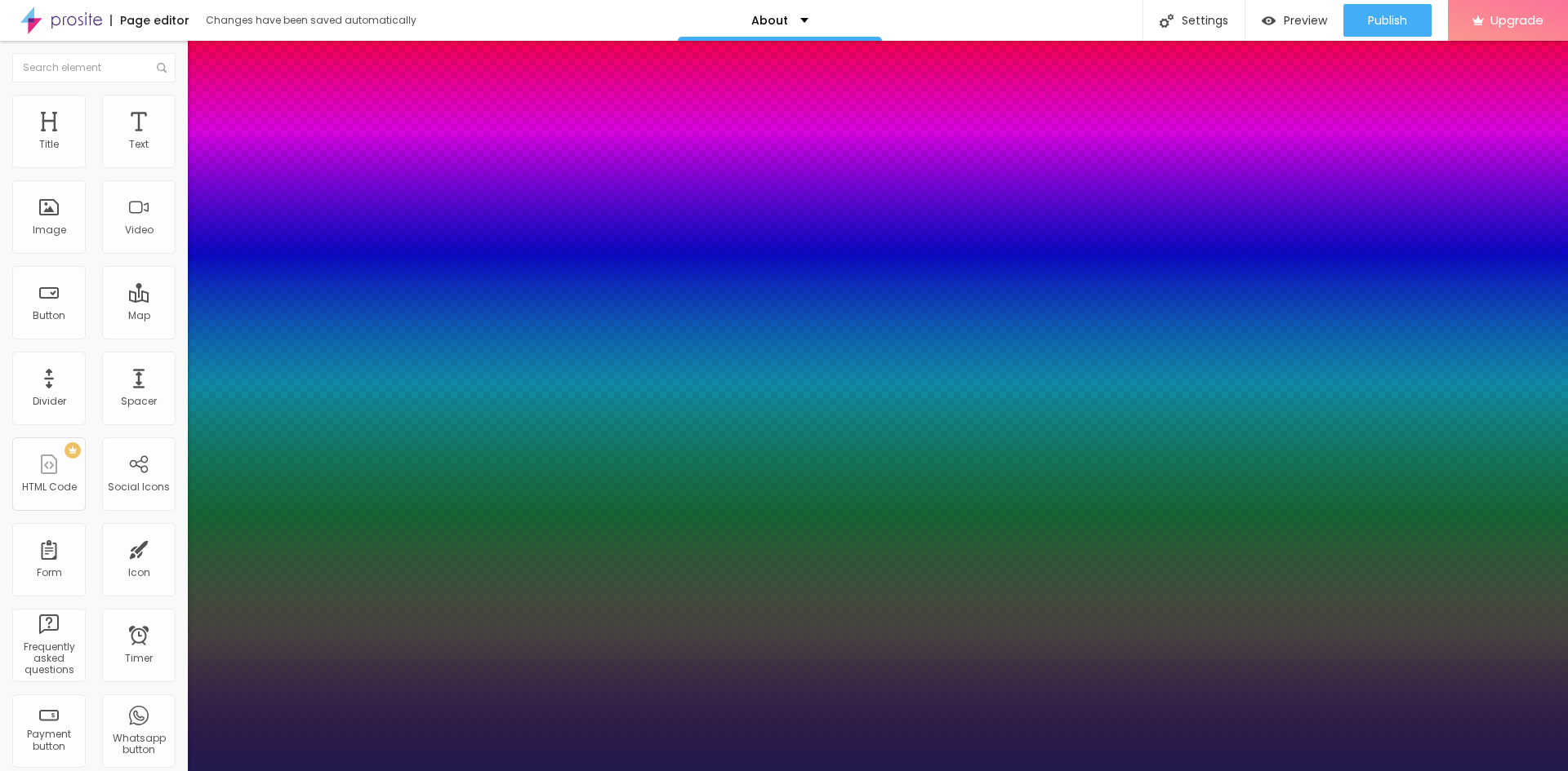
type input "44"
type input "1"
drag, startPoint x: 219, startPoint y: 464, endPoint x: 257, endPoint y: 471, distance: 38.6
type input "44"
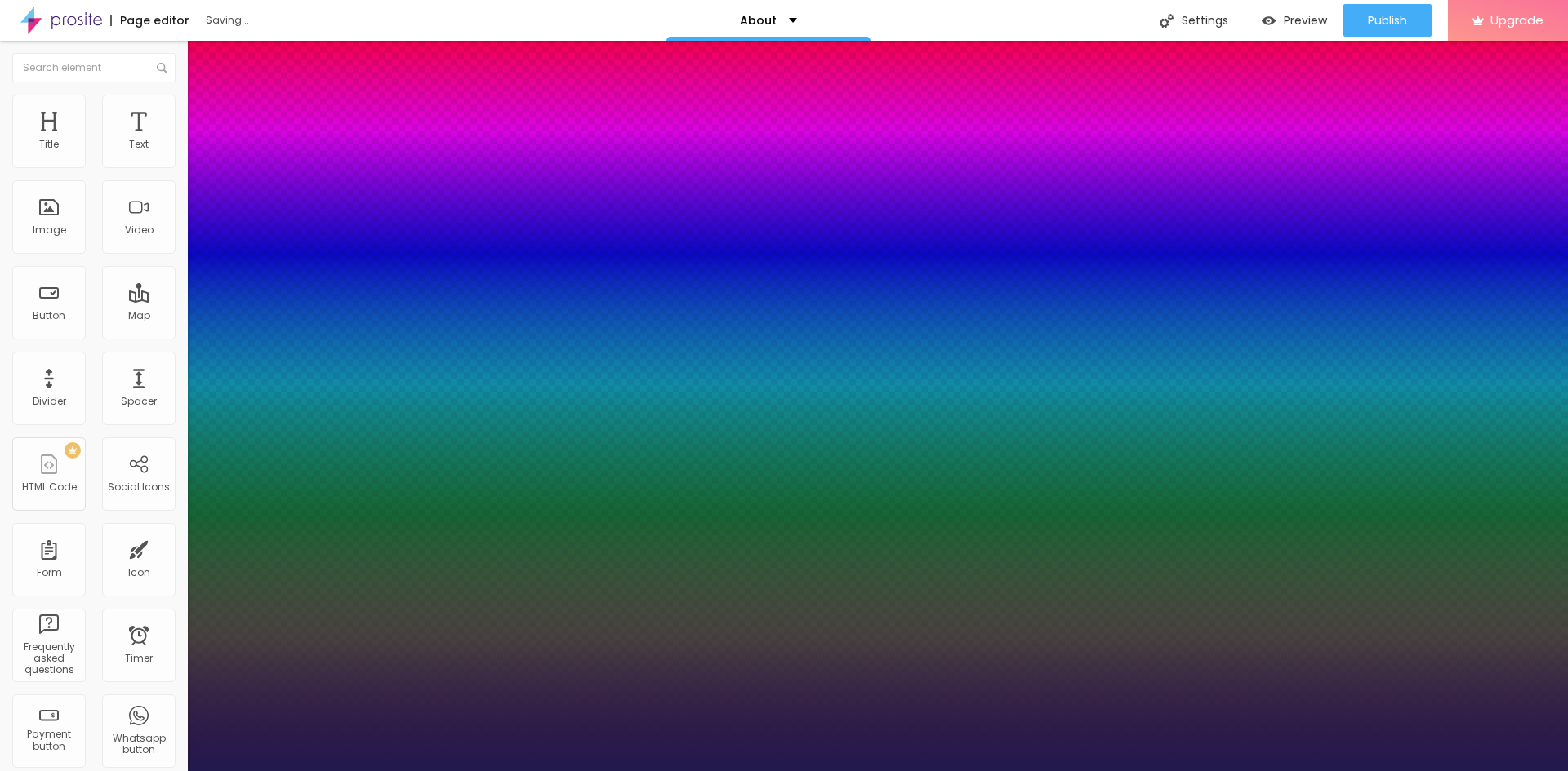
type input "1"
click at [609, 771] on div at bounding box center [784, 771] width 1568 height 0
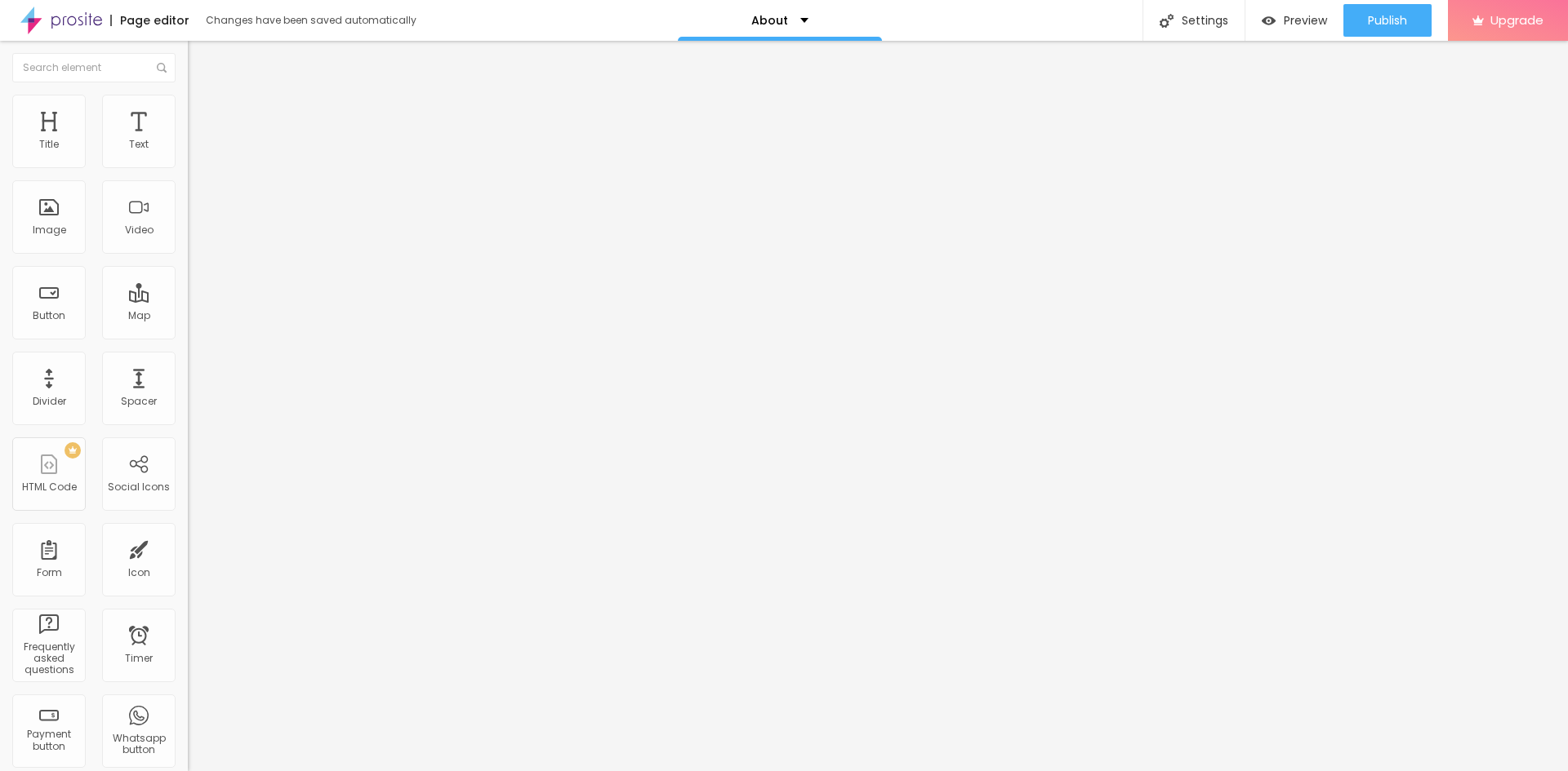
click at [188, 157] on button "button" at bounding box center [199, 149] width 23 height 18
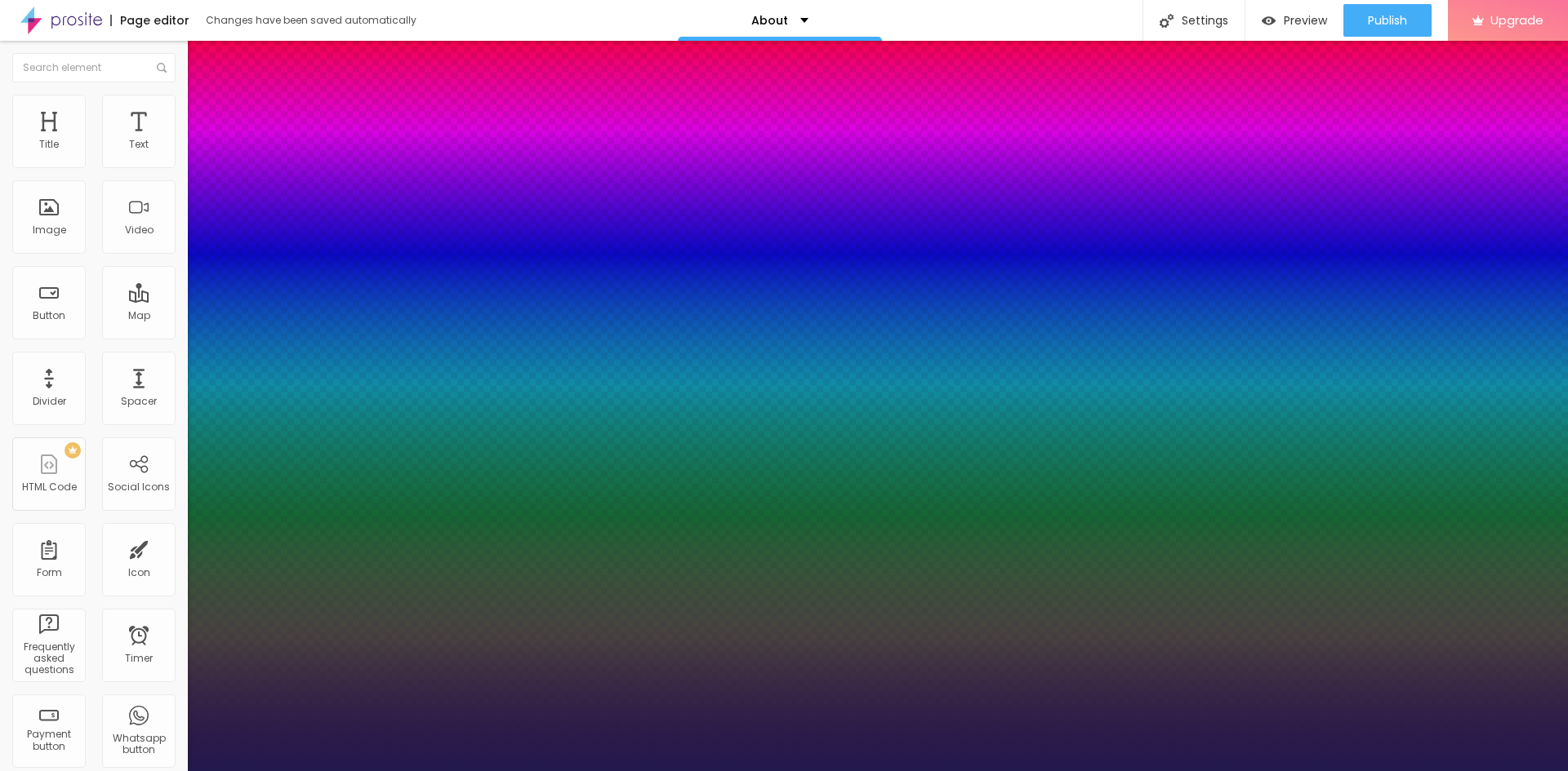
type input "1"
type input "18"
type input "1"
type input "20"
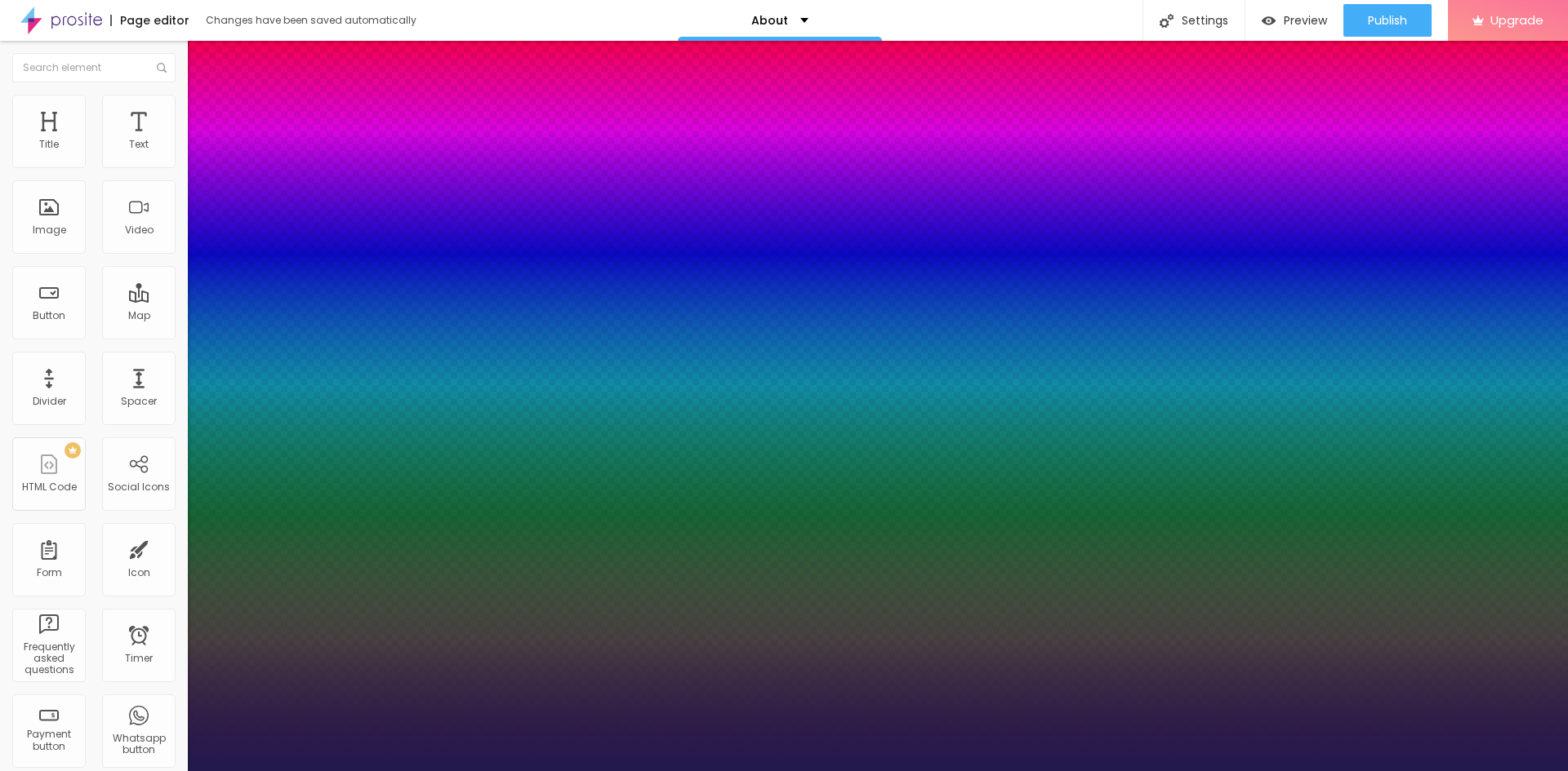
type input "20"
type input "1"
type input "22"
type input "1"
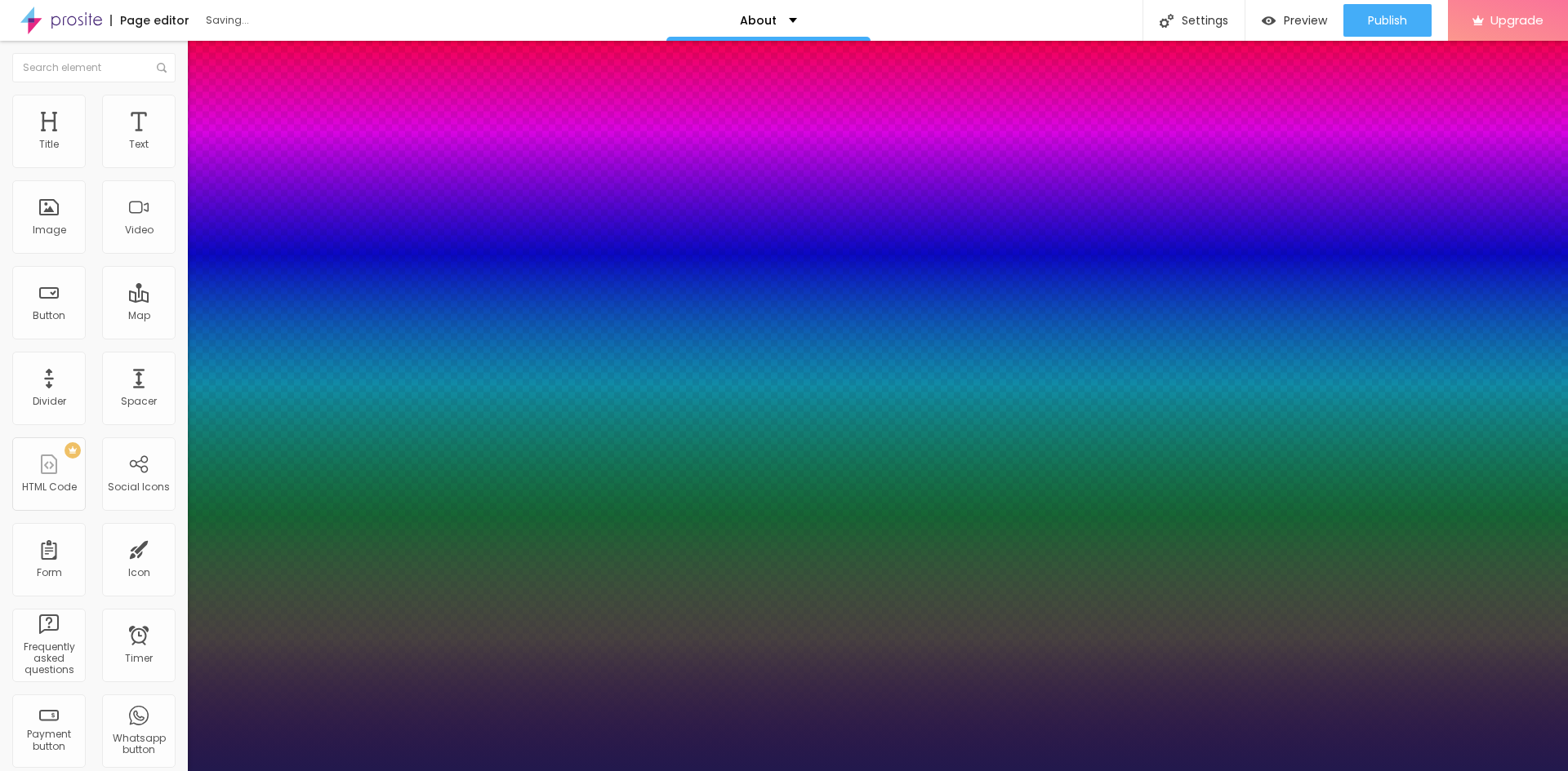
type input "21"
type input "1"
type input "20"
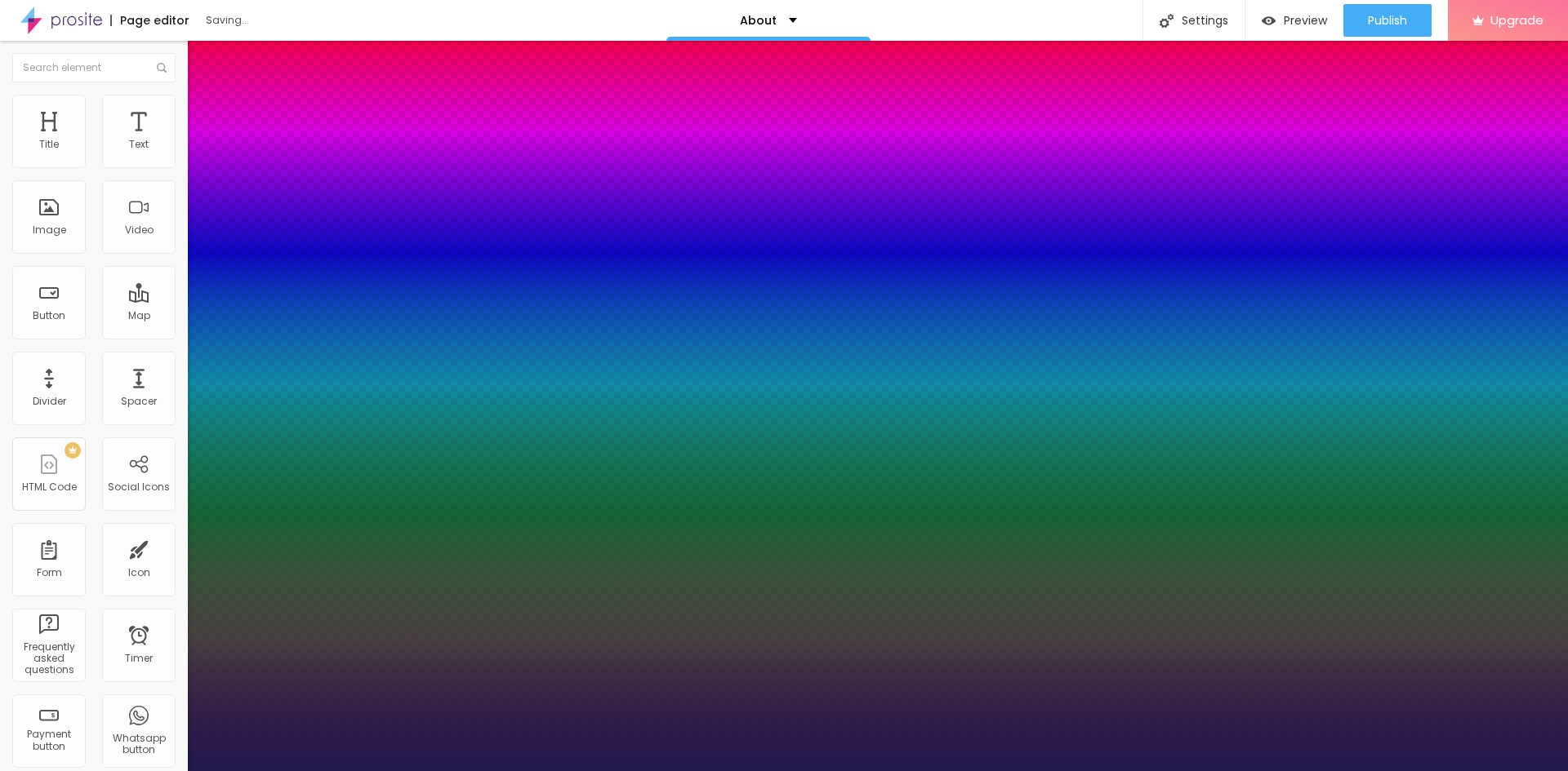
type input "1"
type input "20"
click at [284, 771] on div at bounding box center [784, 771] width 1568 height 0
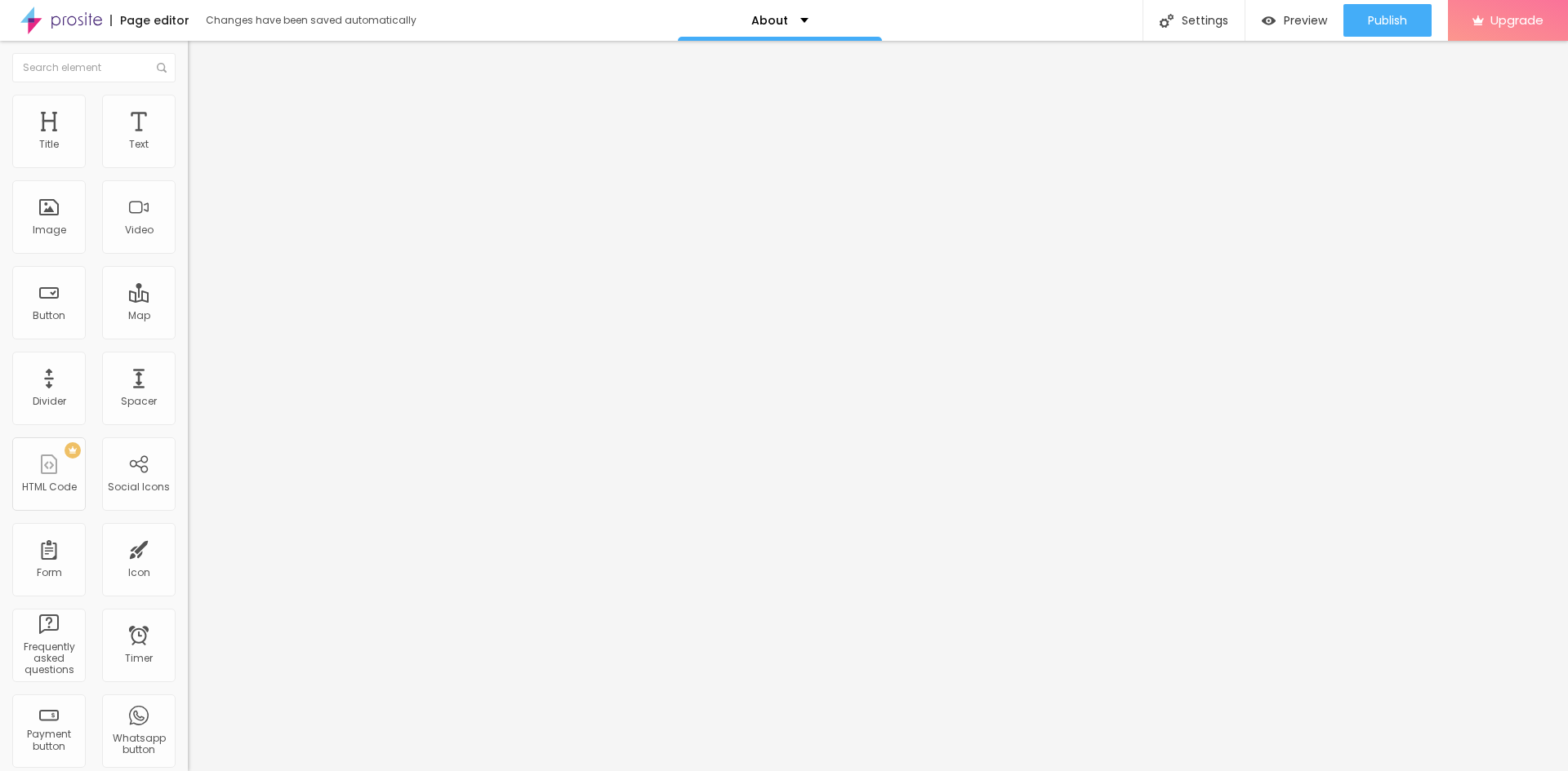
click at [188, 242] on button "button" at bounding box center [199, 233] width 23 height 18
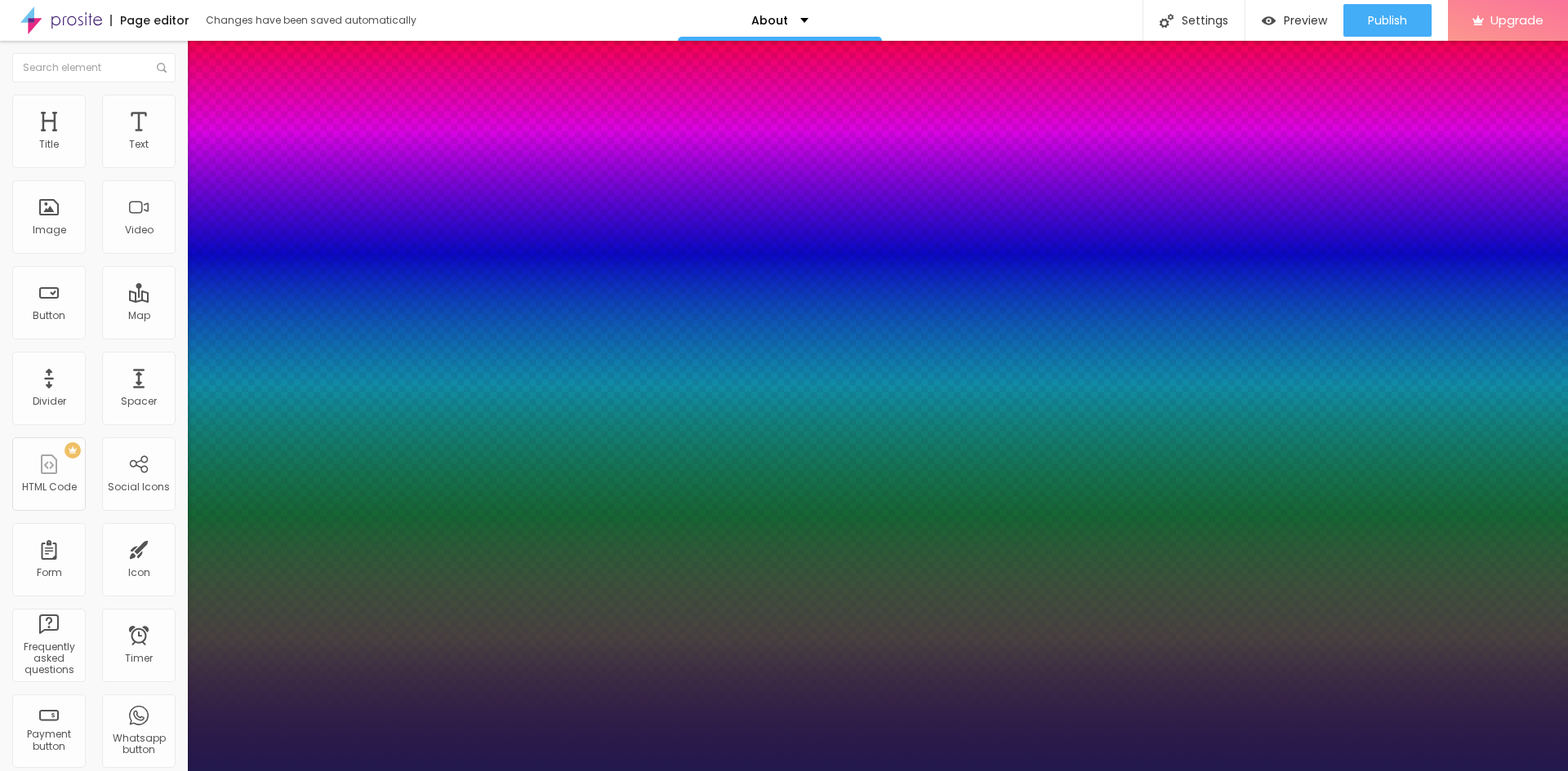
type input "1"
type input "18"
type input "1"
type input "23"
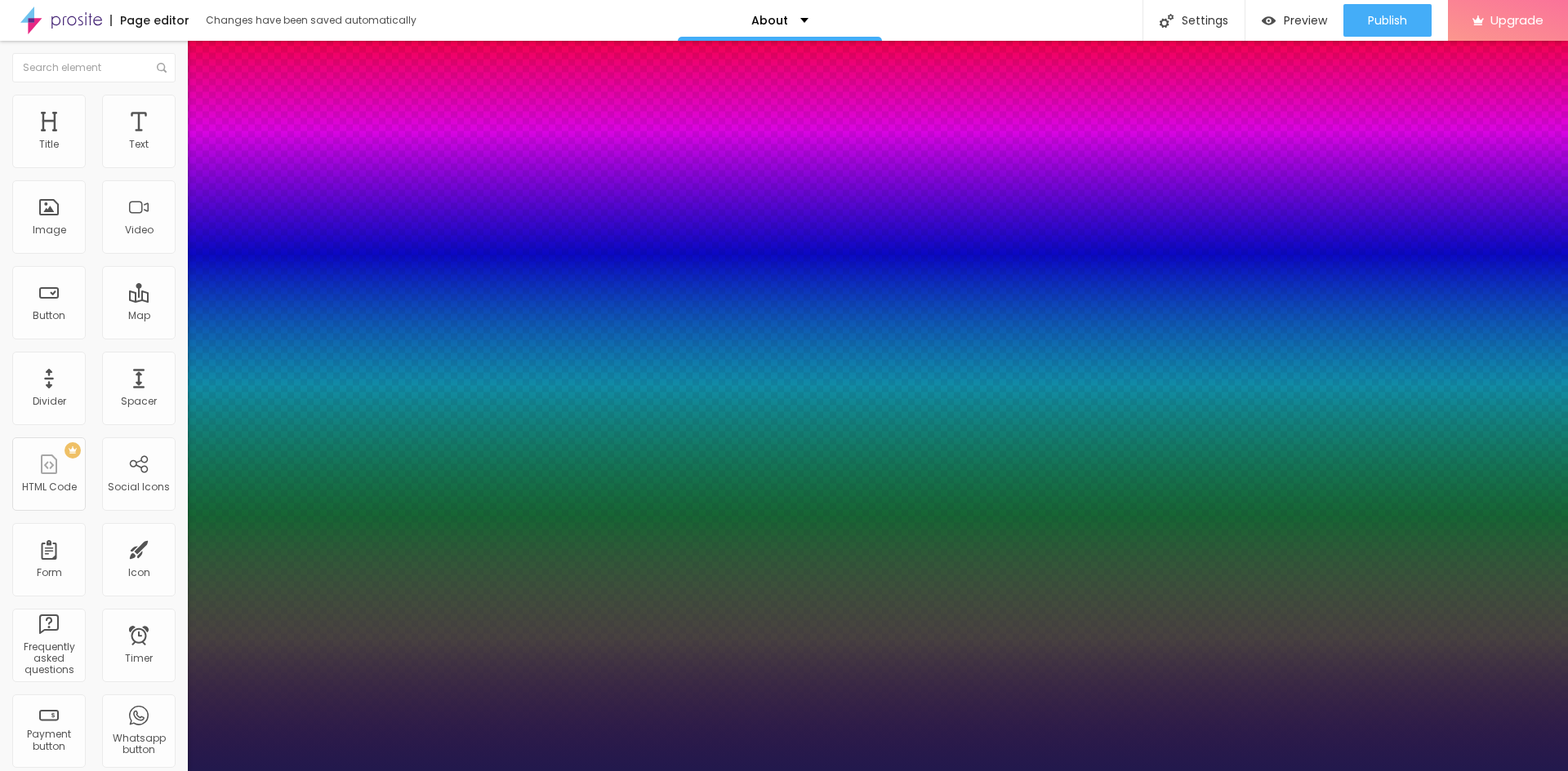
type input "23"
type input "1"
type input "28"
type input "1"
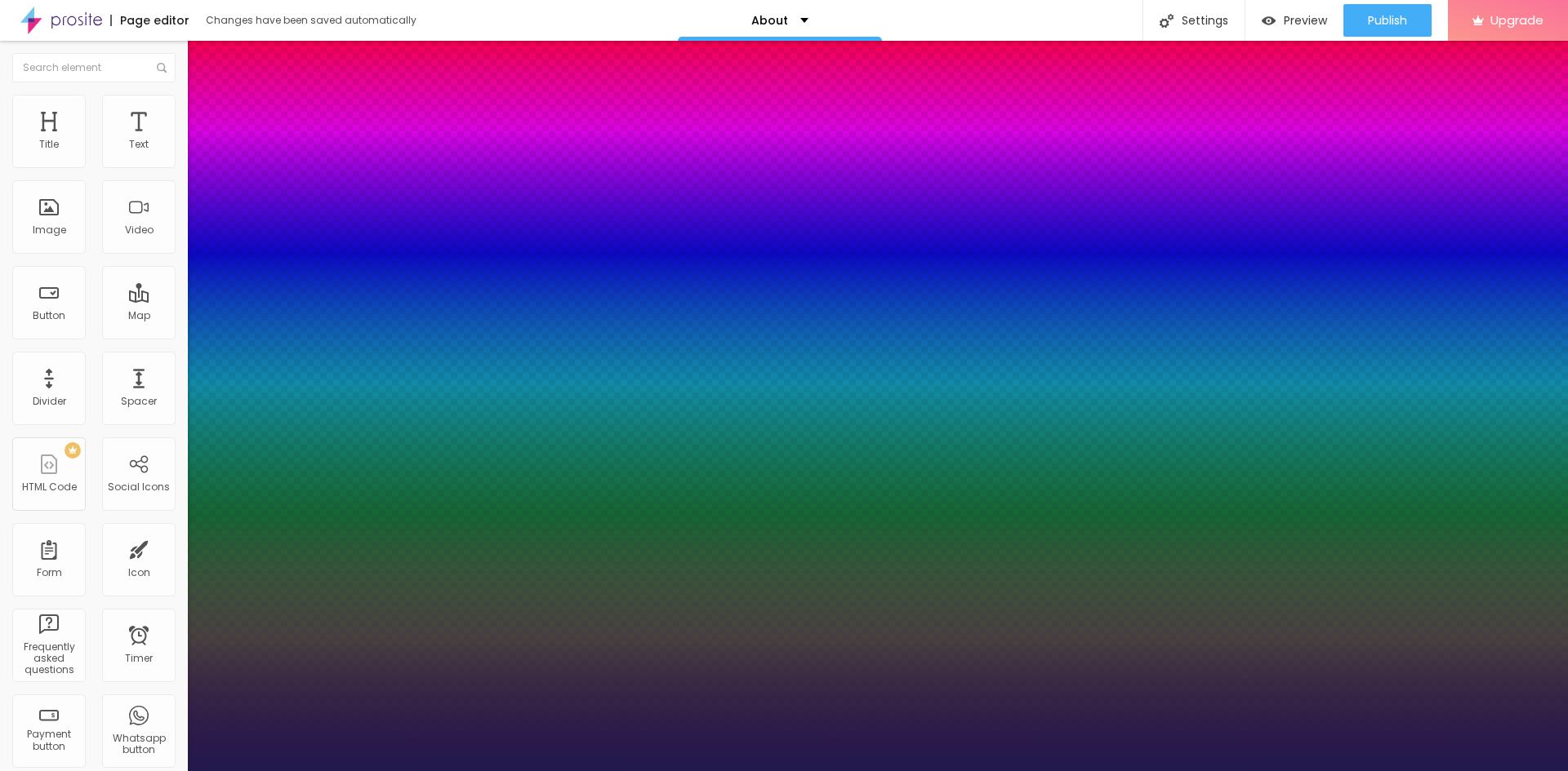
type input "32"
type input "1"
type input "36"
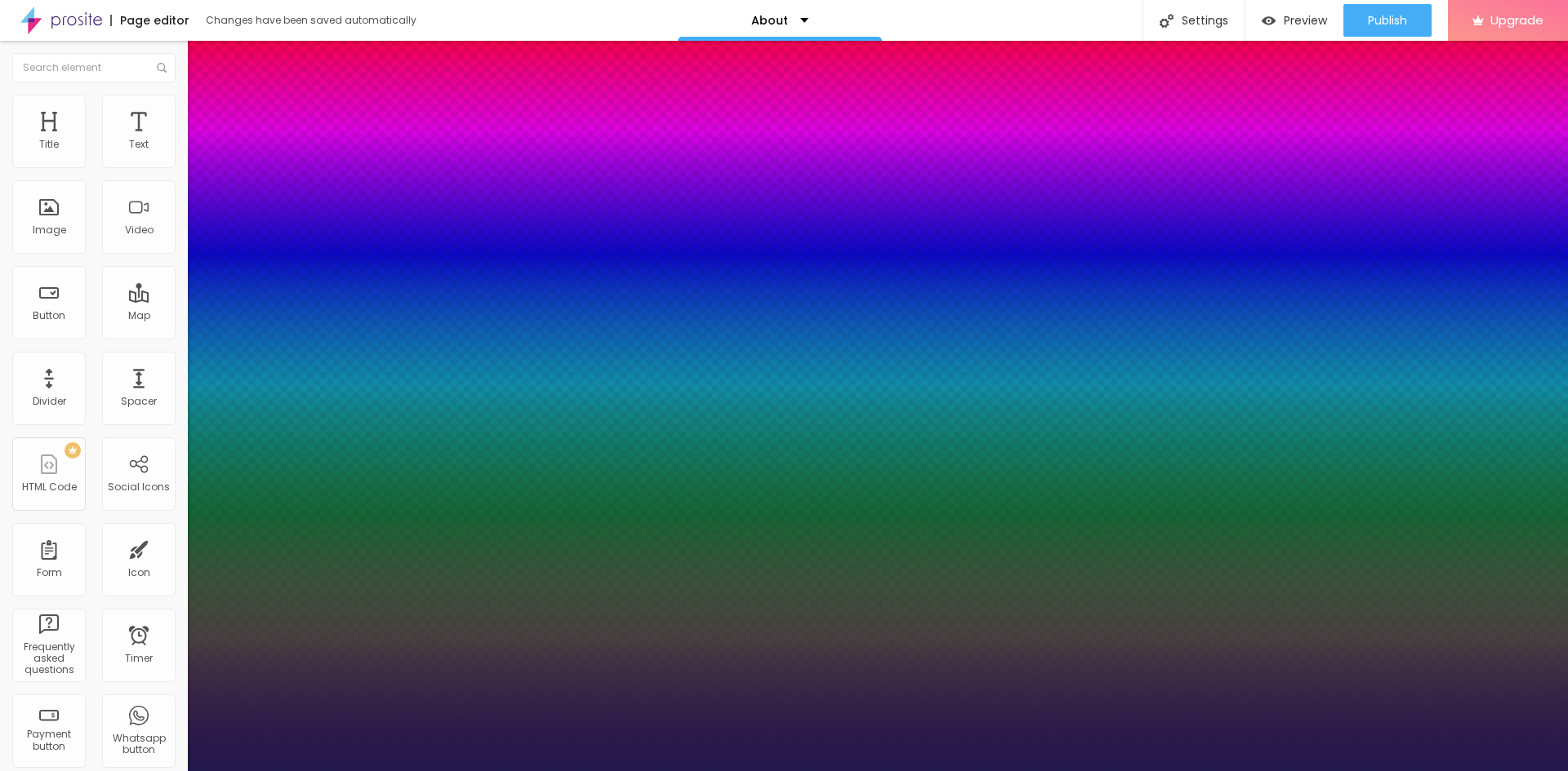
type input "1"
type input "39"
type input "1"
type input "40"
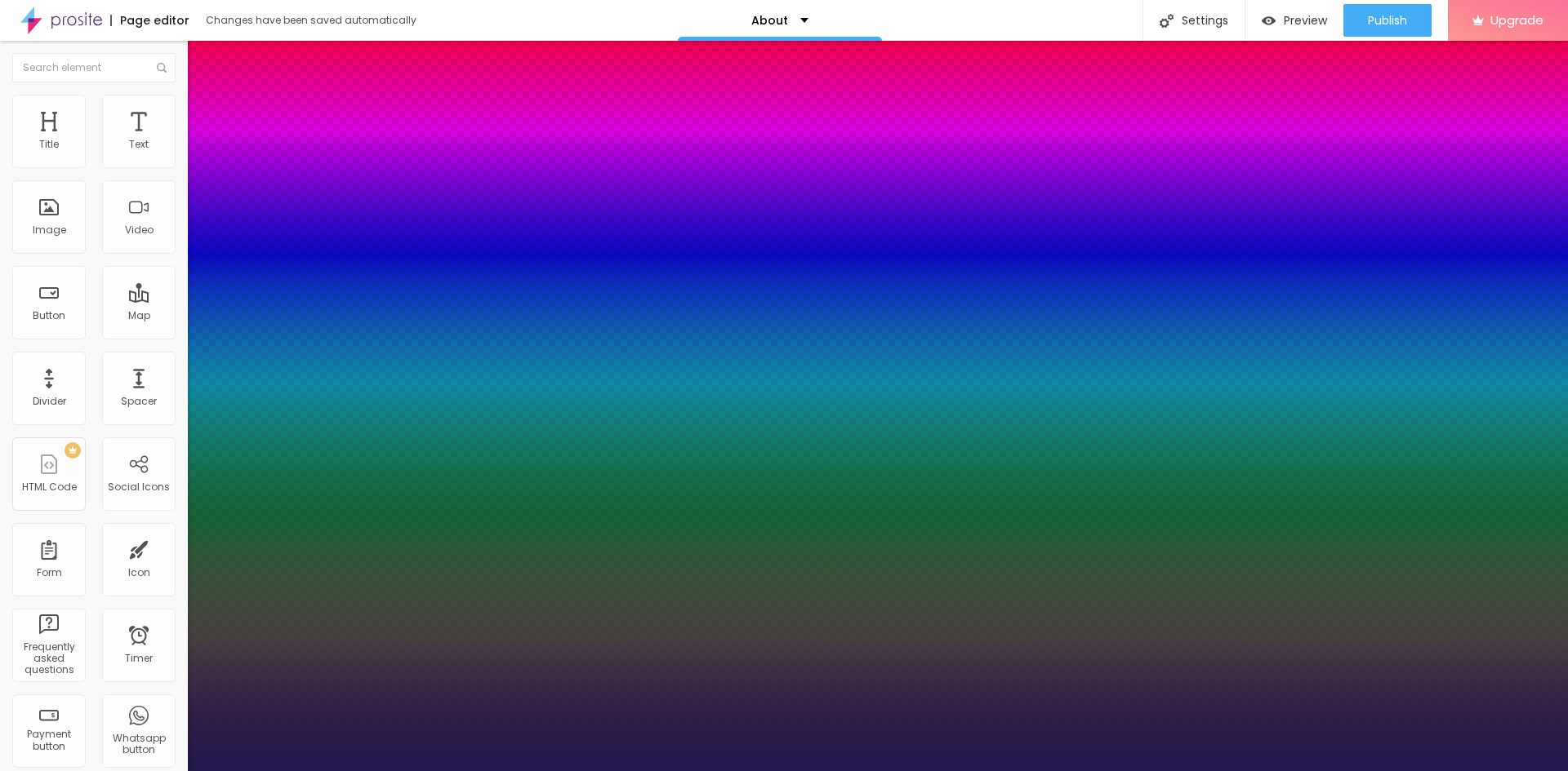
type input "40"
type input "1"
type input "41"
type input "1"
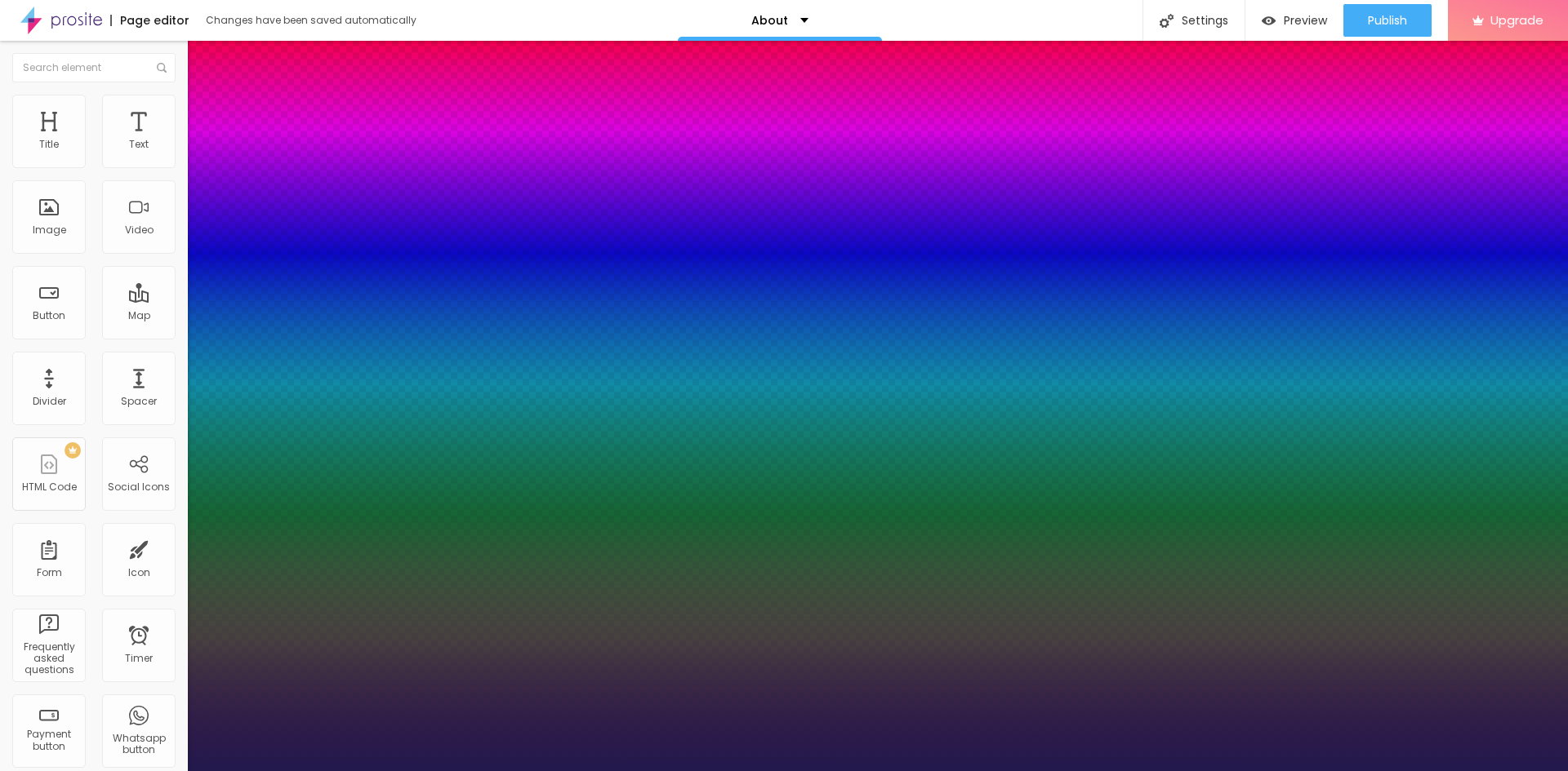
type input "42"
type input "1"
type input "43"
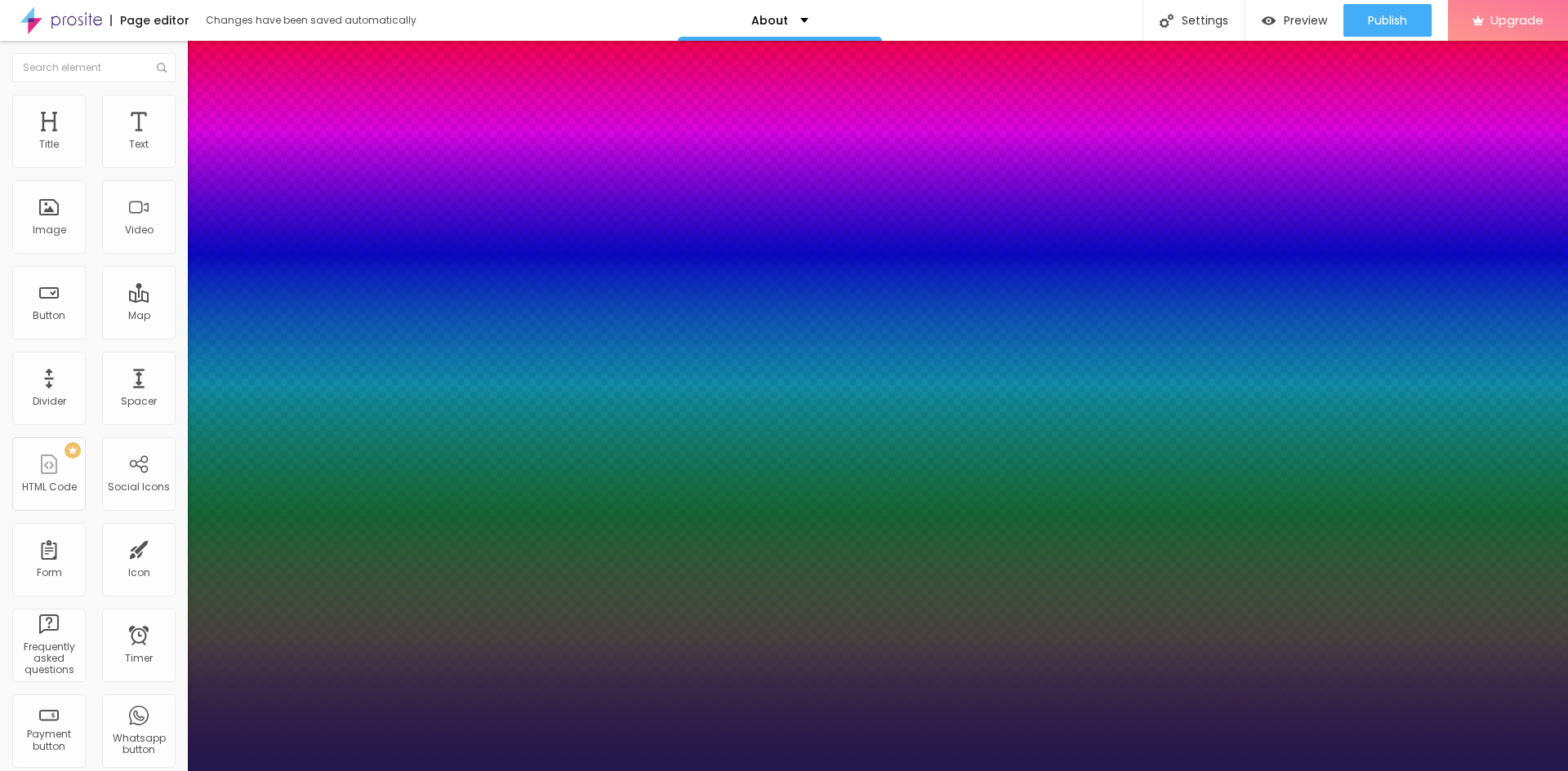
type input "1"
type input "44"
type input "1"
type input "45"
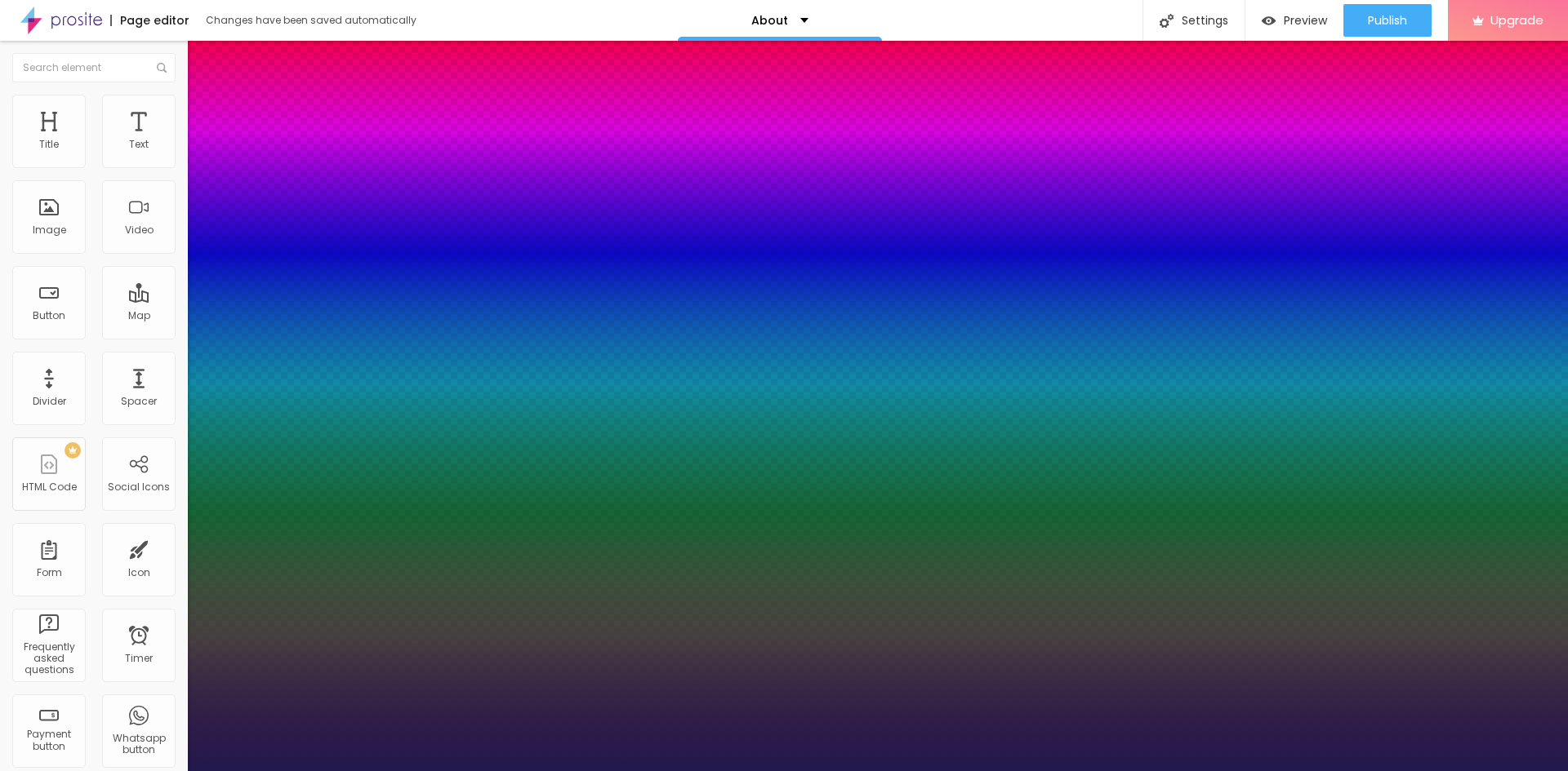
type input "45"
type input "1"
type input "46"
type input "1"
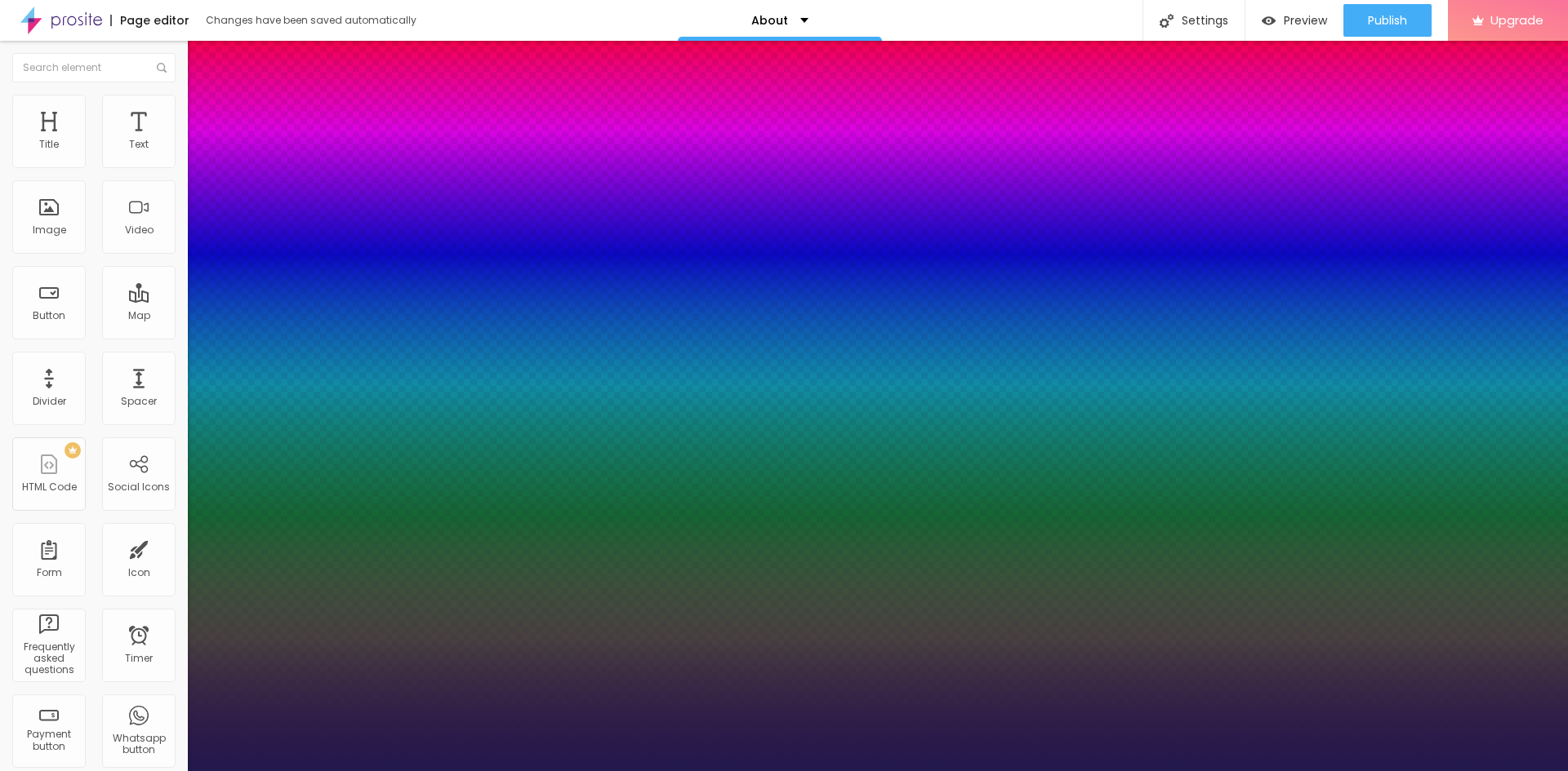
type input "47"
type input "1"
type input "46"
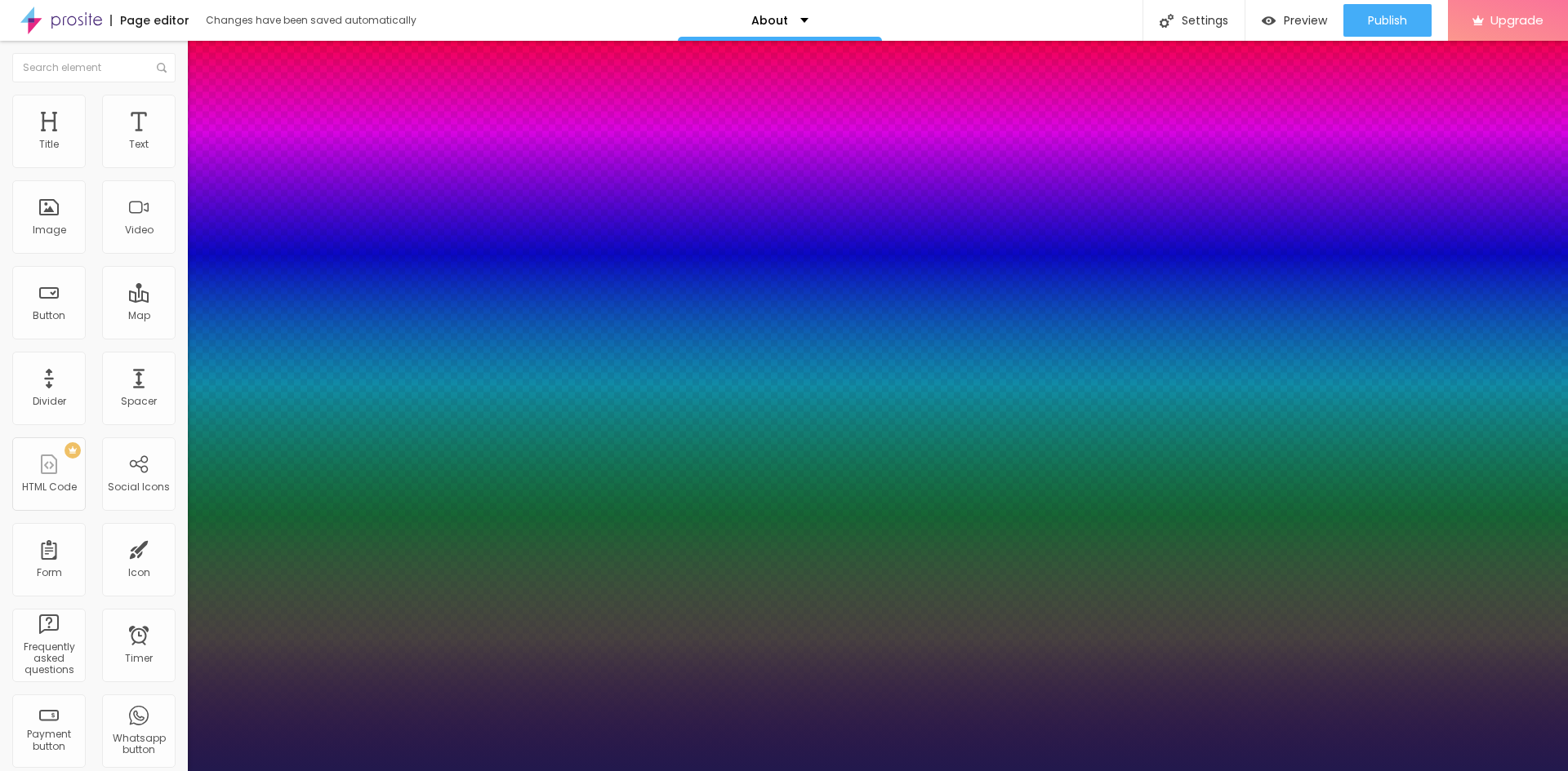
type input "1"
type input "45"
type input "1"
type input "44"
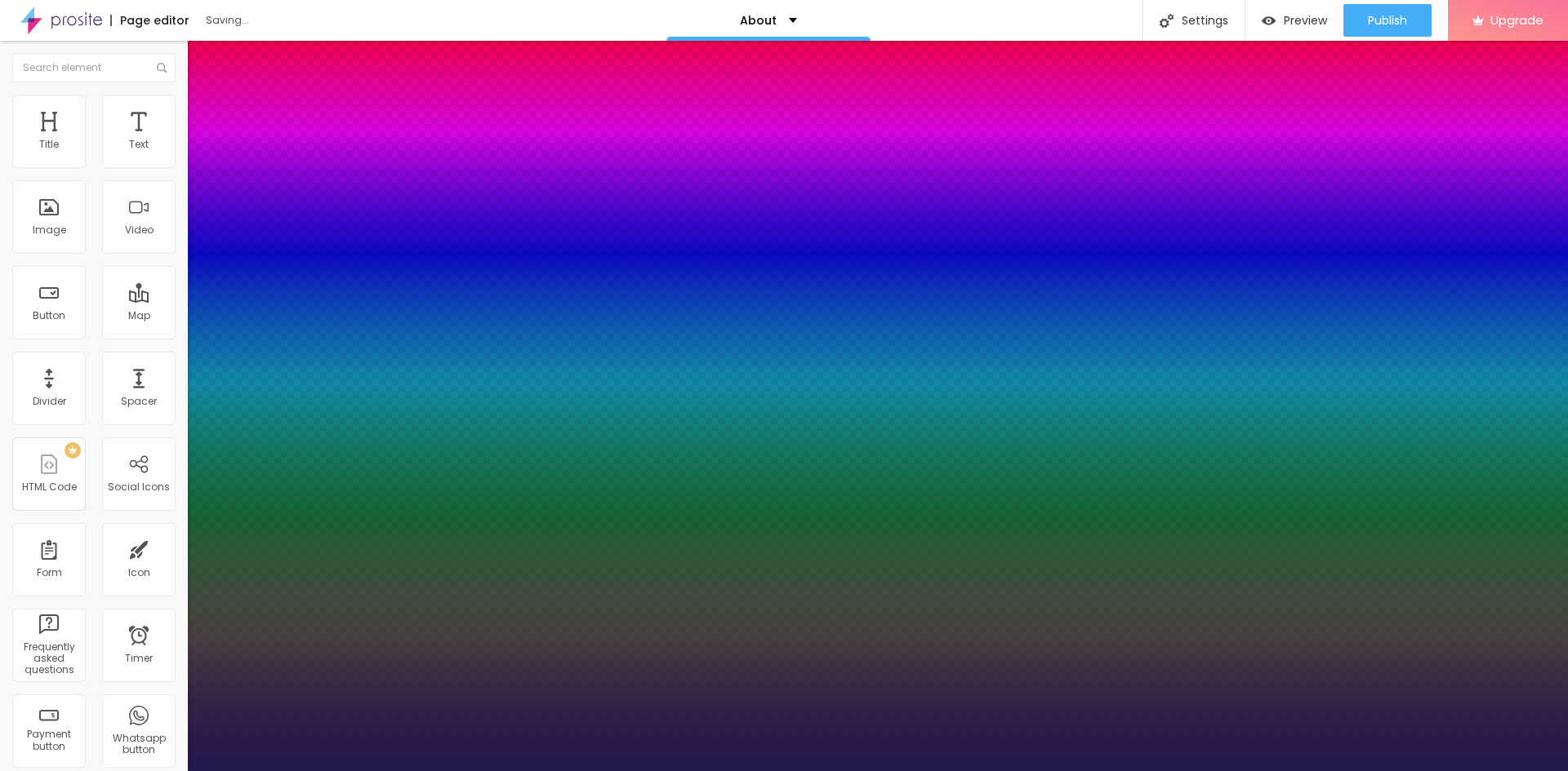
type input "44"
type input "1"
type input "43"
type input "1"
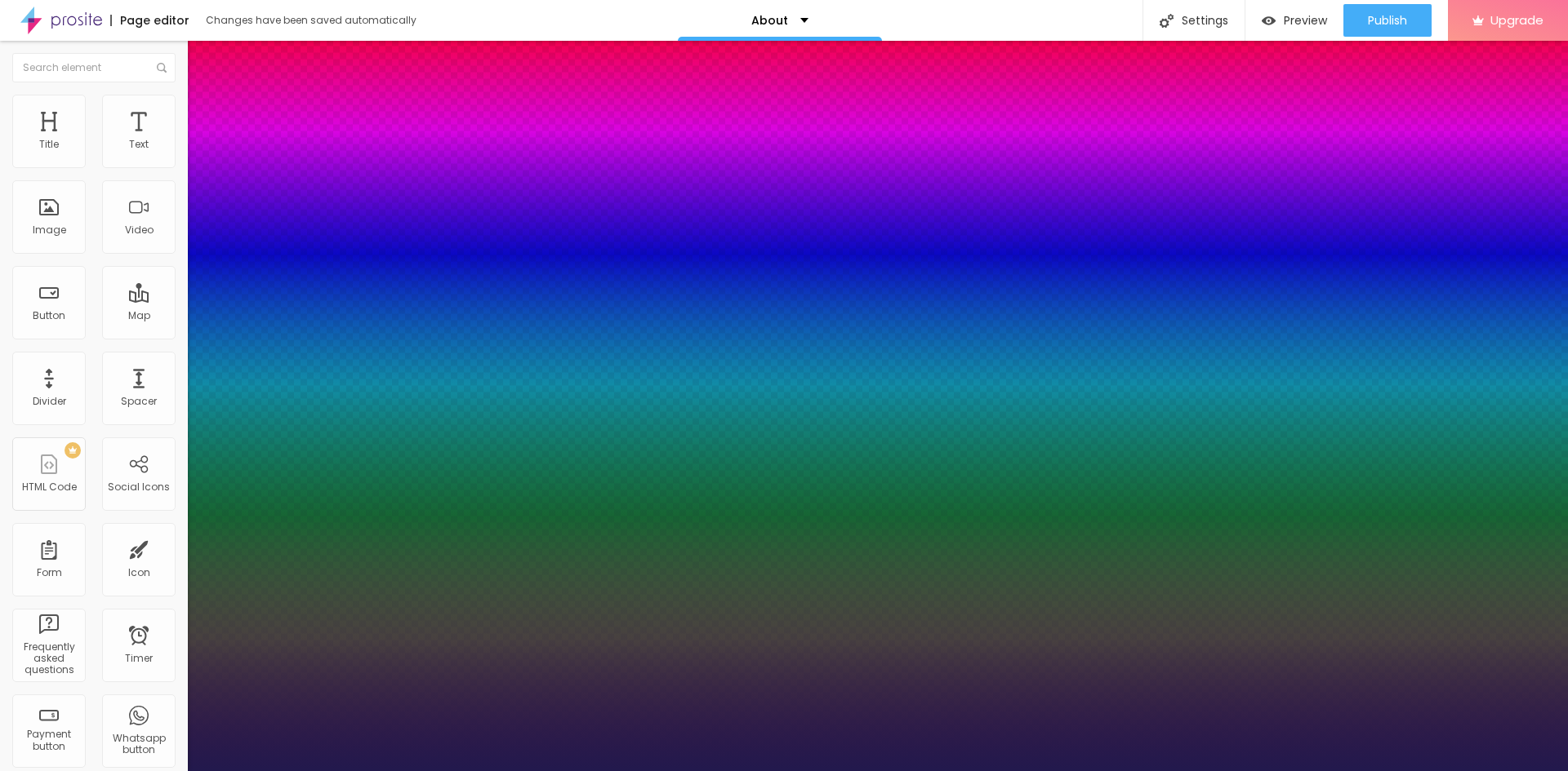
type input "44"
type input "1"
drag, startPoint x: 220, startPoint y: 463, endPoint x: 257, endPoint y: 458, distance: 37.3
type input "44"
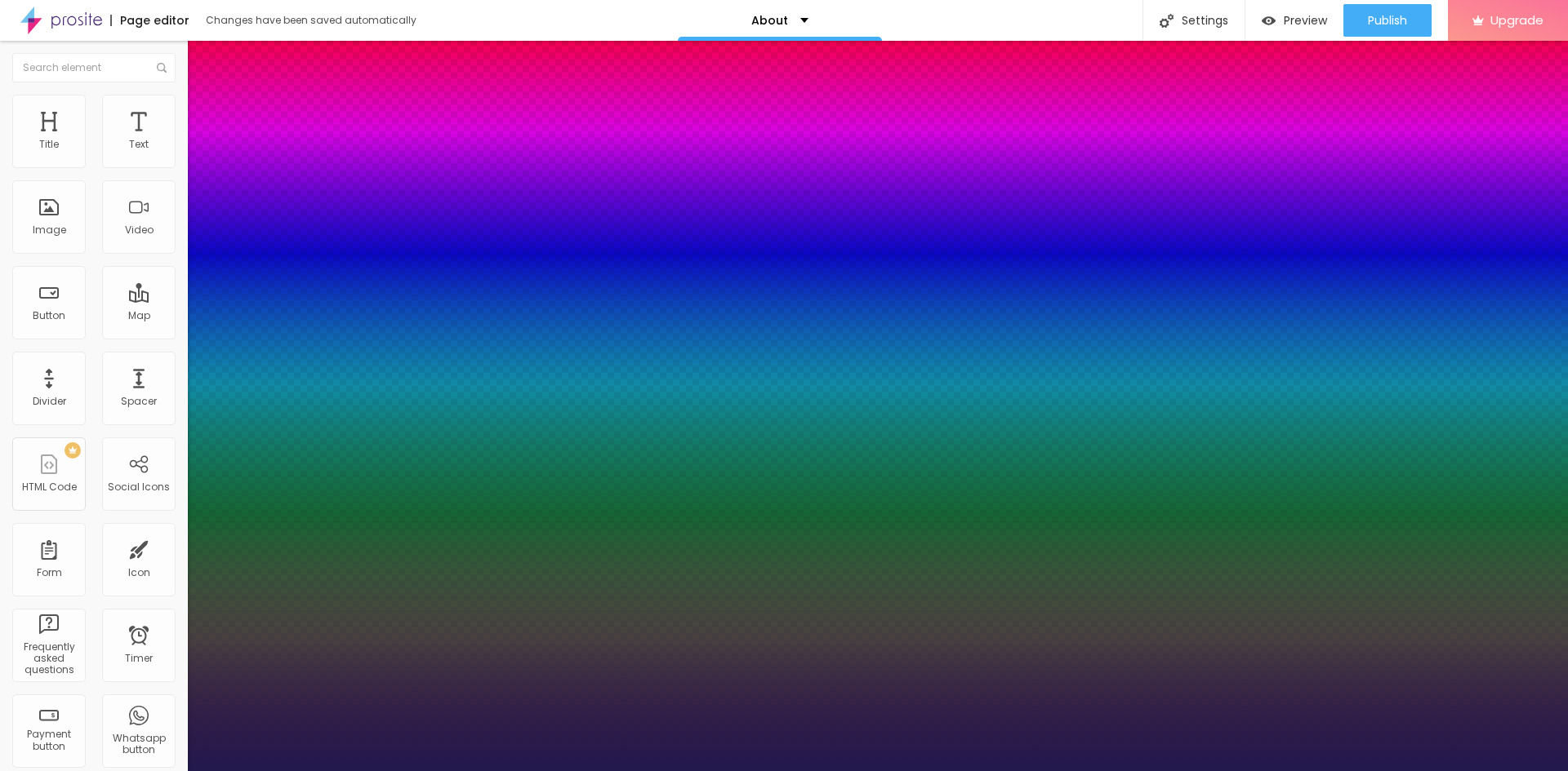
type input "1"
click at [566, 771] on div at bounding box center [784, 771] width 1568 height 0
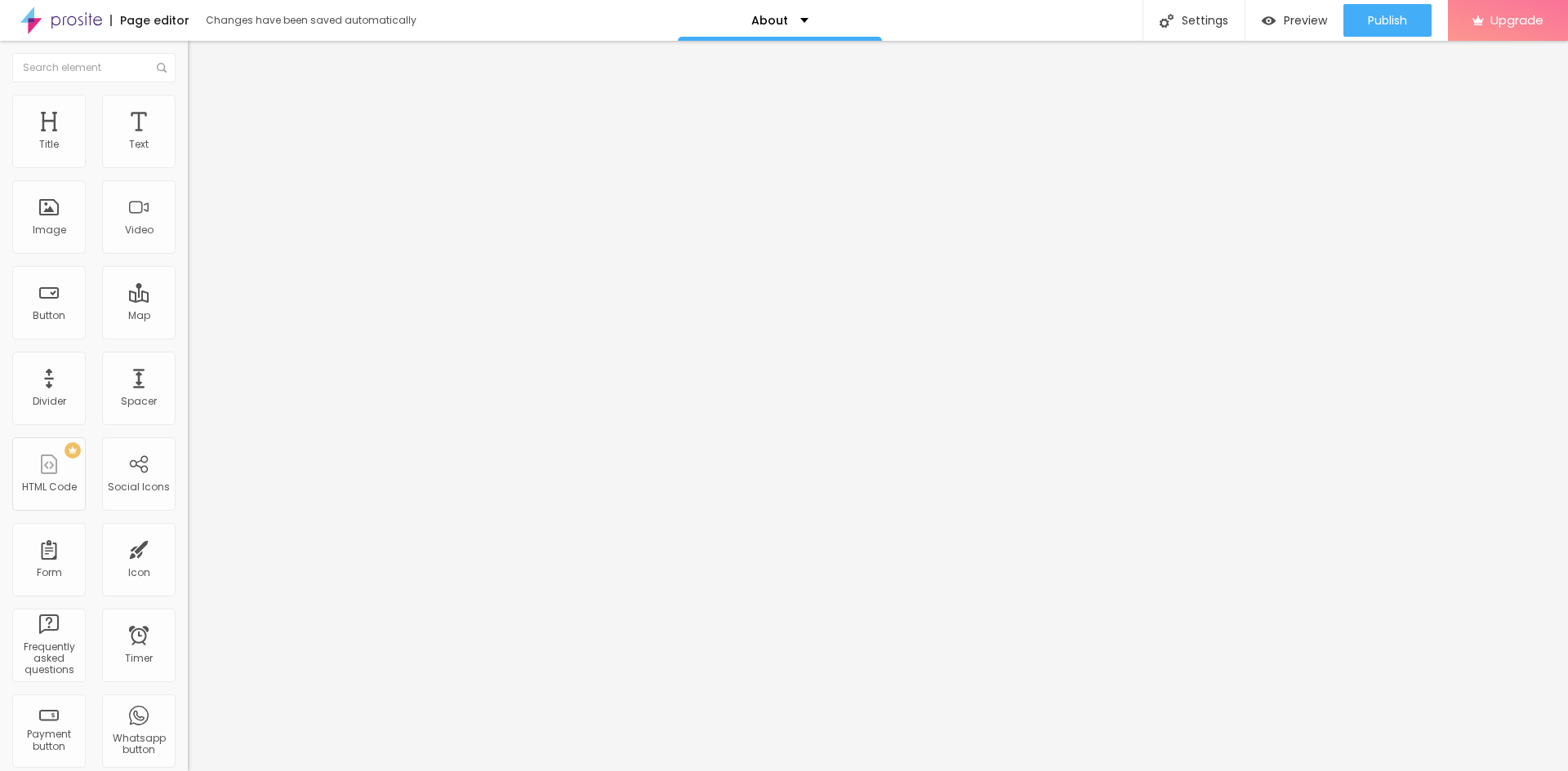
click at [196, 150] on icon "button" at bounding box center [199, 147] width 7 height 7
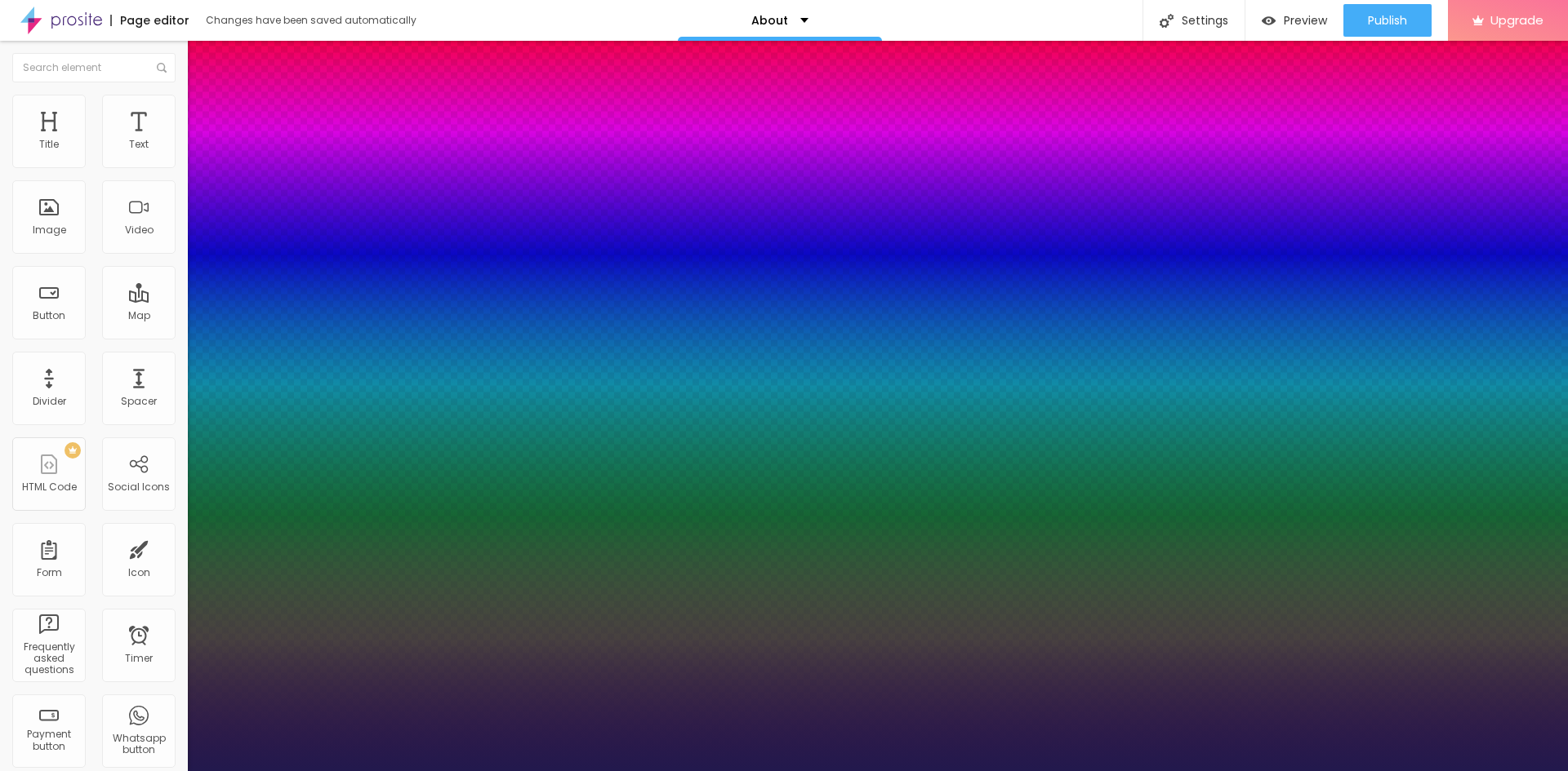
type input "1"
type input "18"
type input "1"
type input "20"
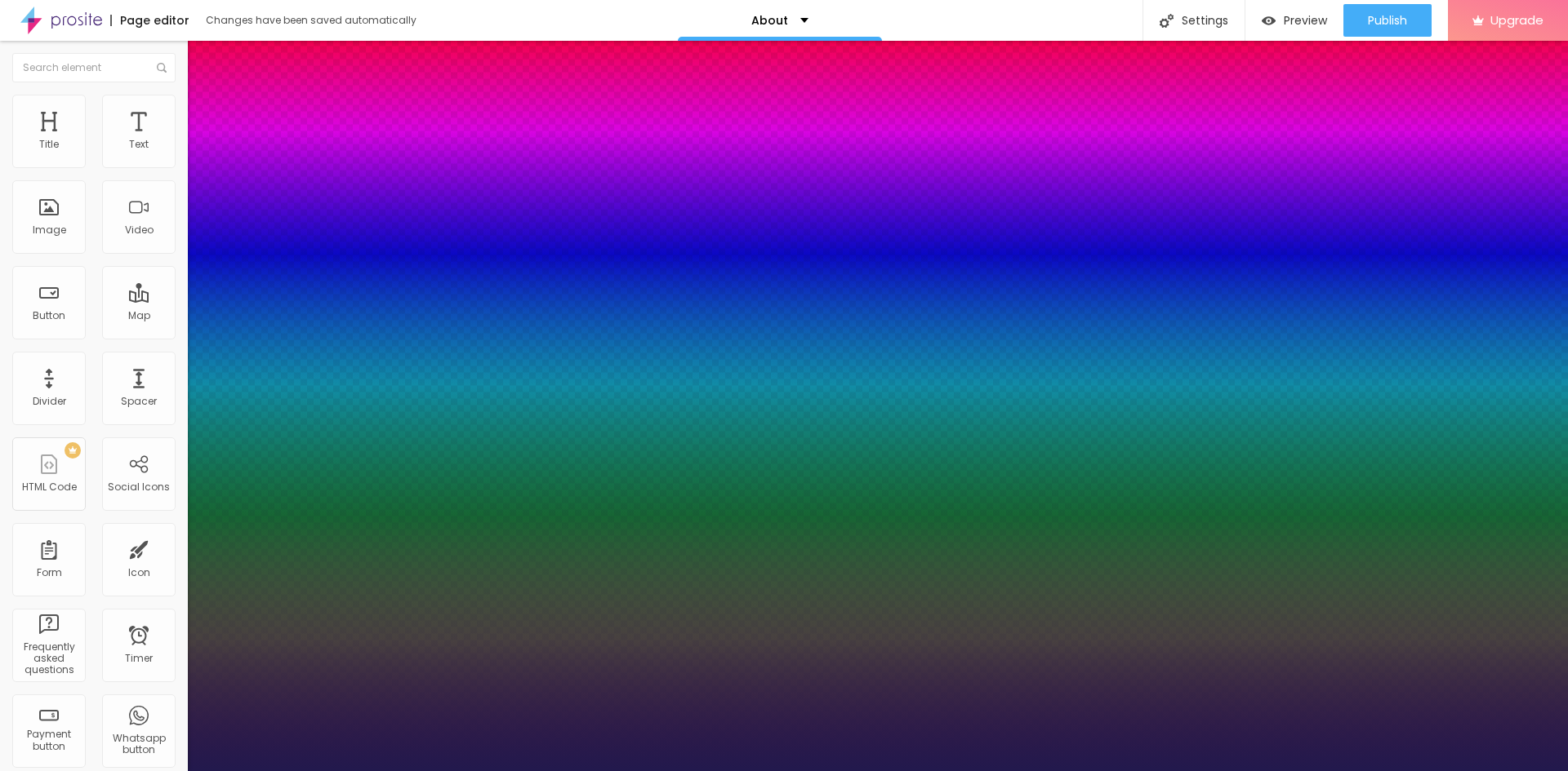
type input "20"
type input "1"
type input "22"
type input "1"
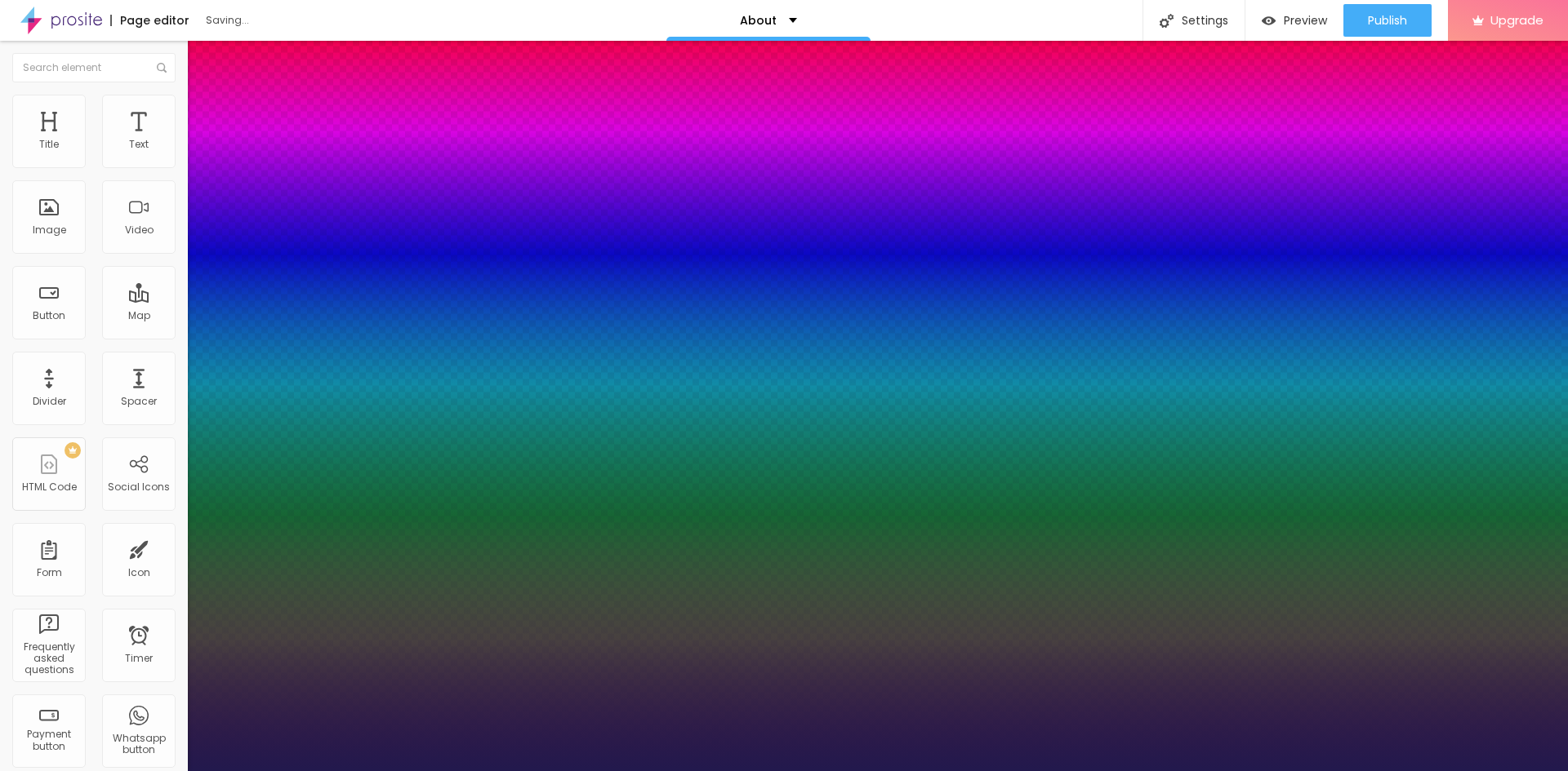
type input "21"
type input "1"
type input "20"
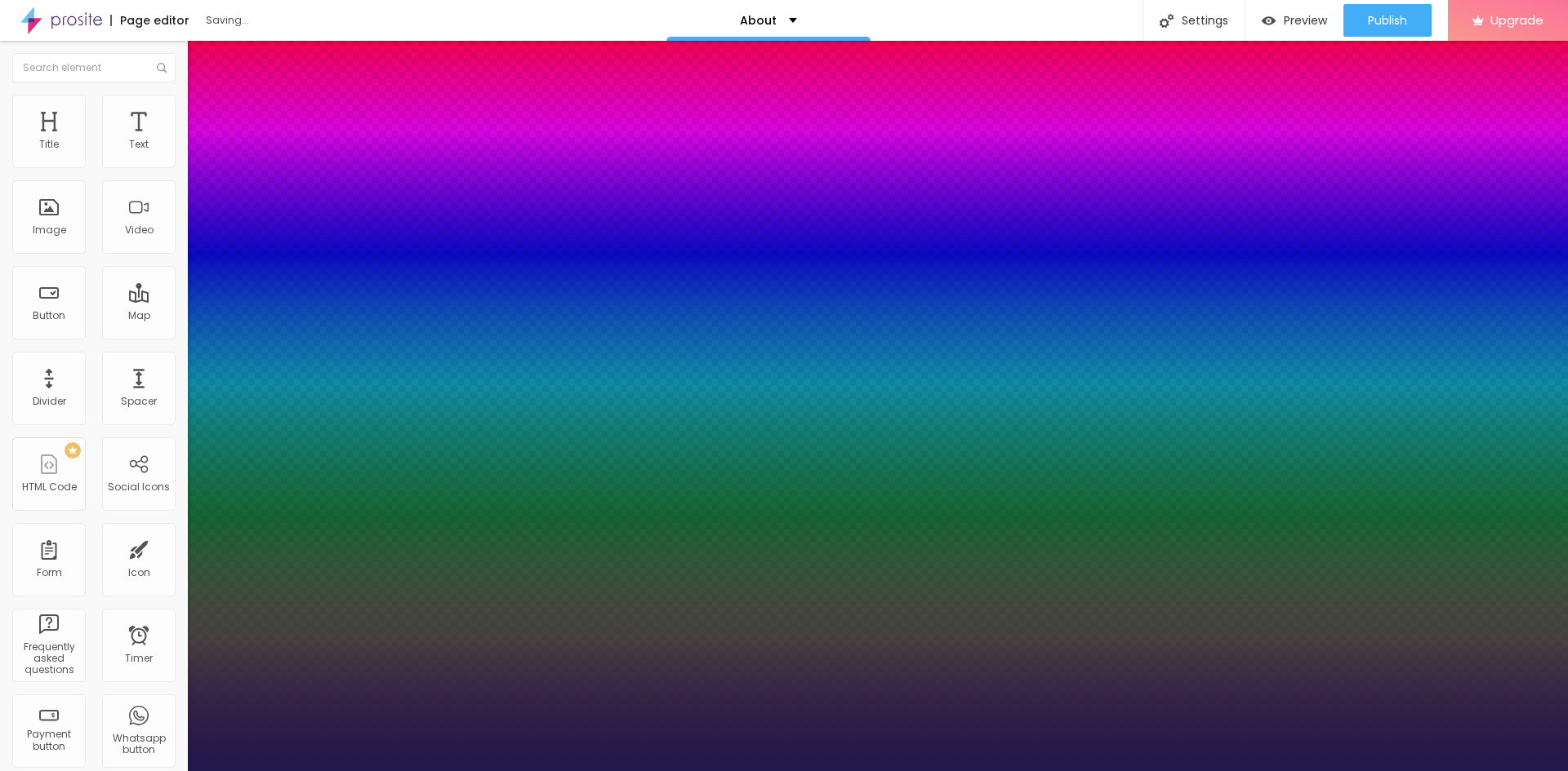
type input "1"
type input "20"
click at [503, 771] on div at bounding box center [784, 771] width 1568 height 0
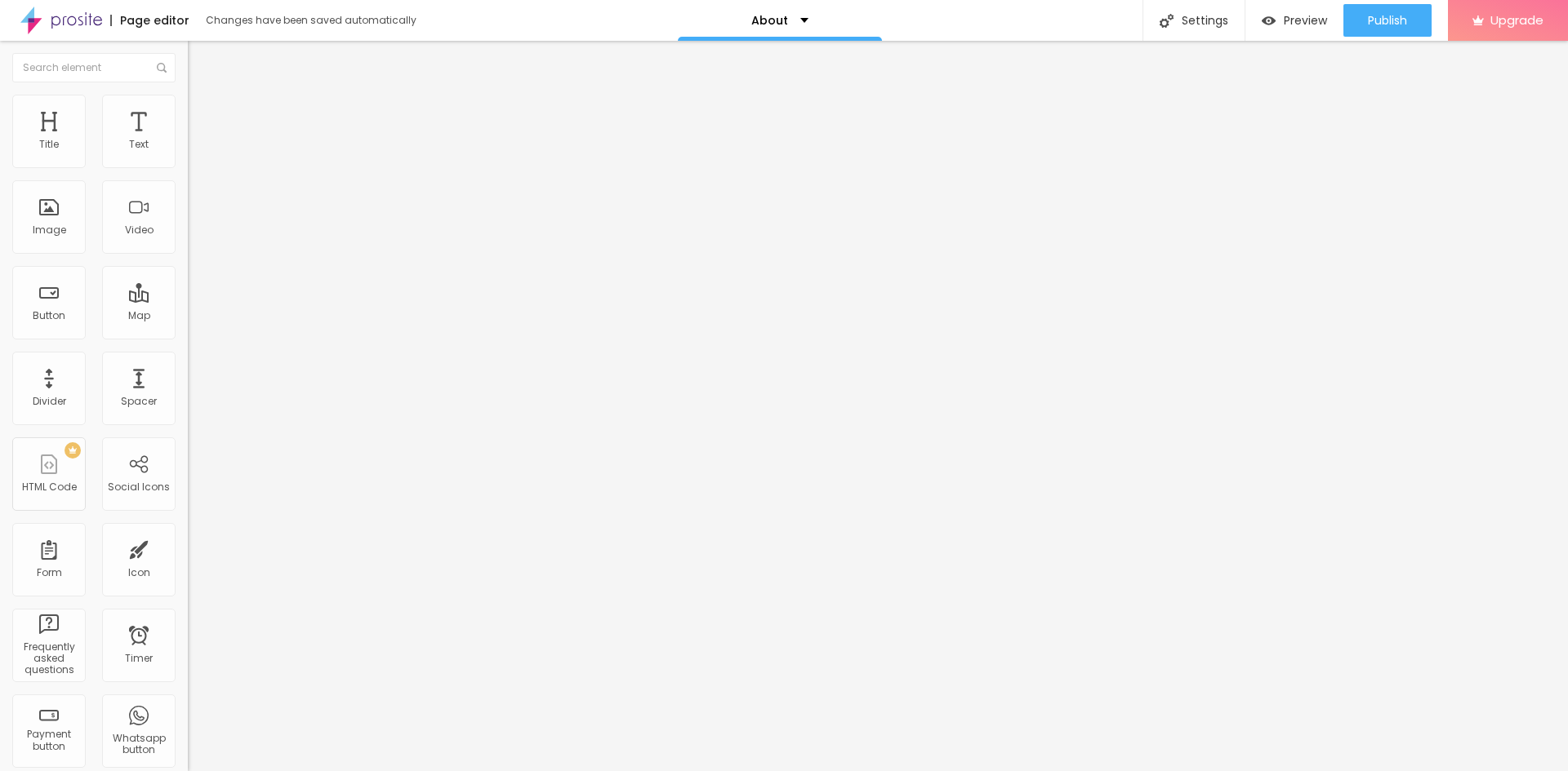
click at [188, 157] on button "button" at bounding box center [199, 149] width 23 height 18
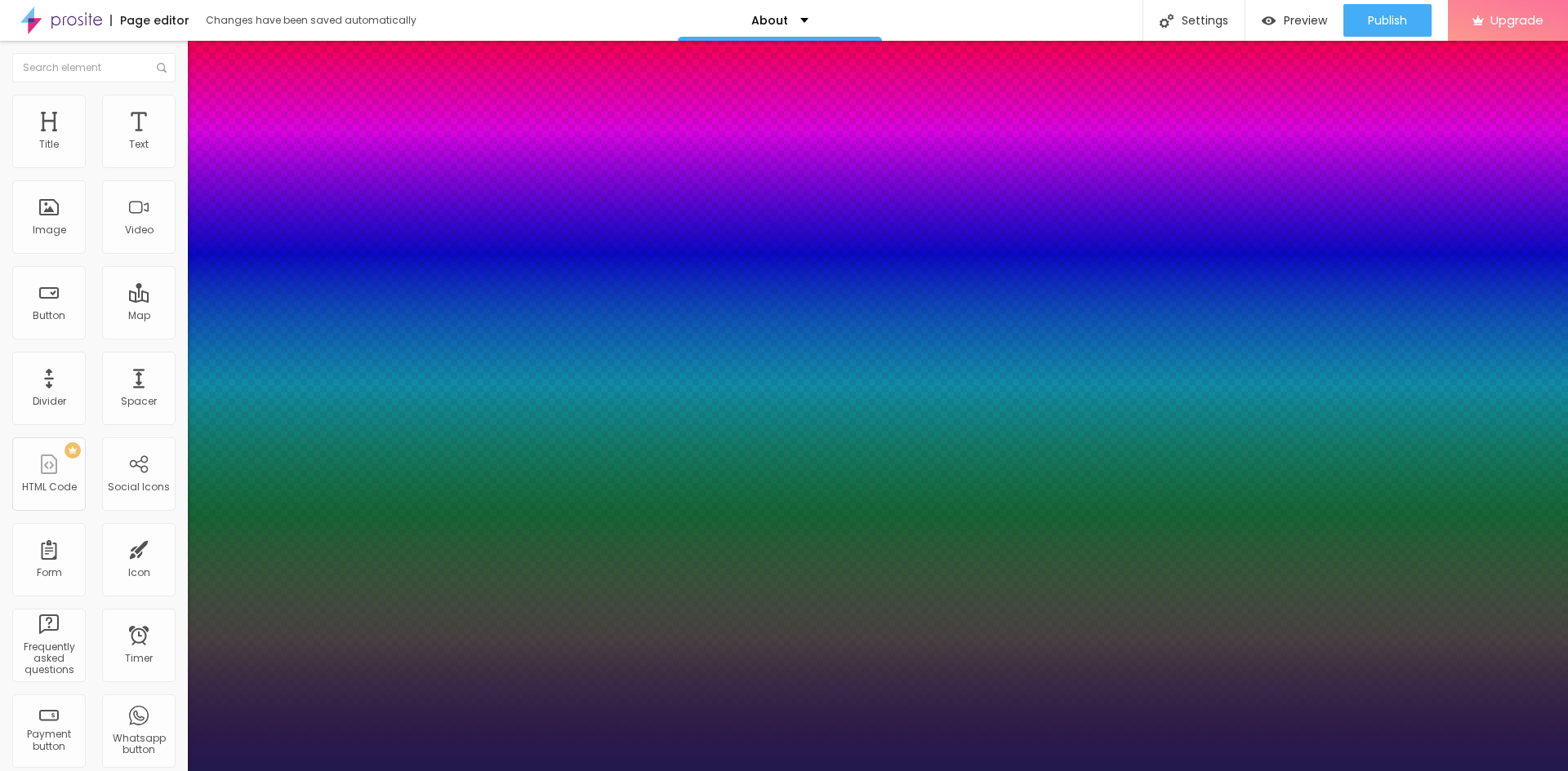
type input "1"
click at [595, 771] on div at bounding box center [784, 771] width 1568 height 0
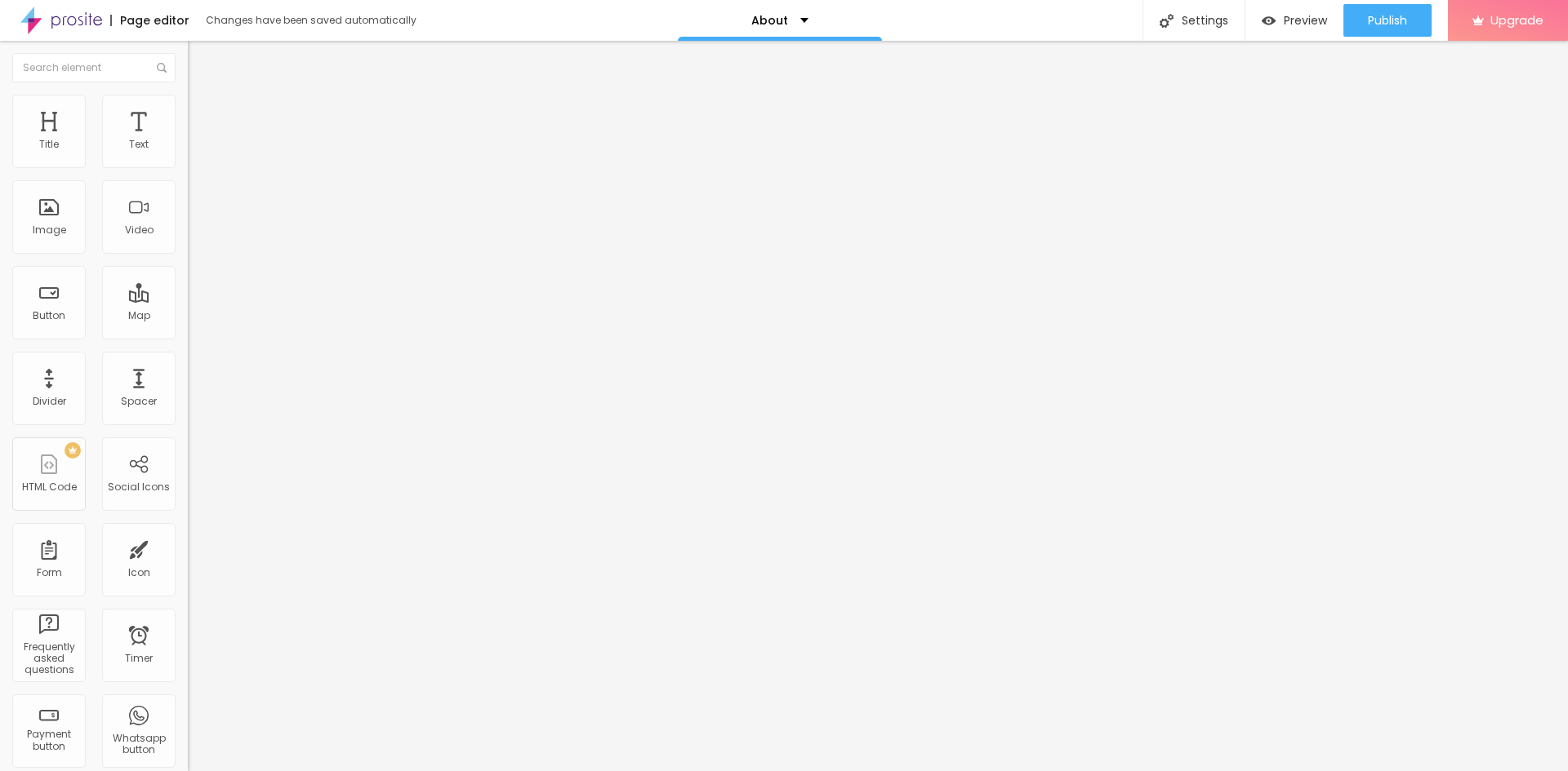
click at [188, 242] on button "button" at bounding box center [199, 233] width 23 height 18
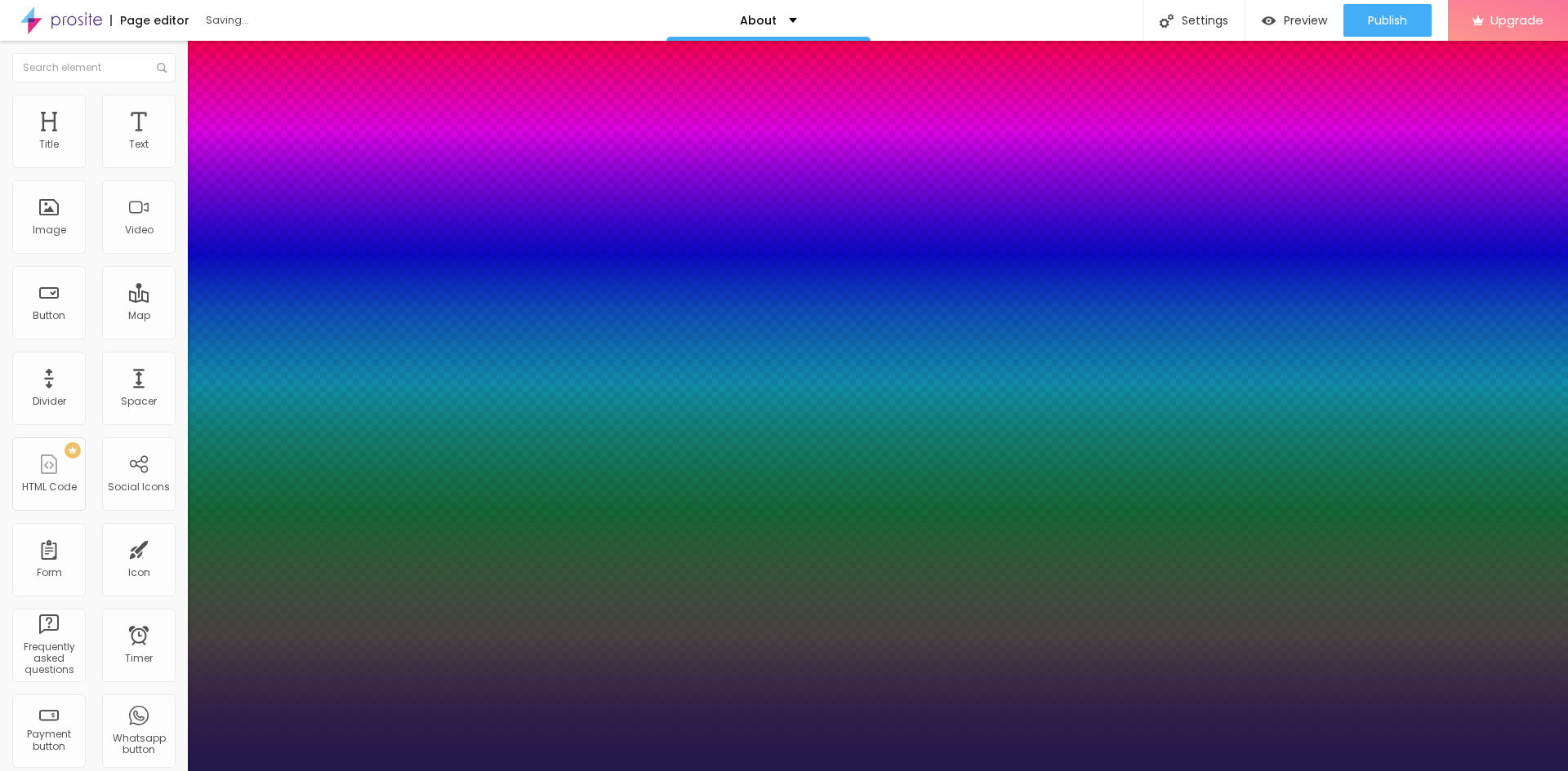
click at [485, 771] on div at bounding box center [784, 771] width 1568 height 0
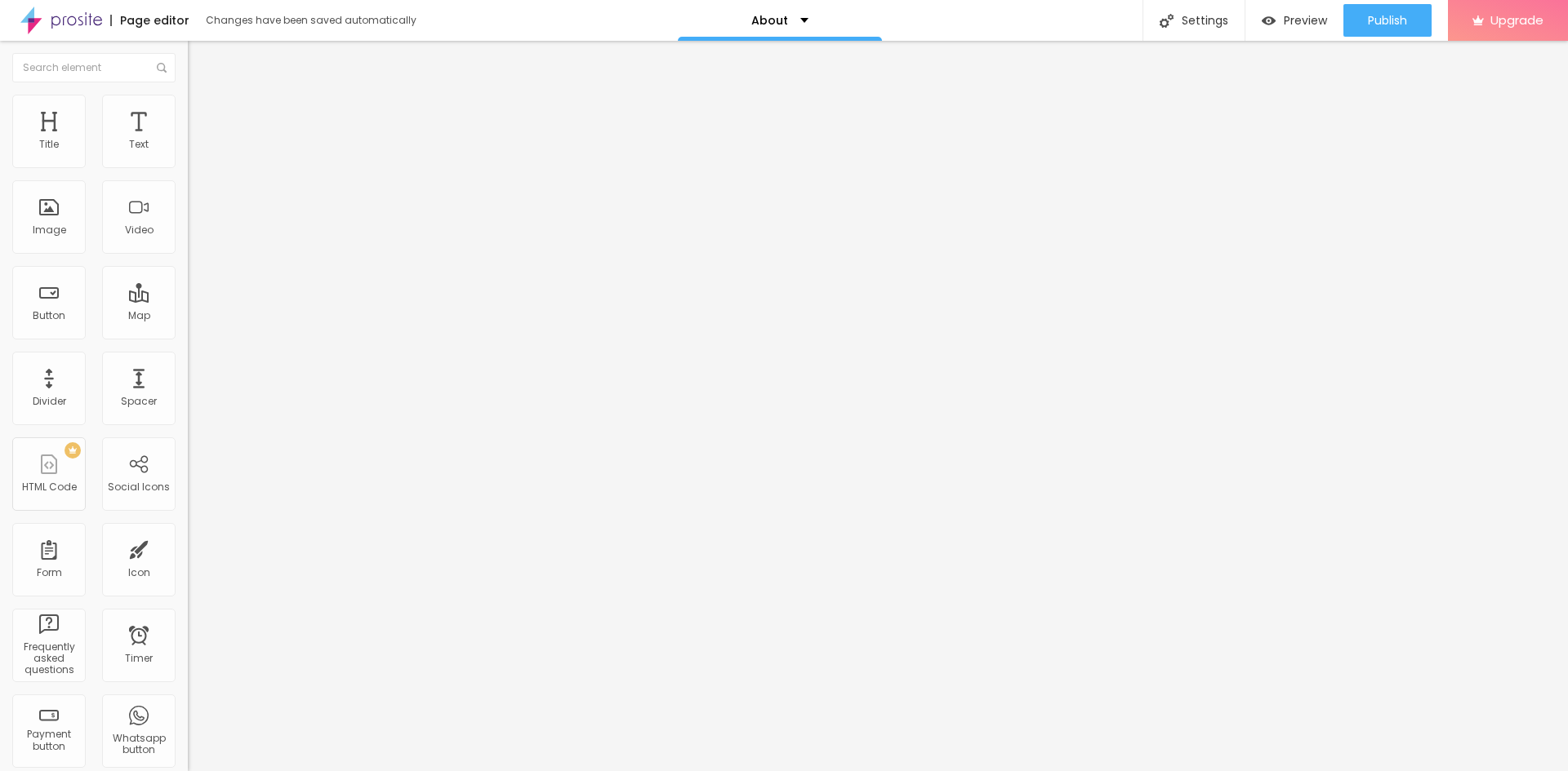
click at [188, 155] on span "Heading 2" at bounding box center [225, 144] width 74 height 20
click at [1399, 18] on span "Publish" at bounding box center [1387, 19] width 39 height 13
click at [195, 238] on icon "button" at bounding box center [199, 233] width 10 height 10
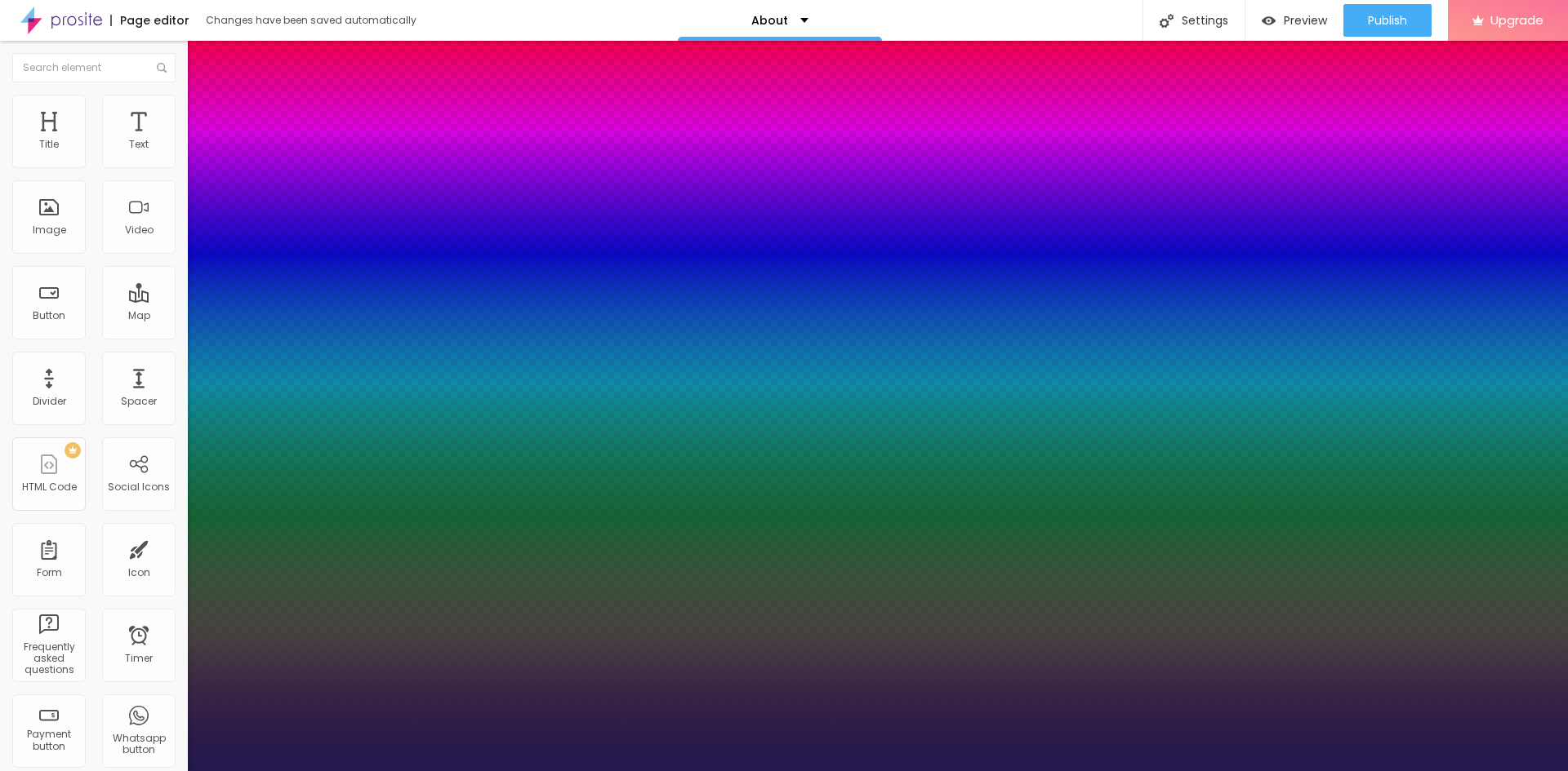
click at [1386, 771] on div at bounding box center [784, 771] width 1568 height 0
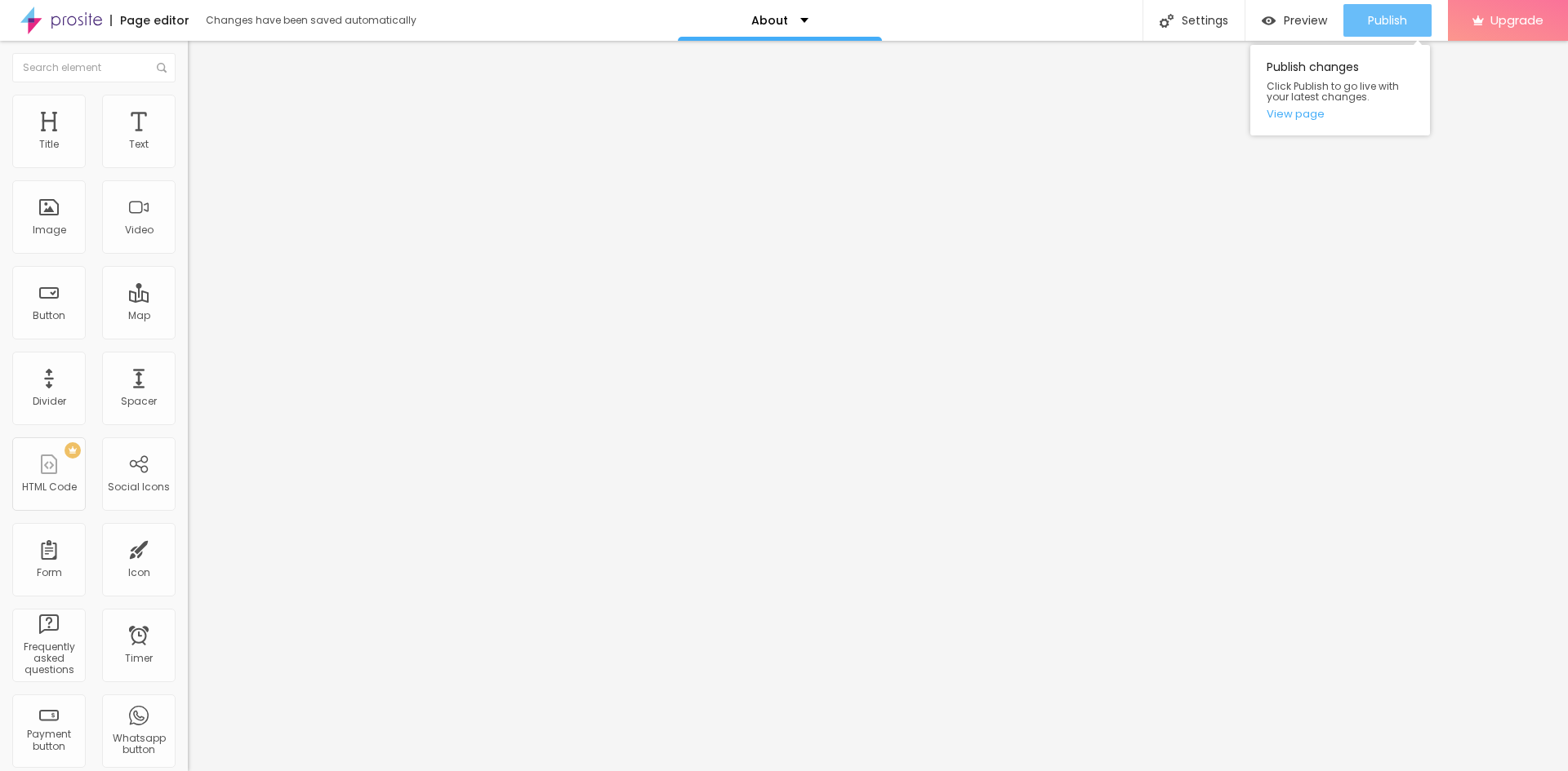
click at [1378, 23] on span "Publish" at bounding box center [1387, 19] width 39 height 13
click at [188, 243] on button "button" at bounding box center [199, 235] width 23 height 18
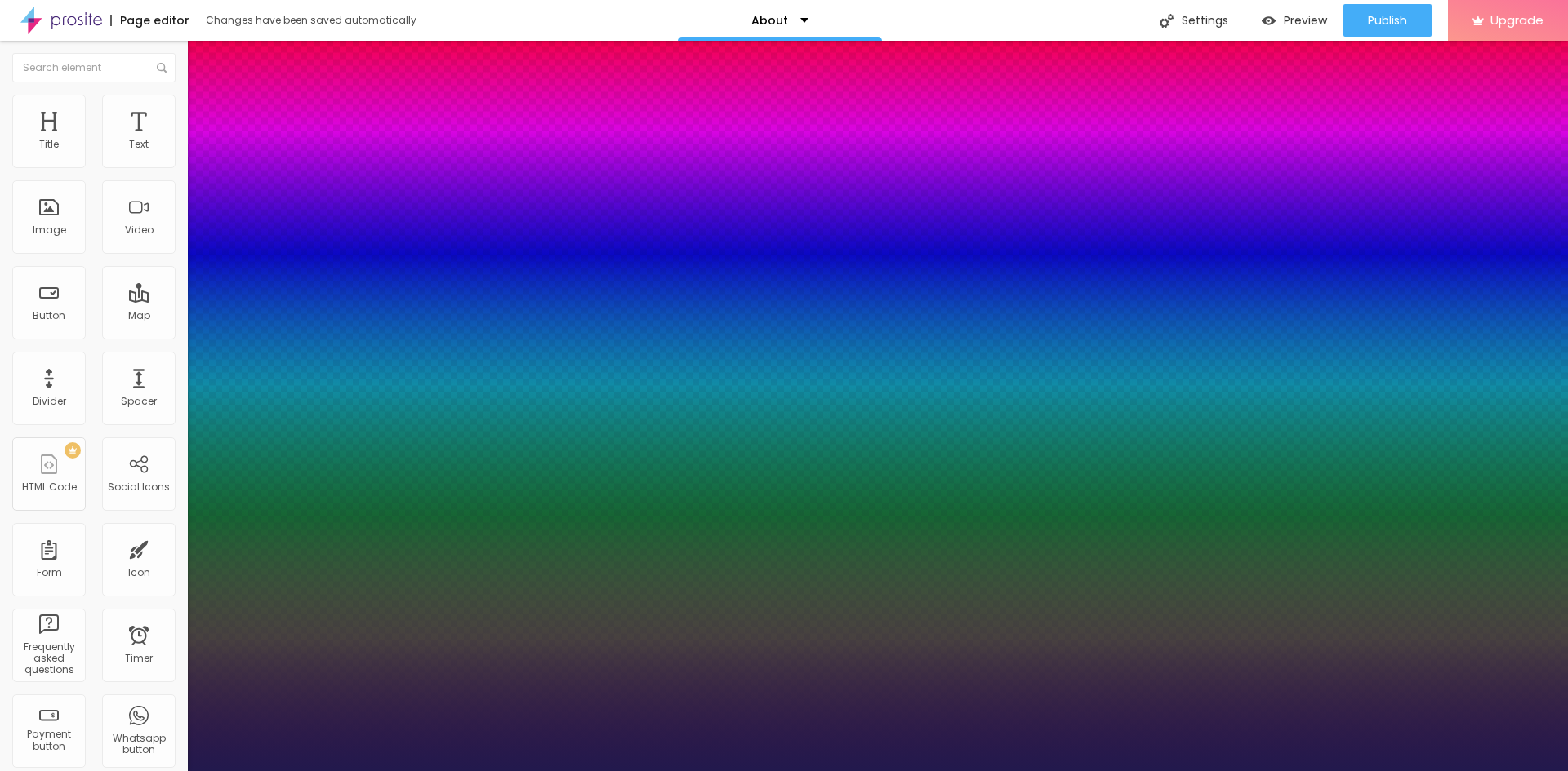
click at [1380, 771] on div at bounding box center [784, 771] width 1568 height 0
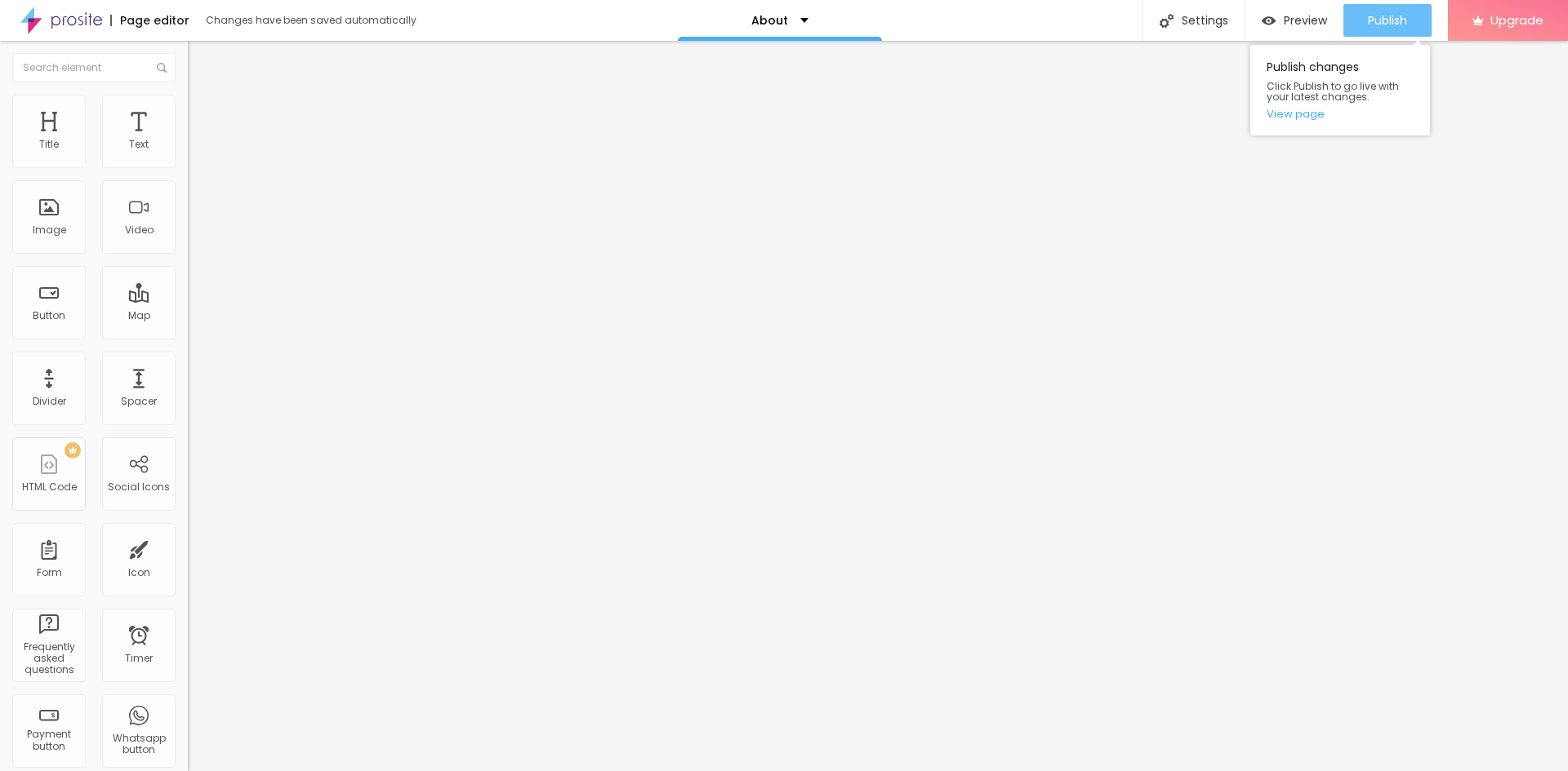
click at [1381, 31] on div "Publish" at bounding box center [1387, 20] width 39 height 33
